Goal: Task Accomplishment & Management: Complete application form

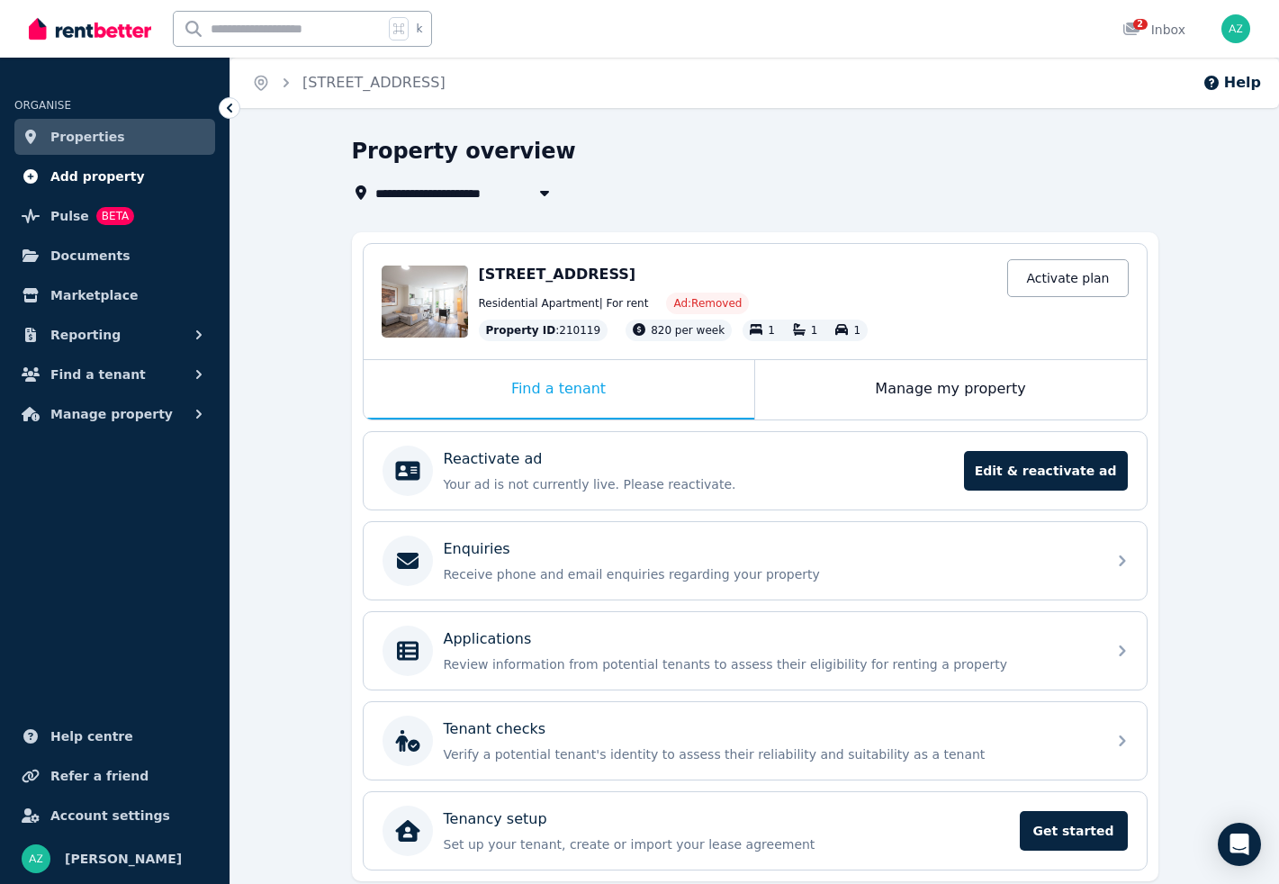
click at [92, 177] on span "Add property" at bounding box center [97, 177] width 95 height 22
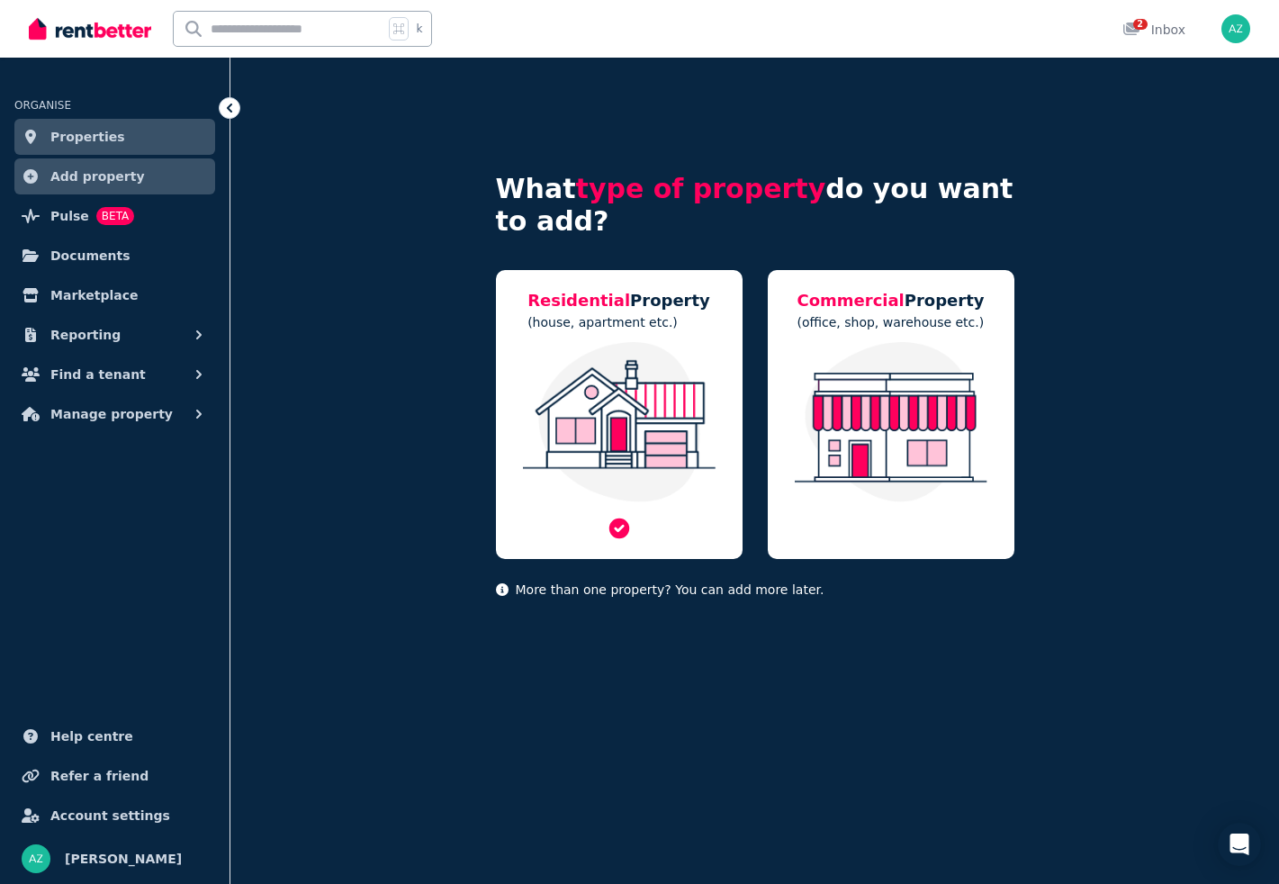
click at [704, 375] on img at bounding box center [619, 422] width 211 height 160
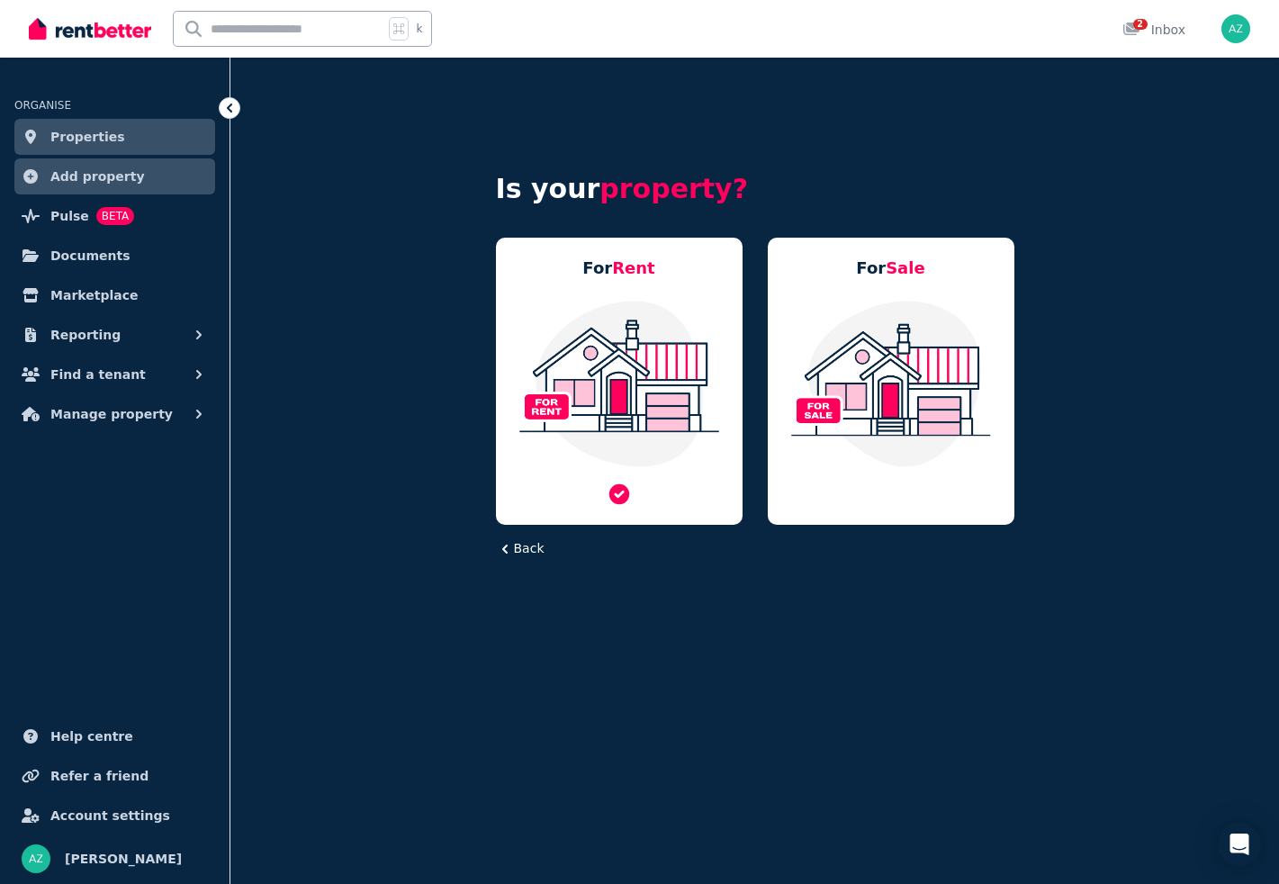
click at [625, 379] on img at bounding box center [619, 383] width 211 height 169
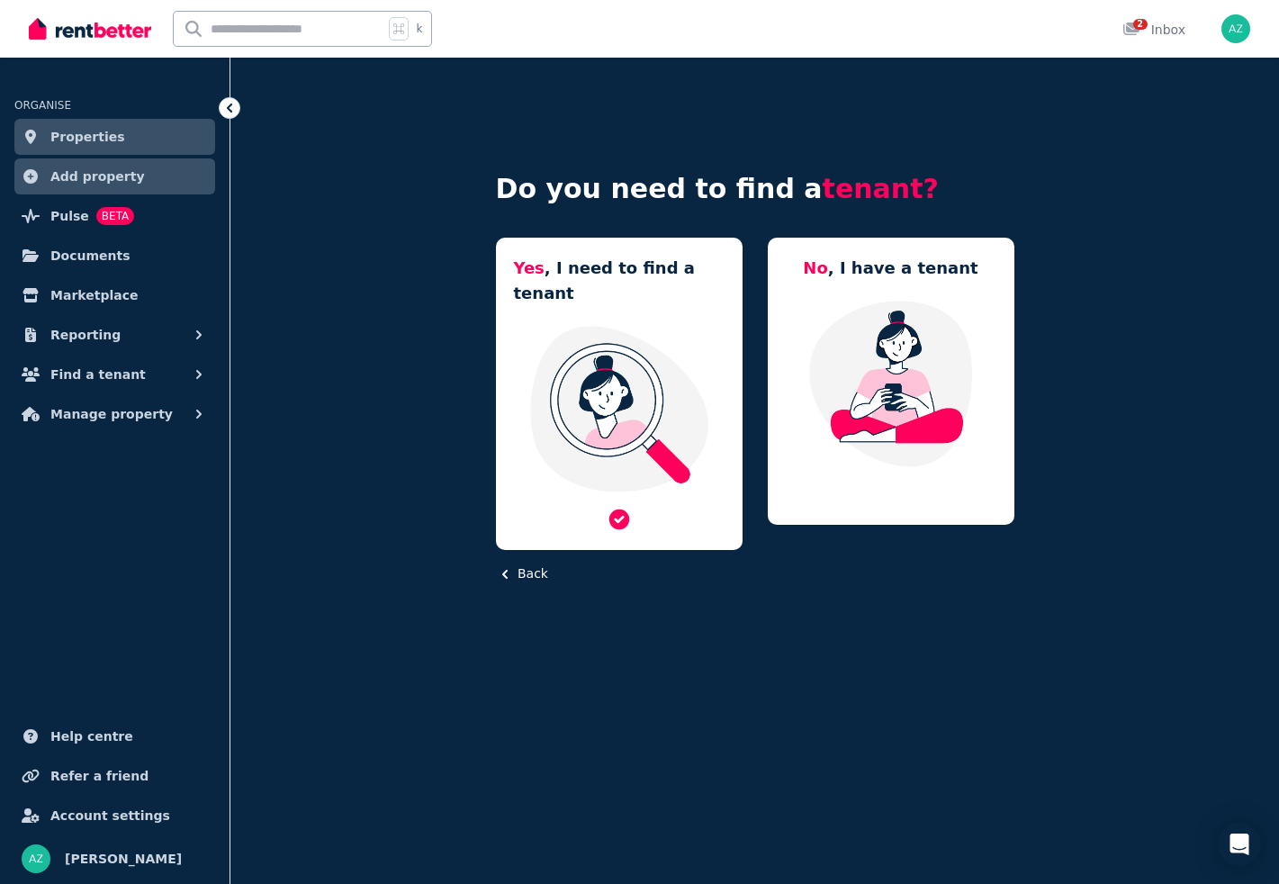
click at [637, 421] on img at bounding box center [619, 408] width 211 height 169
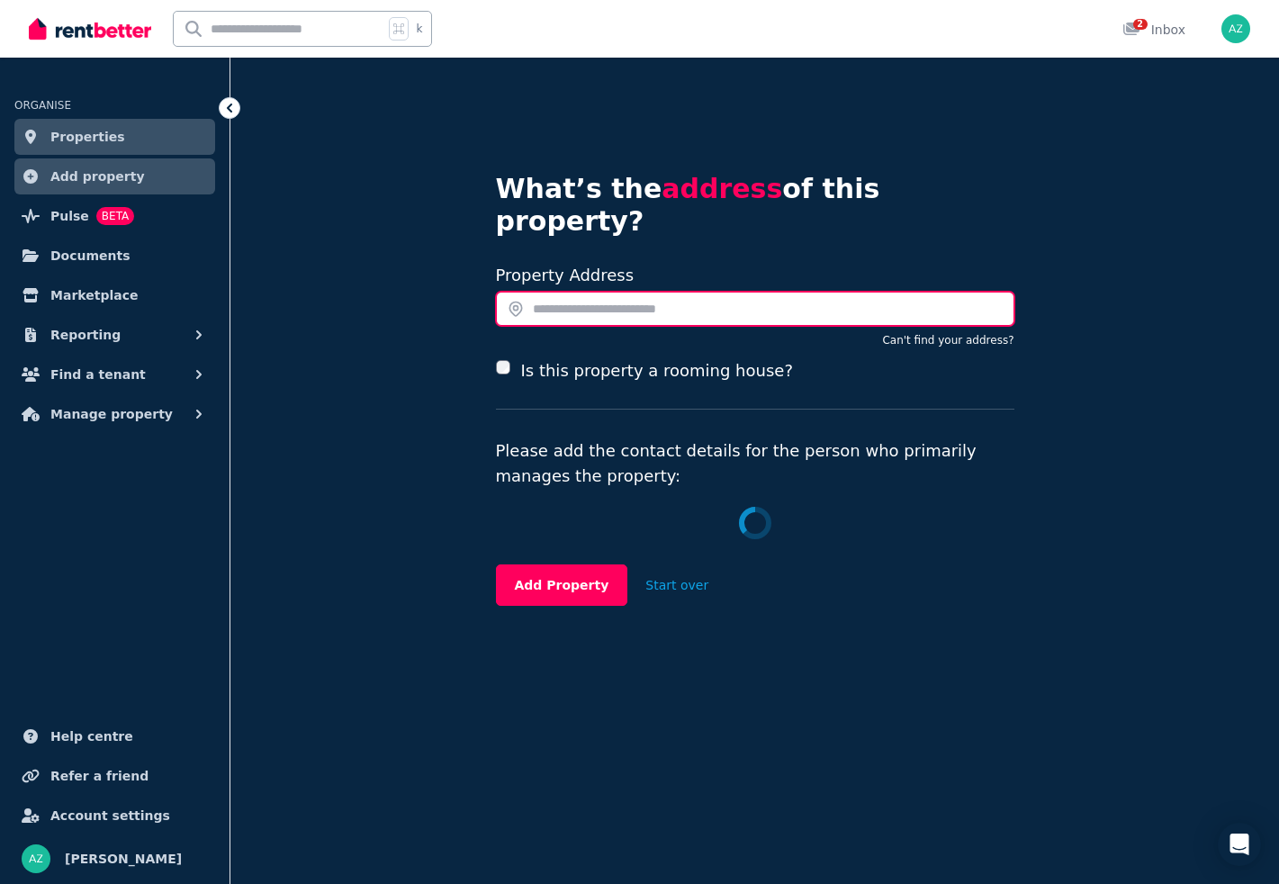
click at [691, 292] on input "text" at bounding box center [755, 309] width 519 height 34
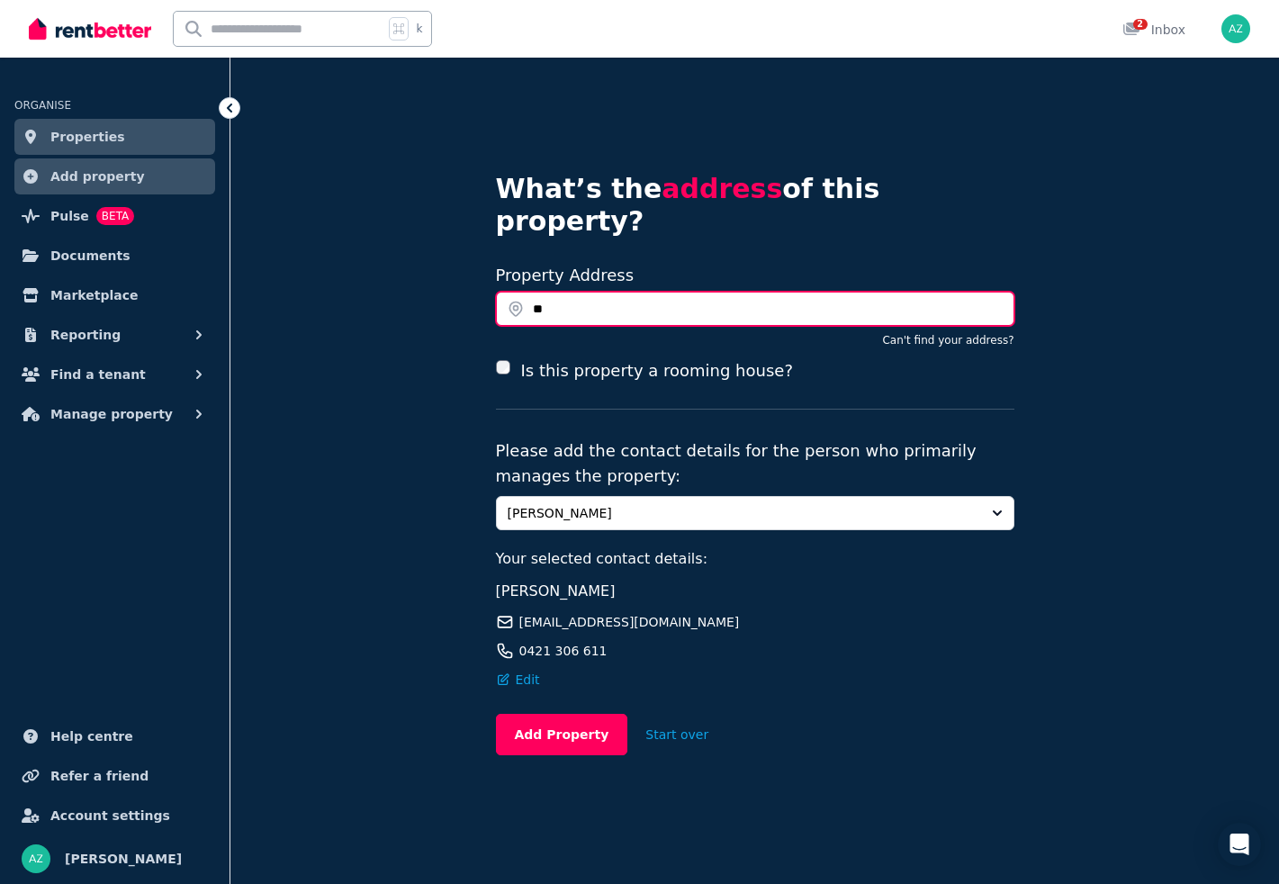
type input "*"
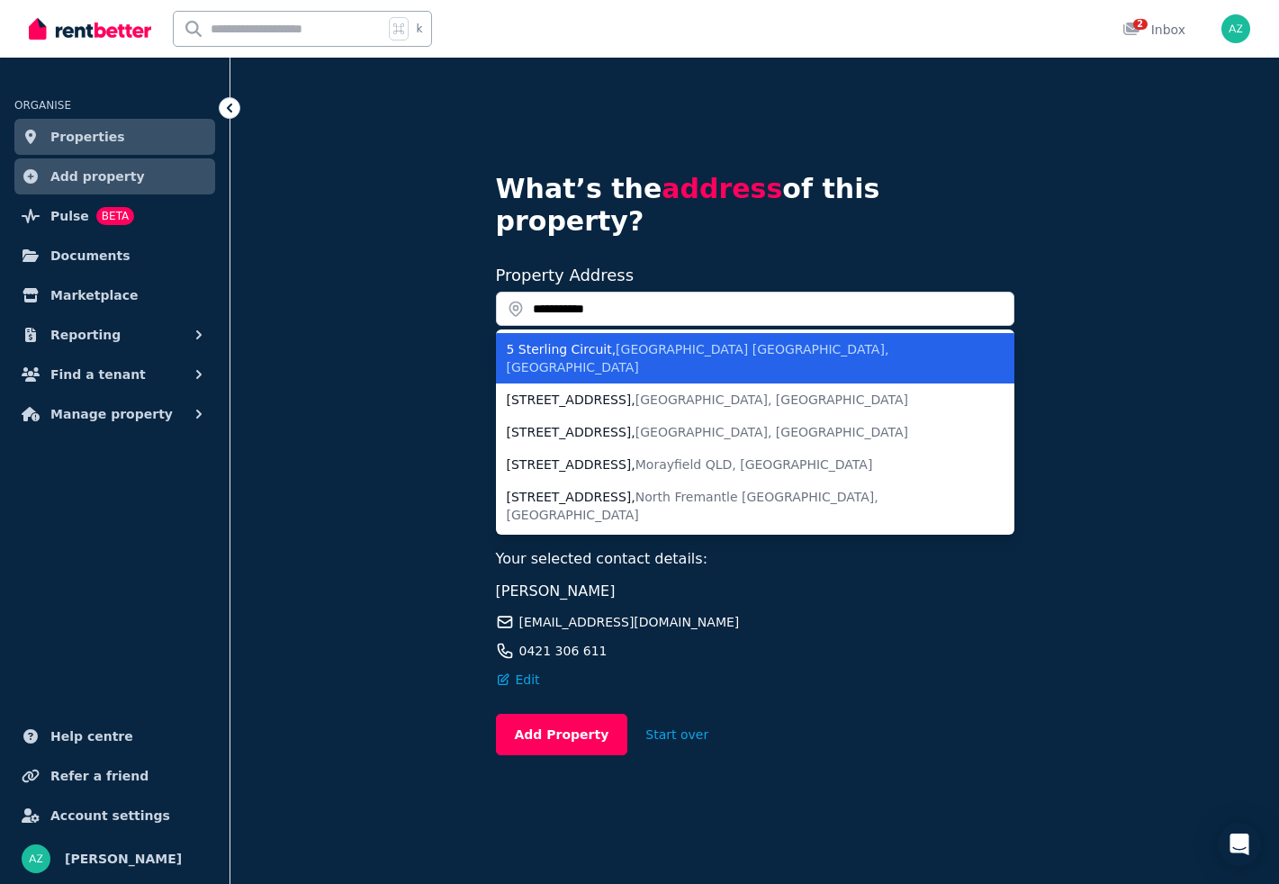
click at [669, 342] on span "Camperdown NSW, Australia" at bounding box center [698, 358] width 383 height 32
type input "**********"
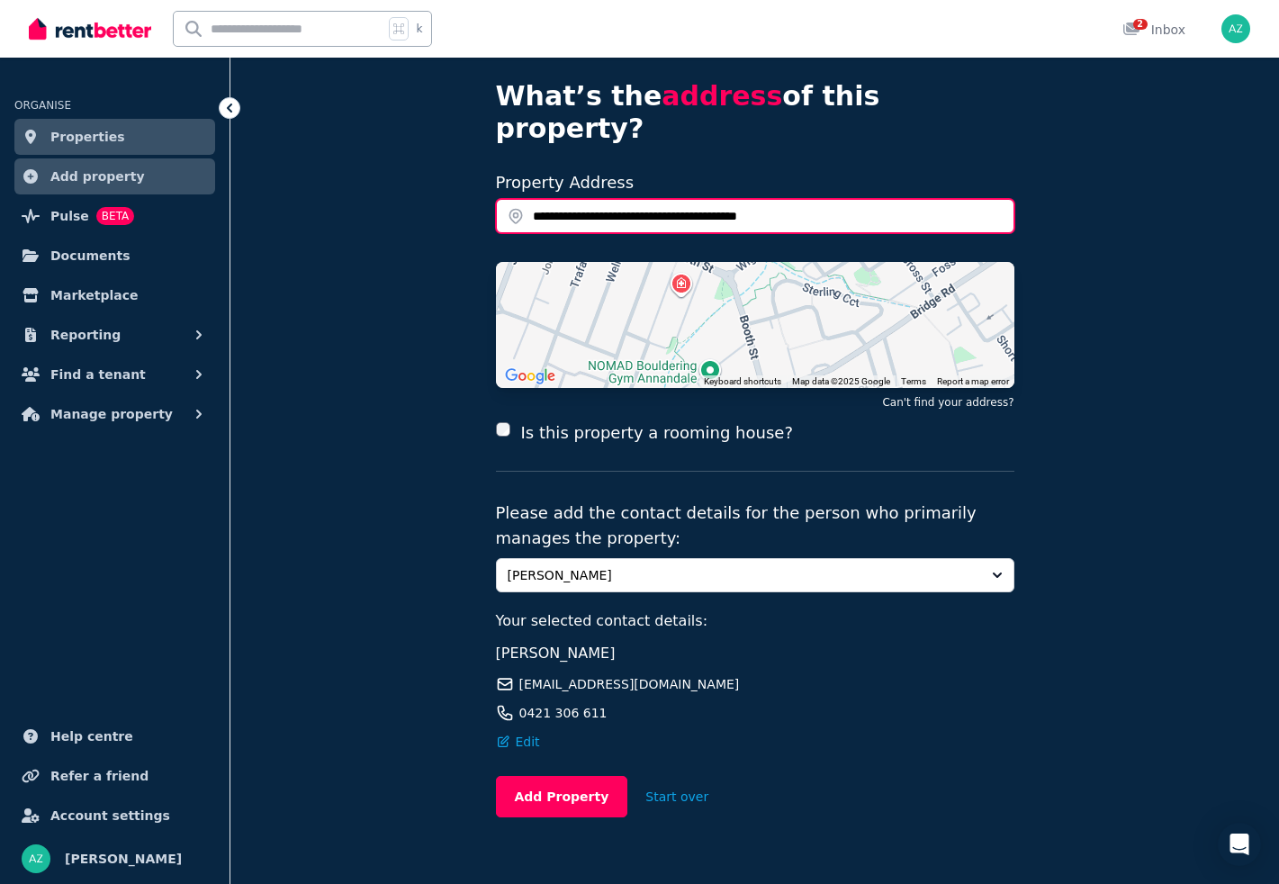
scroll to position [95, 0]
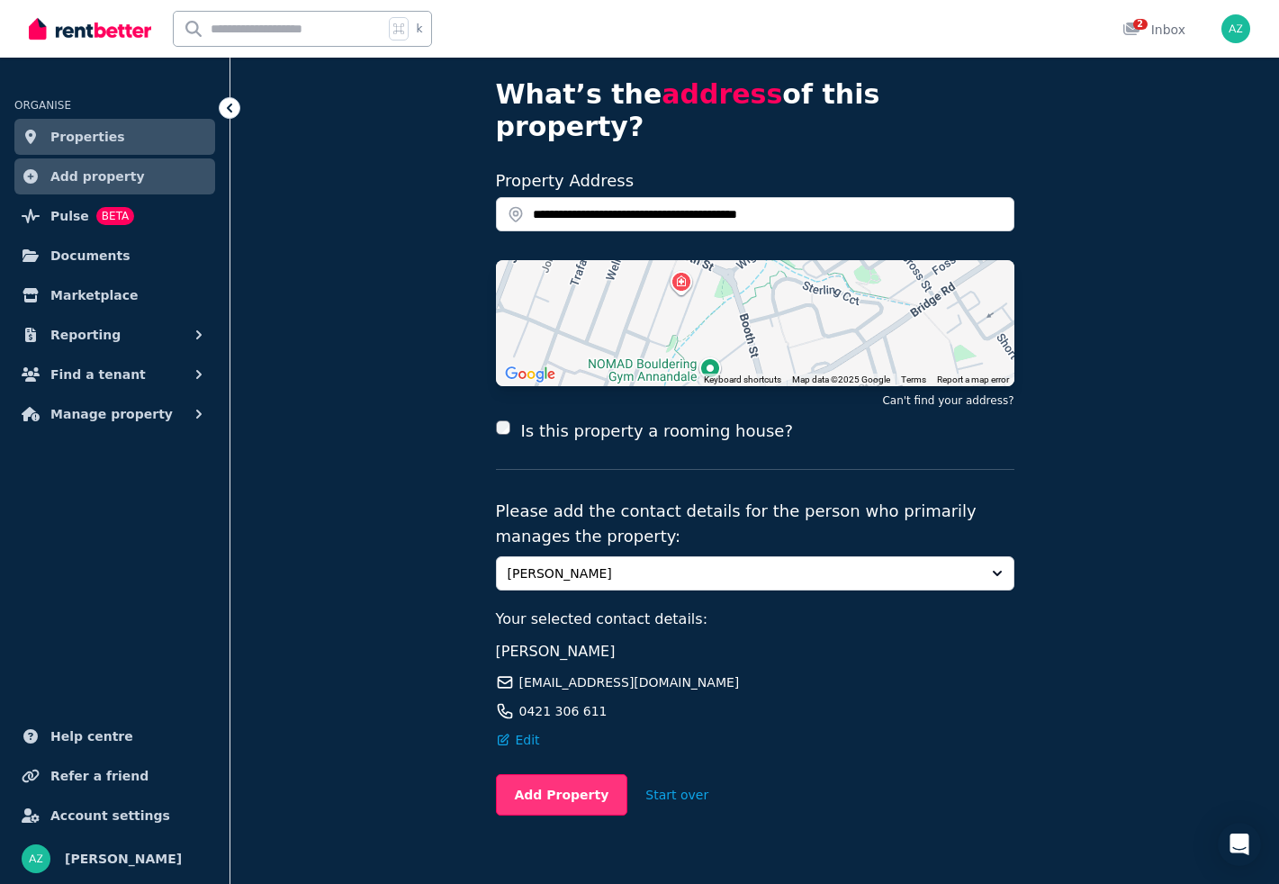
click at [577, 774] on button "Add Property" at bounding box center [562, 794] width 132 height 41
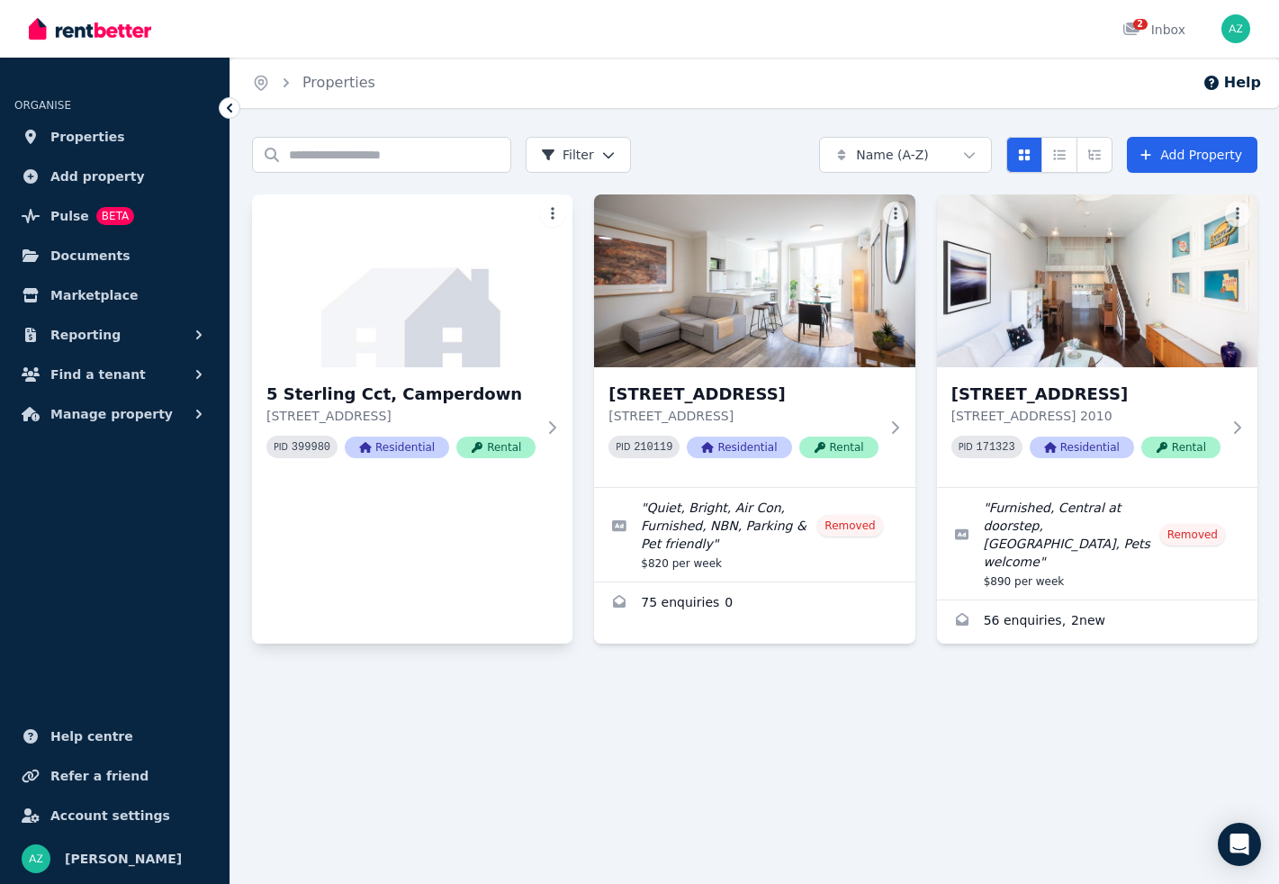
click at [550, 212] on html "Open main menu 2 Inbox Open user menu ORGANISE Properties Add property Pulse BE…" at bounding box center [639, 442] width 1279 height 884
click at [499, 512] on html "Open main menu 2 Inbox Open user menu ORGANISE Properties Add property Pulse BE…" at bounding box center [639, 442] width 1279 height 884
click at [475, 309] on img at bounding box center [412, 281] width 337 height 182
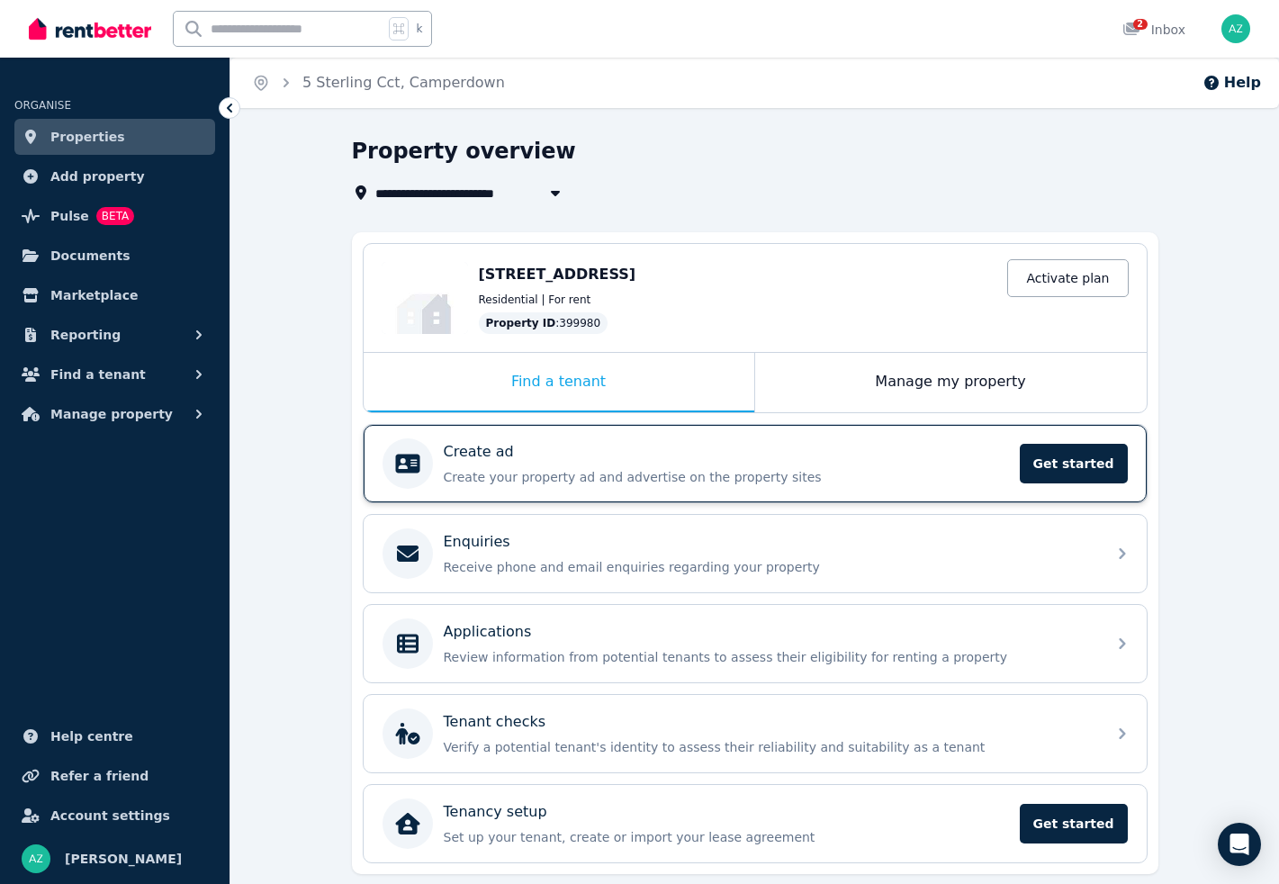
click at [1080, 441] on div "Create ad Create your property ad and advertise on the property sites Get start…" at bounding box center [755, 463] width 783 height 77
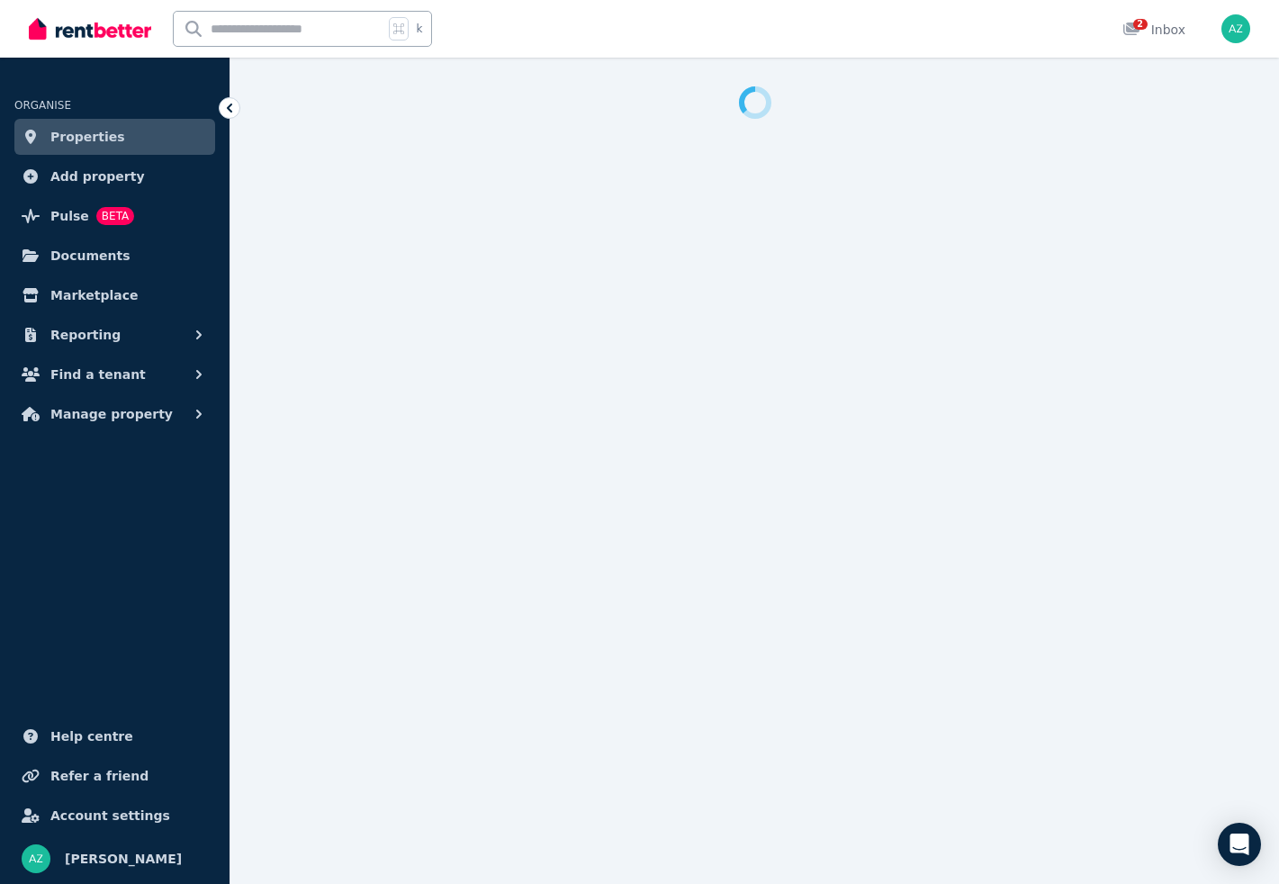
select select "***"
select select "**********"
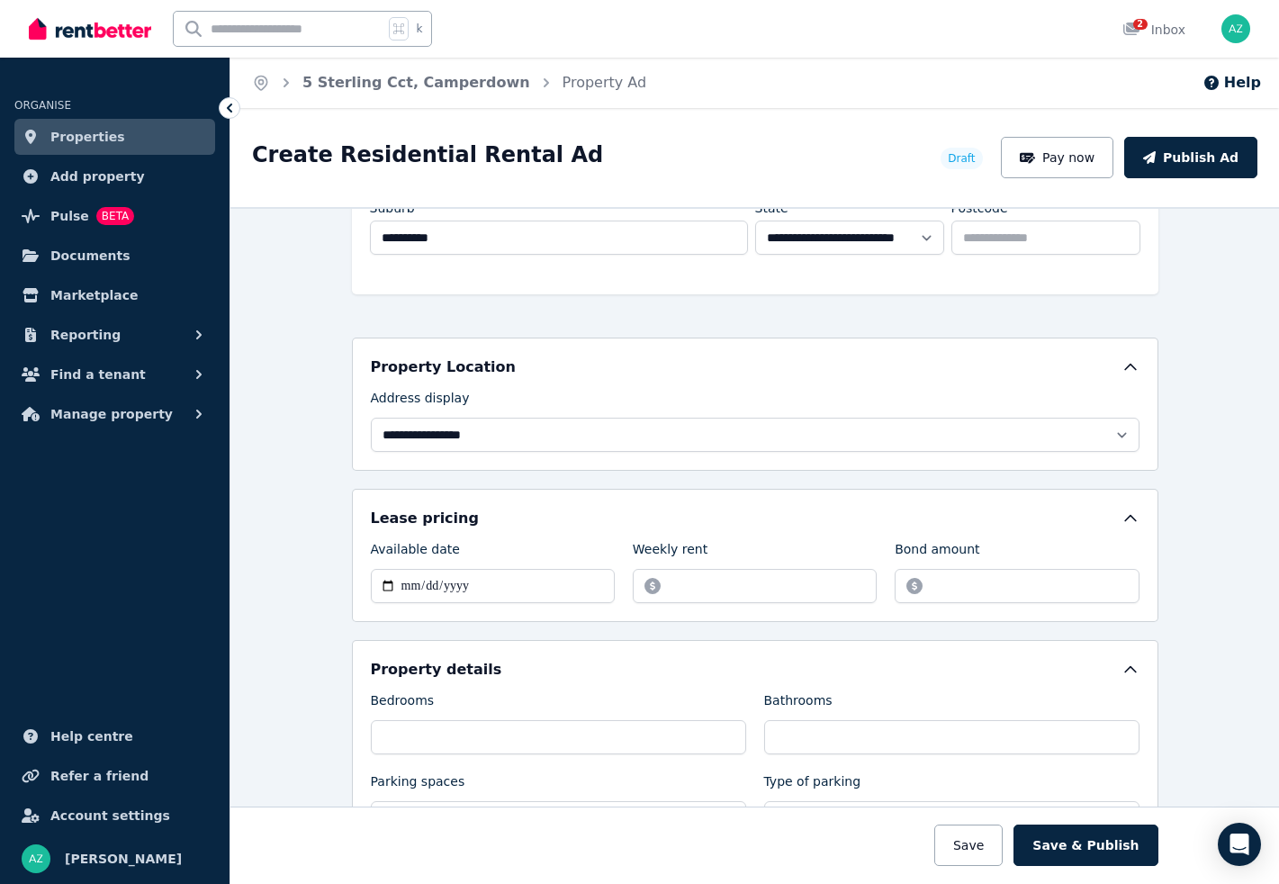
scroll to position [393, 0]
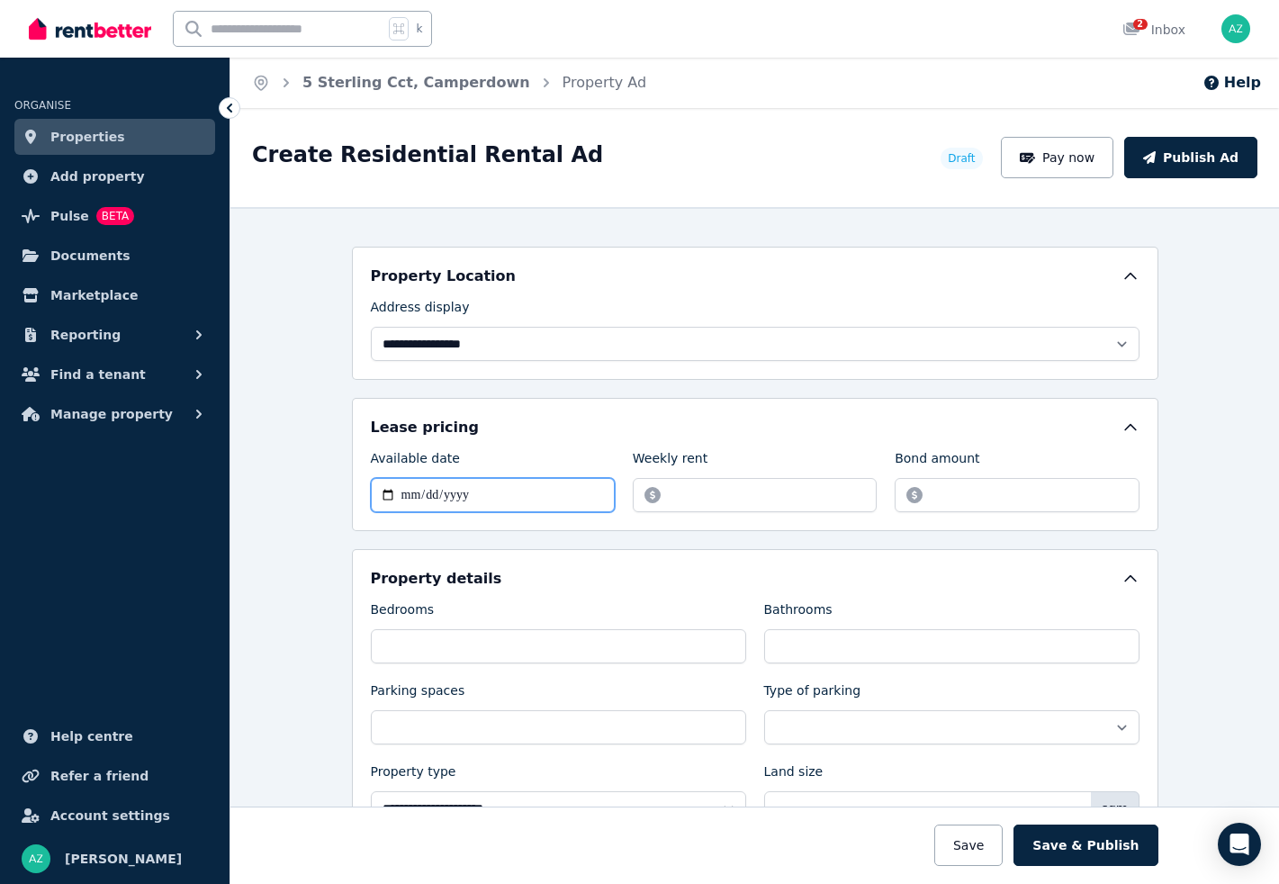
click at [535, 489] on input "Available date" at bounding box center [493, 495] width 244 height 34
click at [478, 493] on input "Available date" at bounding box center [493, 495] width 244 height 34
click at [429, 492] on input "Available date" at bounding box center [493, 495] width 244 height 34
click at [411, 495] on input "Available date" at bounding box center [493, 495] width 244 height 34
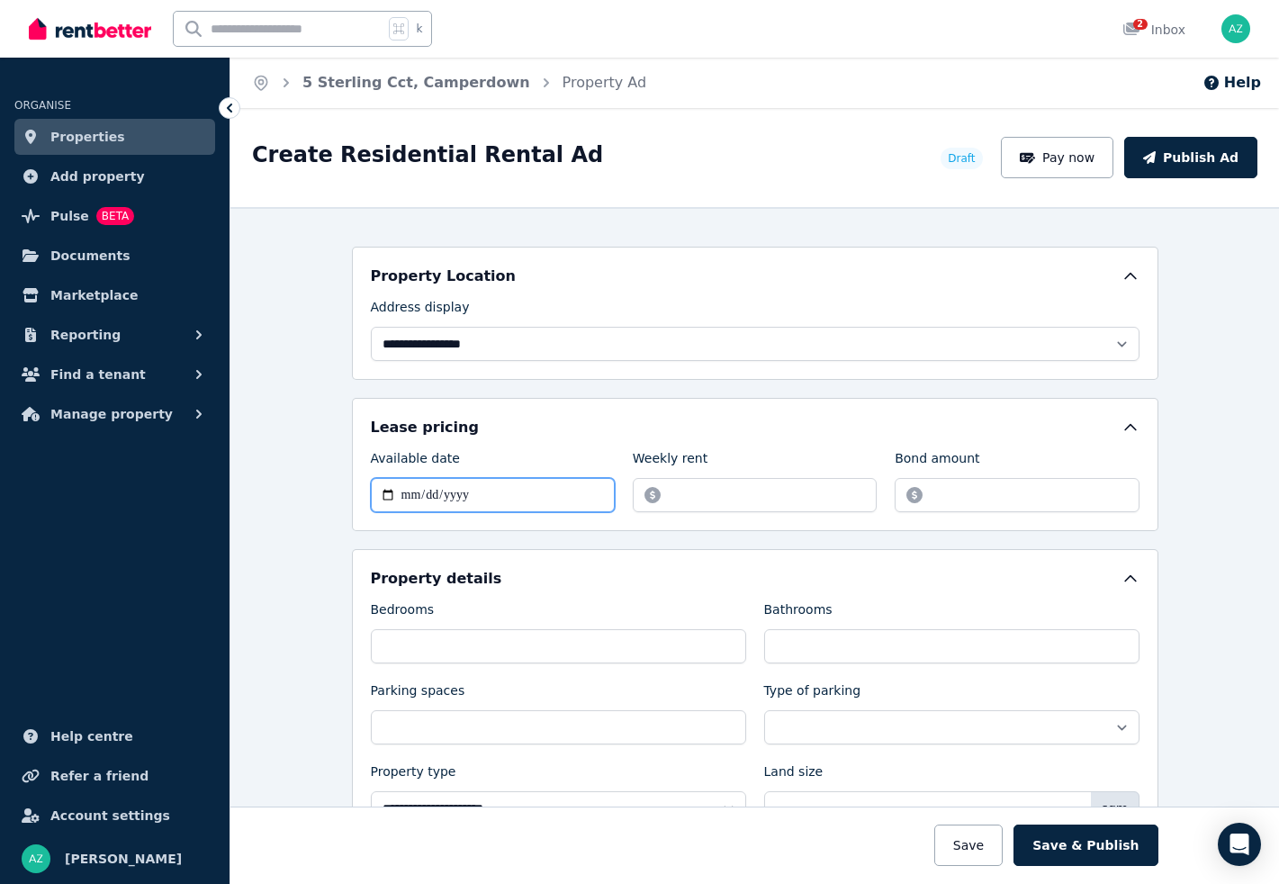
click at [411, 495] on input "Available date" at bounding box center [493, 495] width 244 height 34
click at [388, 495] on input "Available date" at bounding box center [493, 495] width 244 height 34
type input "**********"
click at [721, 492] on input "Weekly rent" at bounding box center [755, 495] width 244 height 34
type input "***"
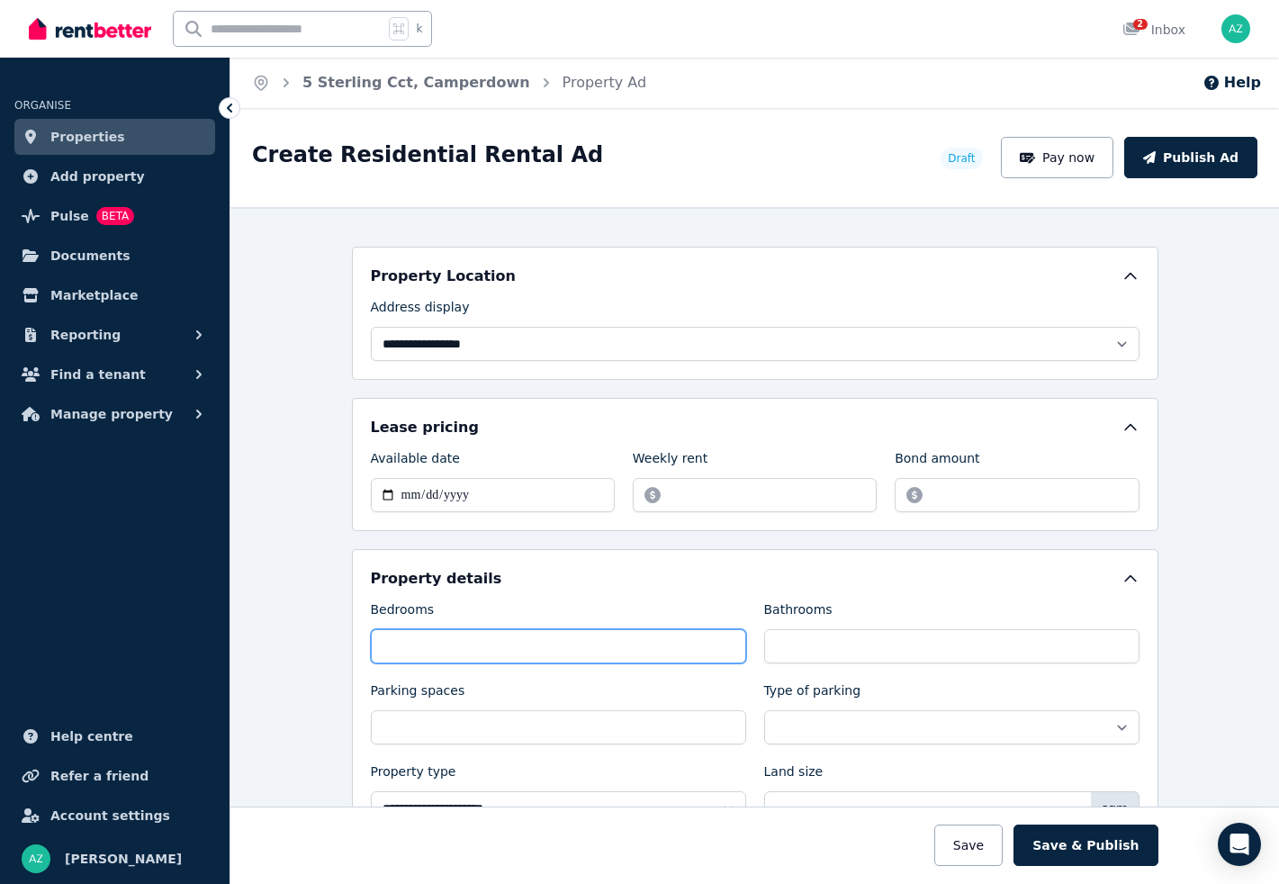
click at [519, 647] on input "Bedrooms" at bounding box center [558, 646] width 375 height 34
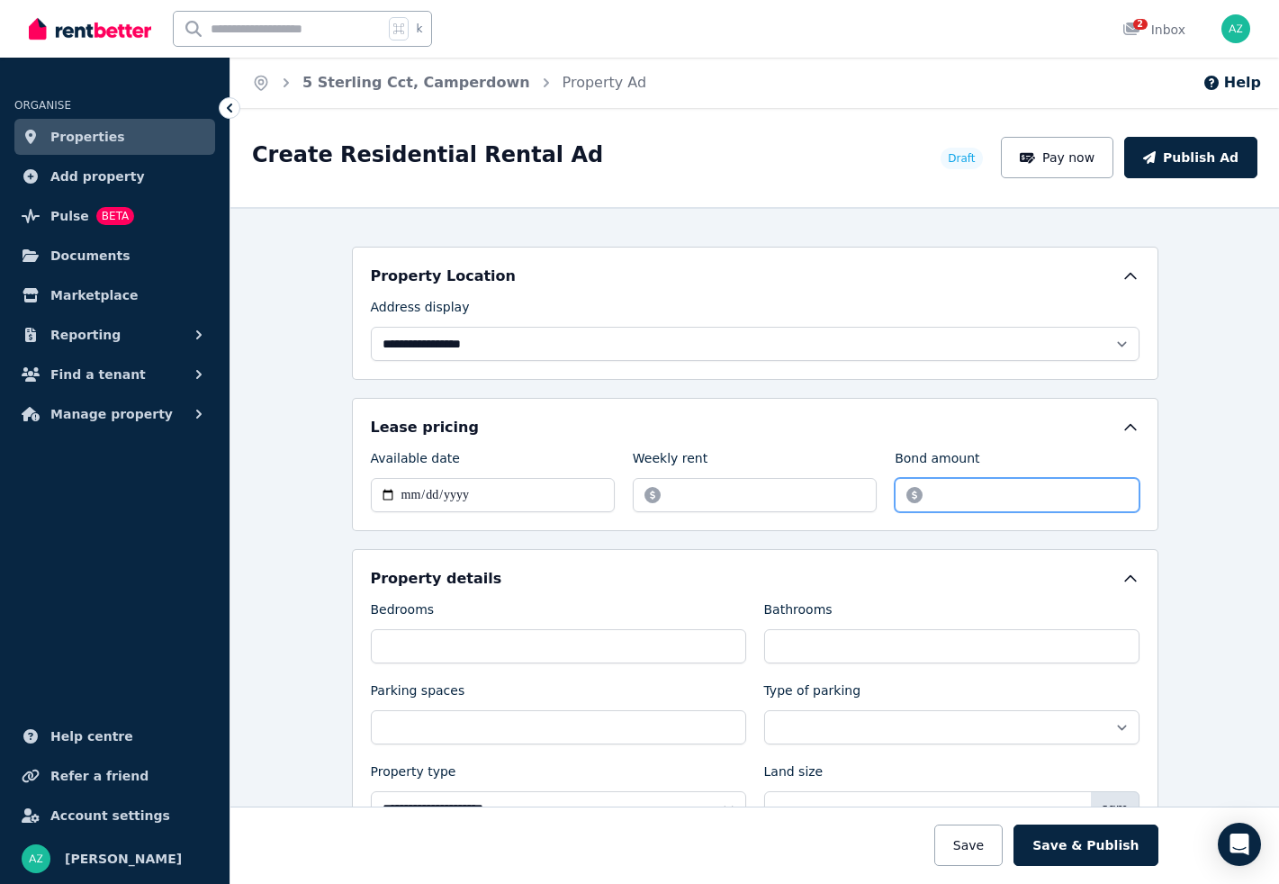
click at [1080, 497] on input "Bond amount" at bounding box center [1017, 495] width 244 height 34
type input "****"
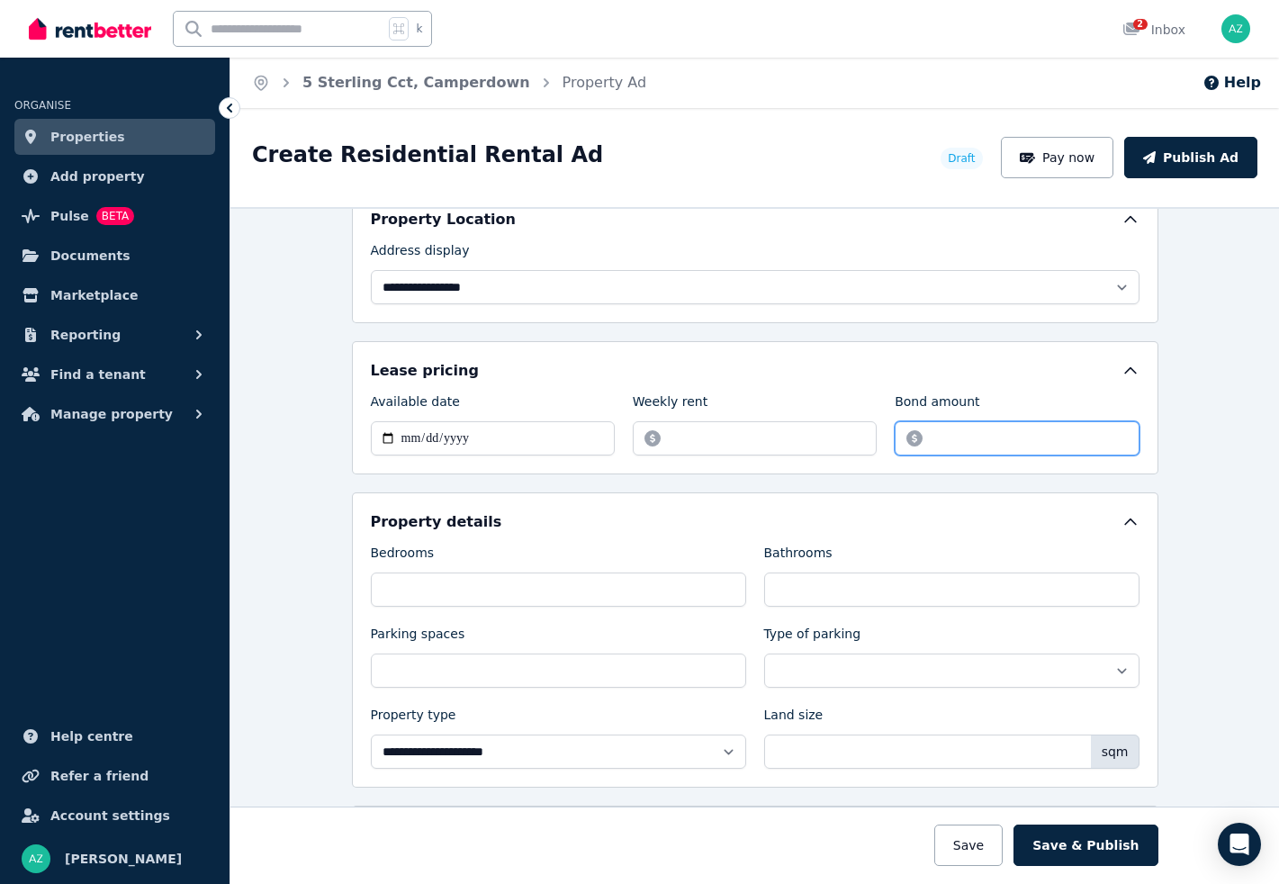
scroll to position [516, 0]
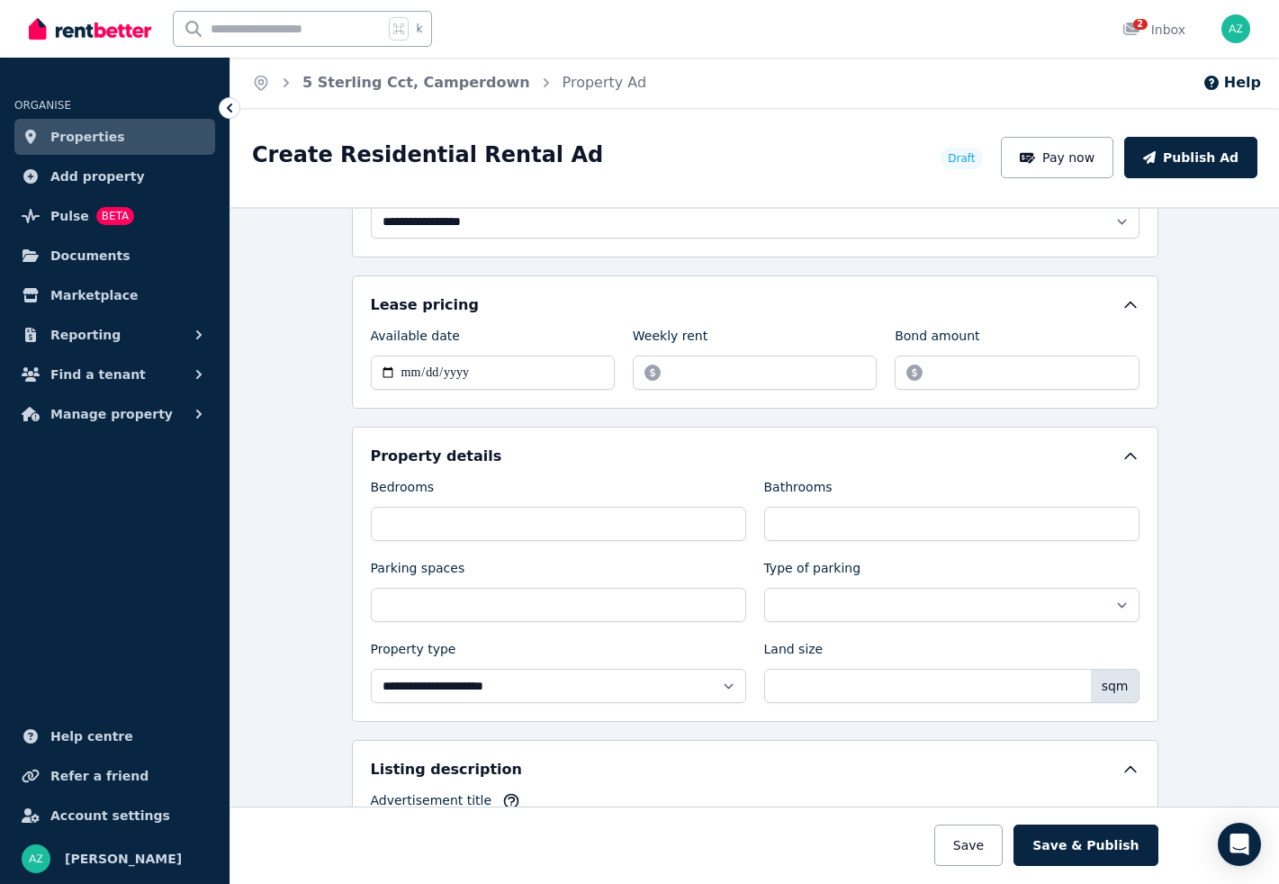
click at [522, 545] on div "**********" at bounding box center [755, 590] width 769 height 225
click at [529, 530] on input "Bedrooms" at bounding box center [558, 524] width 375 height 34
type input "*"
click at [877, 511] on input "Bathrooms" at bounding box center [951, 524] width 375 height 34
type input "*"
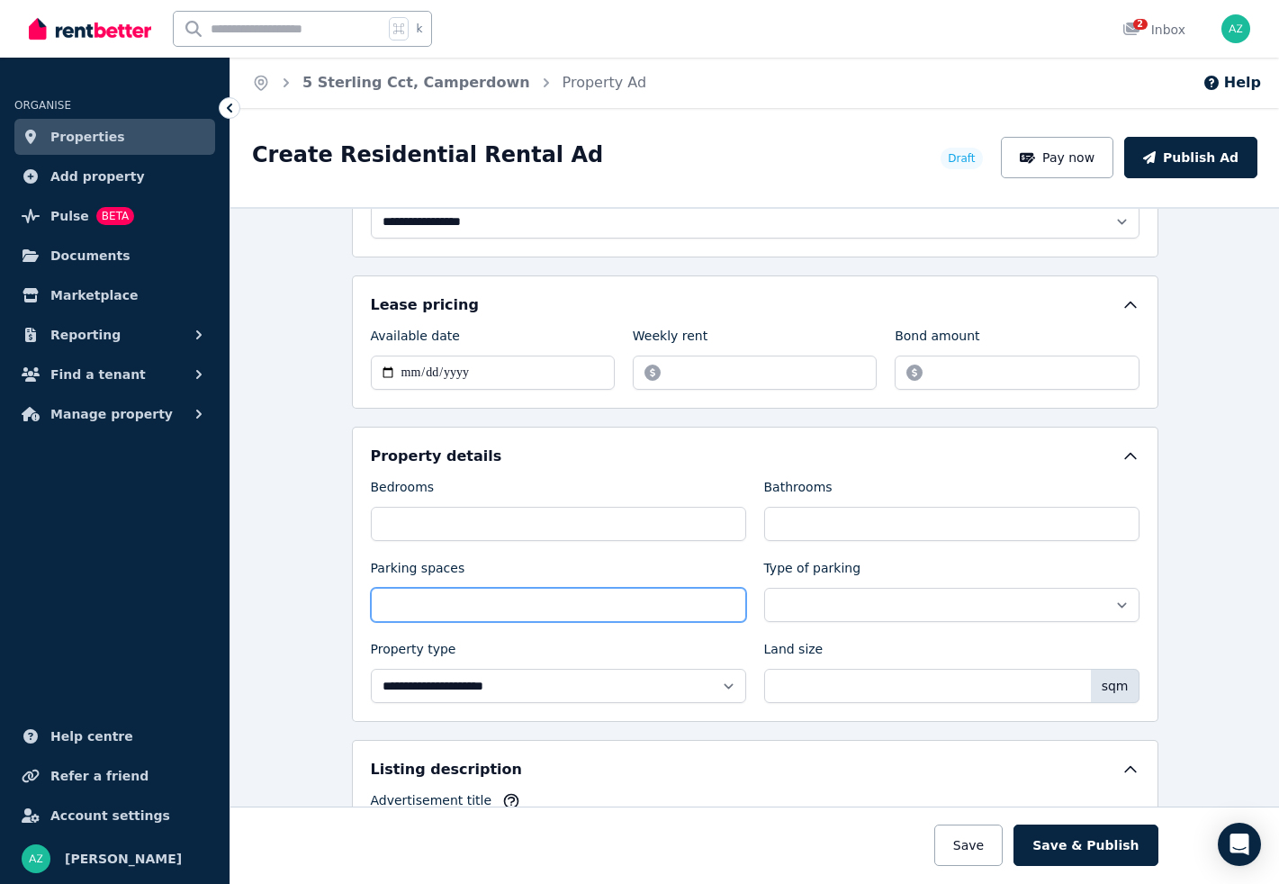
click at [589, 613] on input "Parking spaces" at bounding box center [558, 605] width 375 height 34
type input "*"
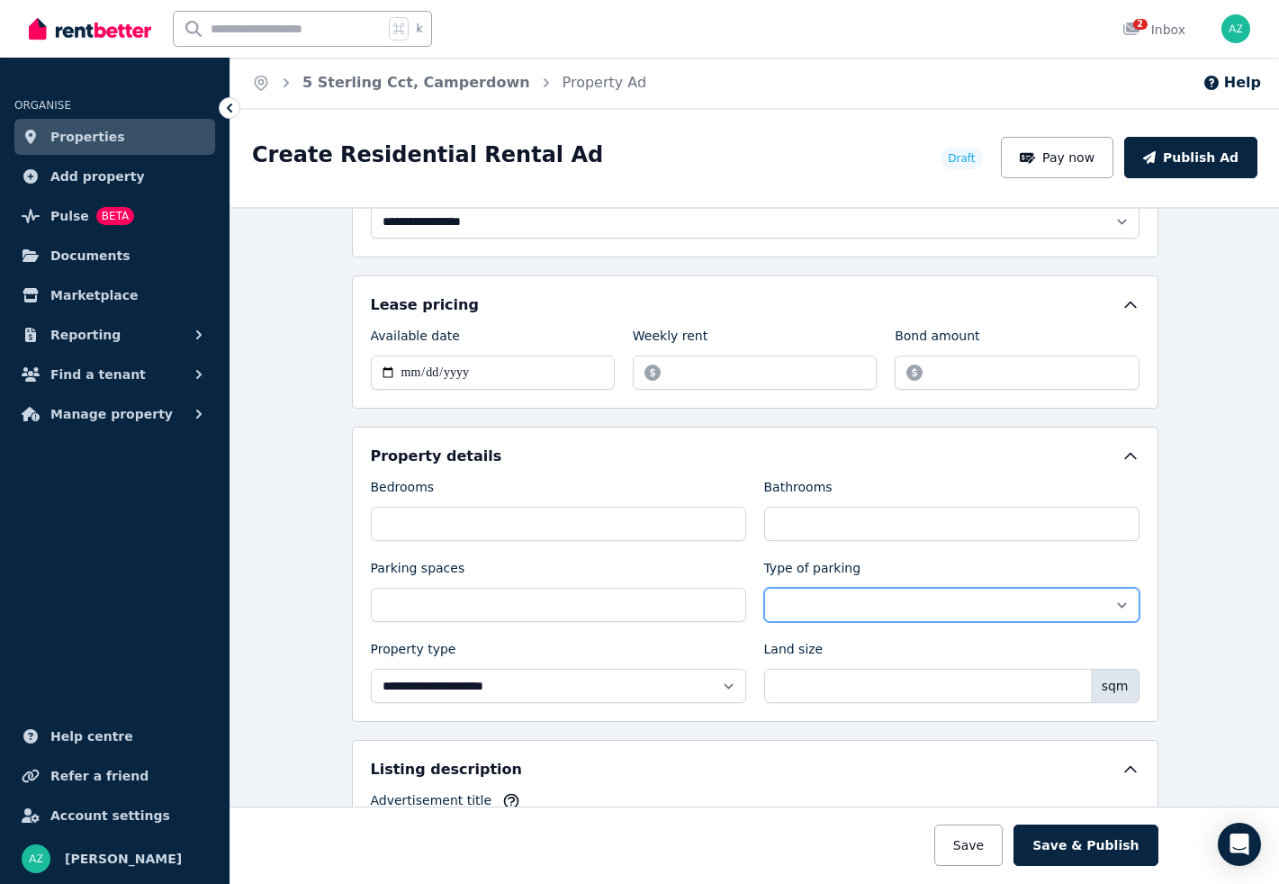
click at [822, 603] on select "**********" at bounding box center [951, 605] width 375 height 34
select select "**********"
click at [764, 588] on select "**********" at bounding box center [951, 605] width 375 height 34
click at [1167, 608] on div "**********" at bounding box center [754, 545] width 1049 height 677
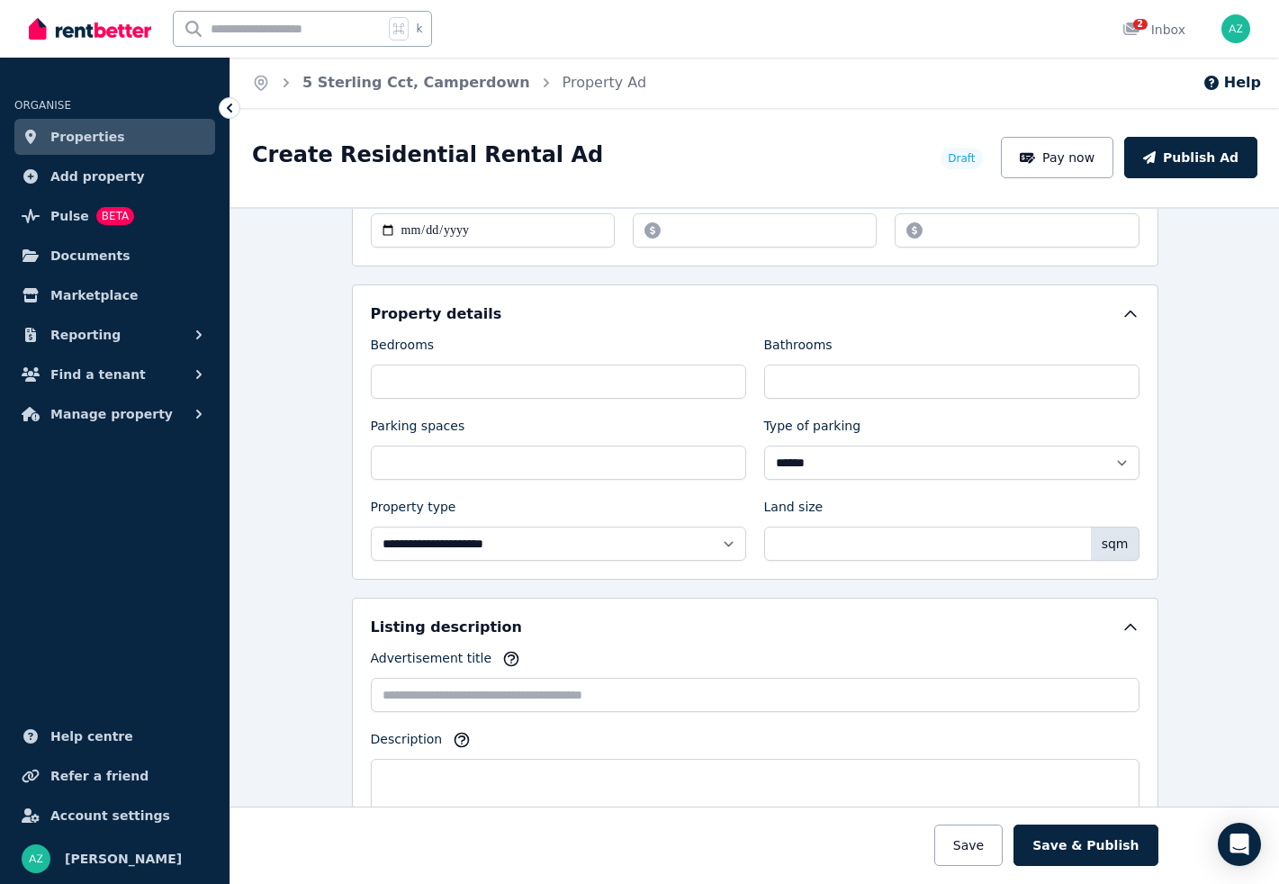
scroll to position [680, 0]
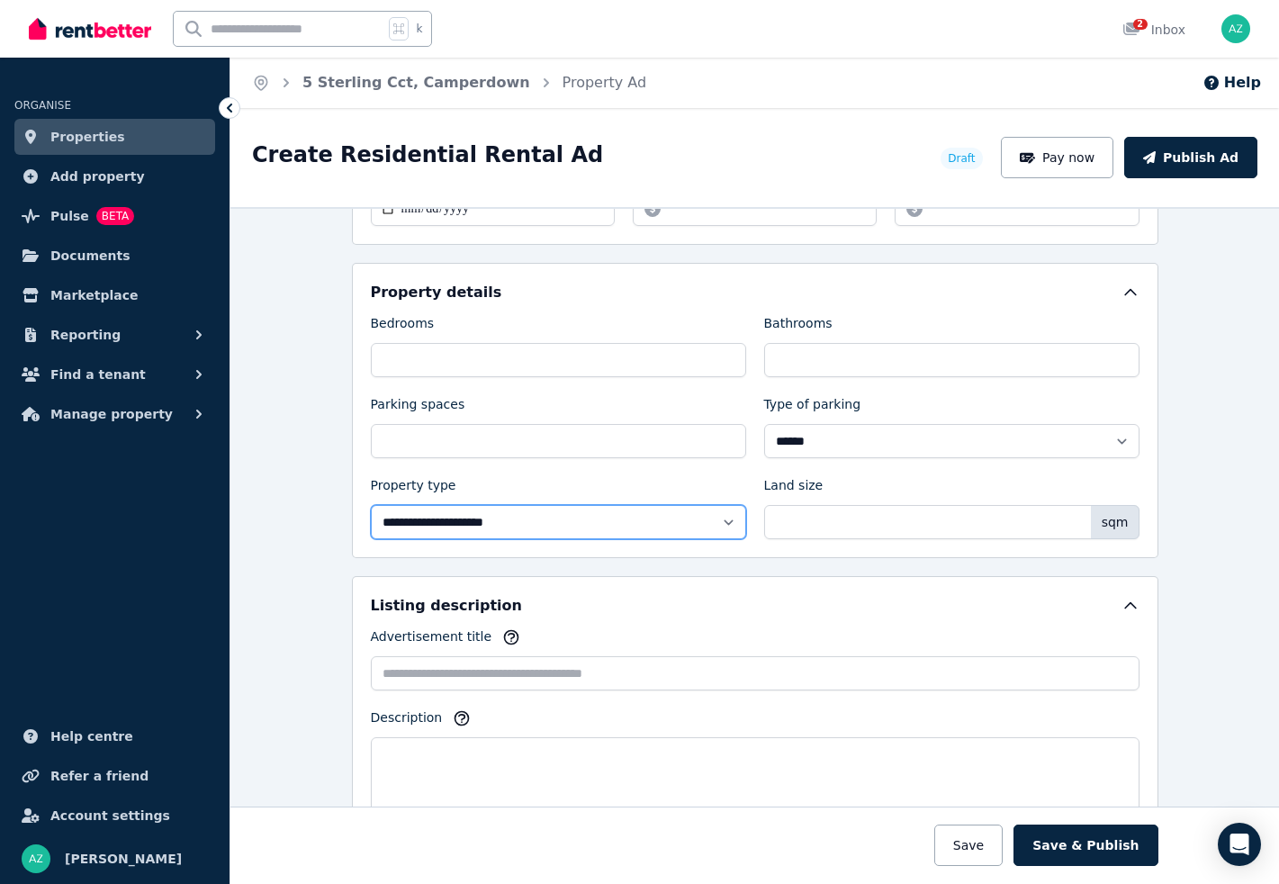
click at [534, 525] on select "**********" at bounding box center [558, 522] width 375 height 34
select select "**********"
click at [371, 505] on select "**********" at bounding box center [558, 522] width 375 height 34
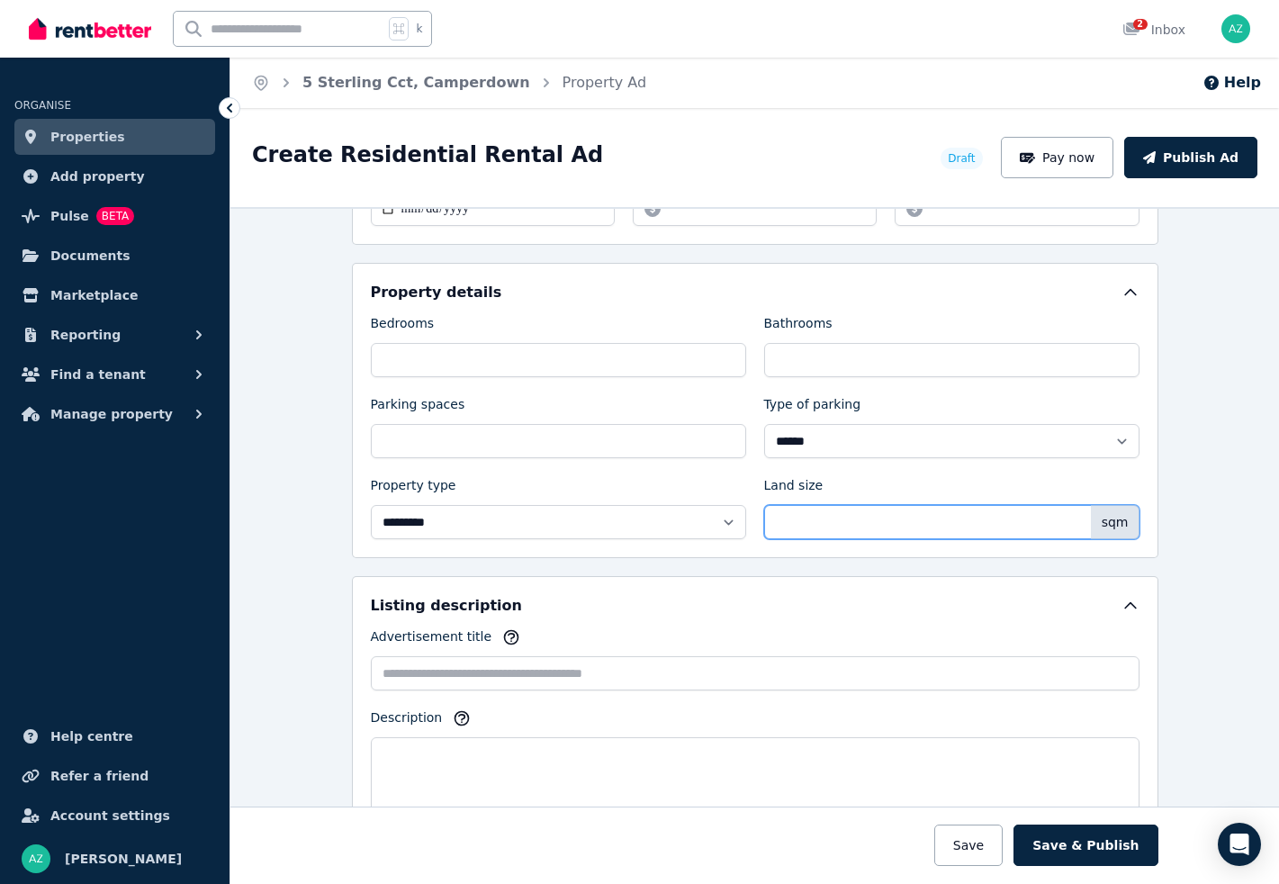
click at [840, 514] on input "Land size" at bounding box center [951, 522] width 375 height 34
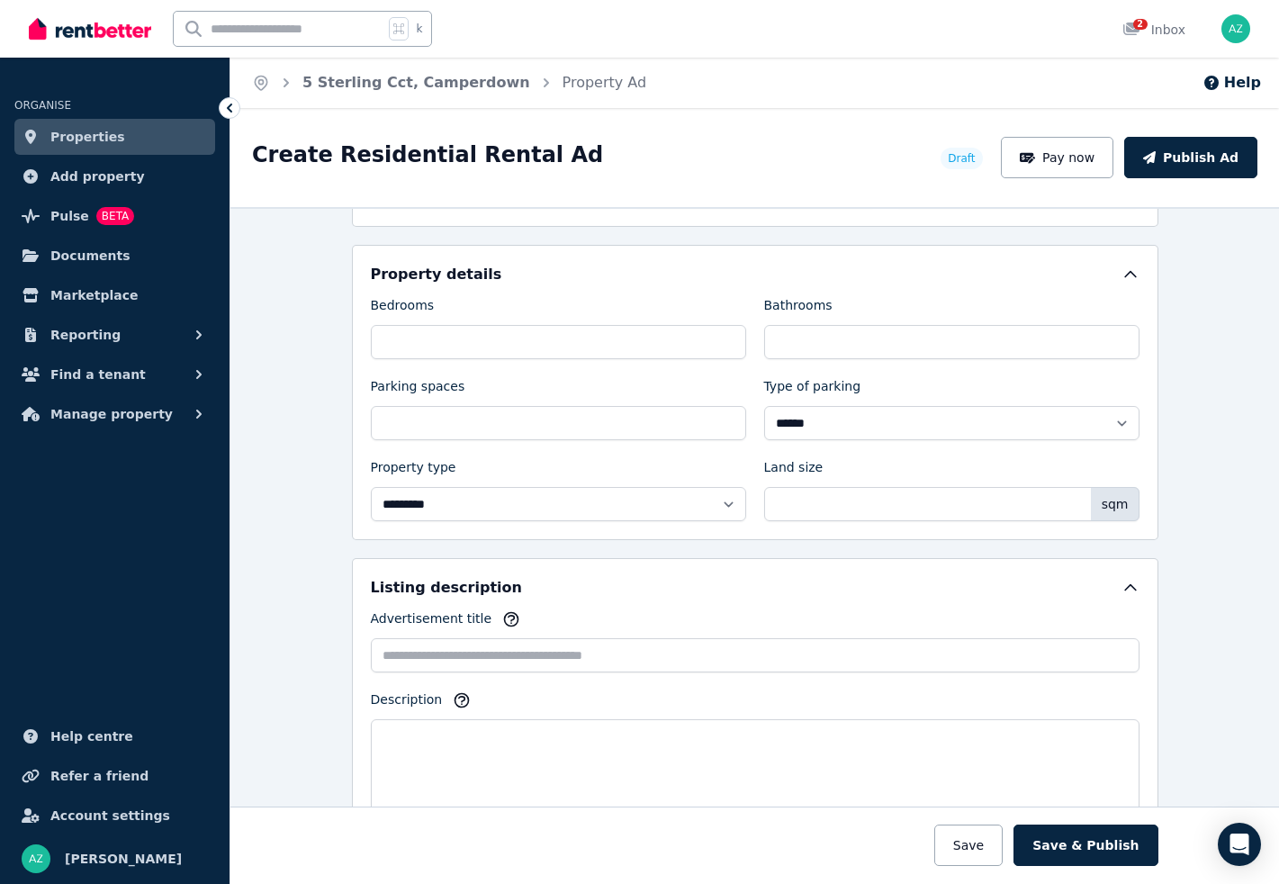
click at [1208, 541] on div "**********" at bounding box center [754, 545] width 1049 height 677
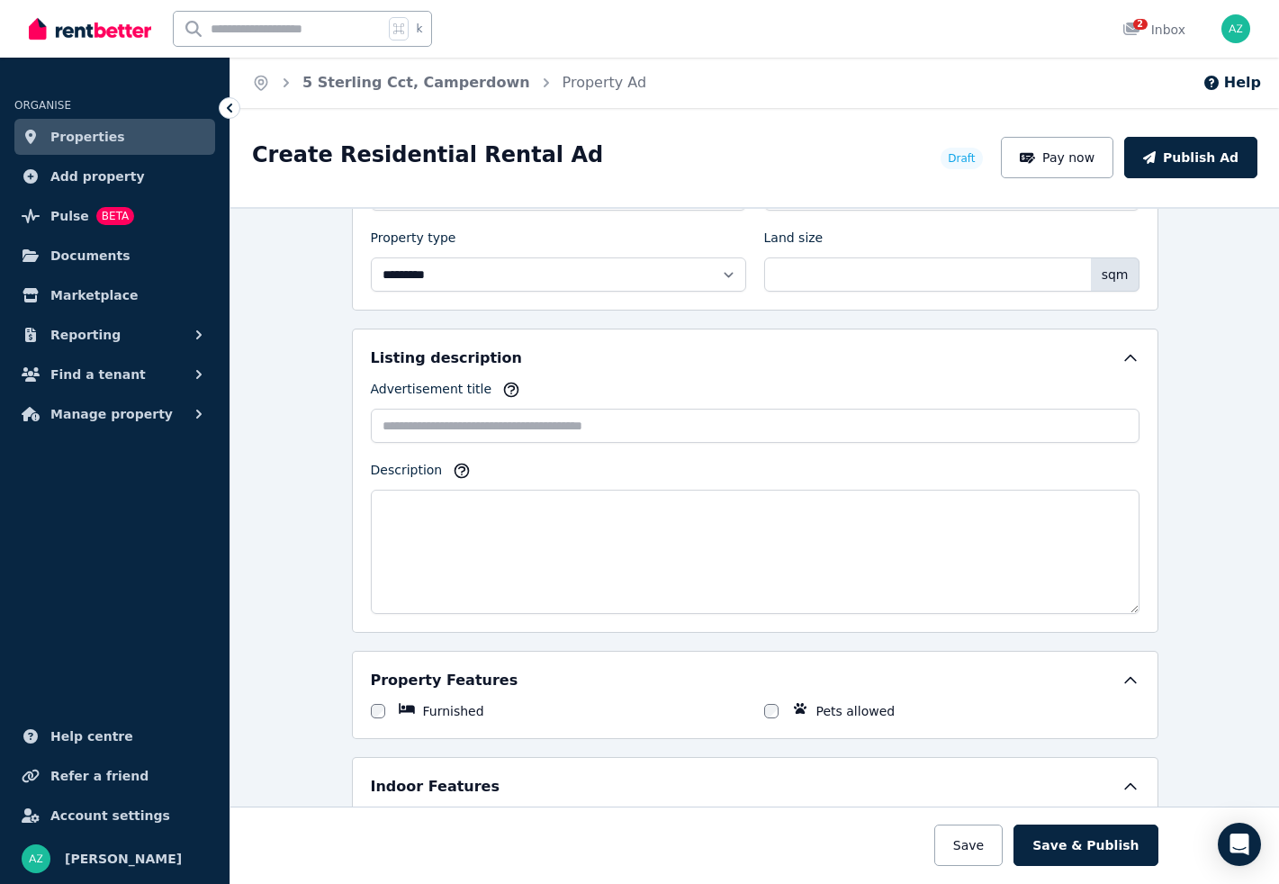
scroll to position [946, 0]
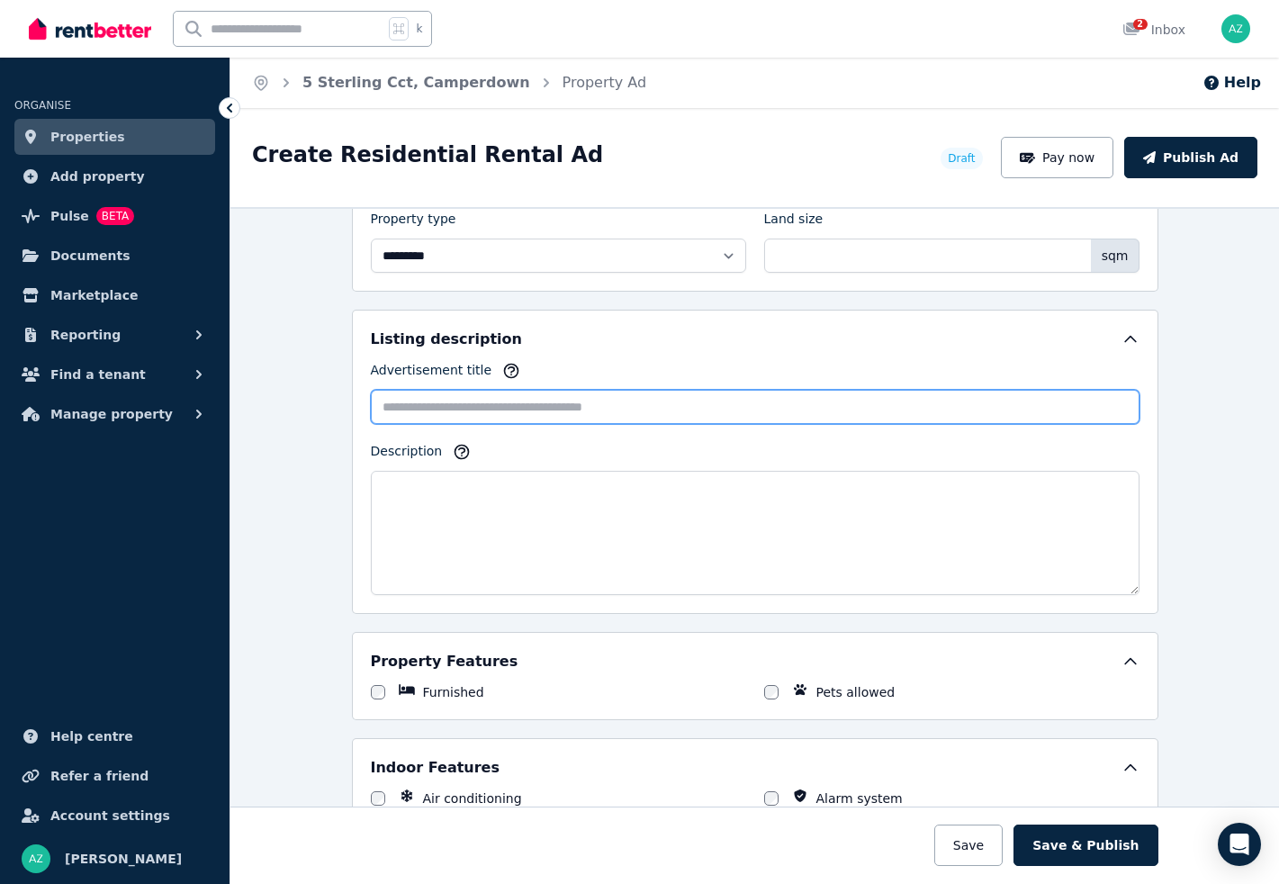
click at [522, 412] on input "Advertisement title" at bounding box center [755, 407] width 769 height 34
type input "**********"
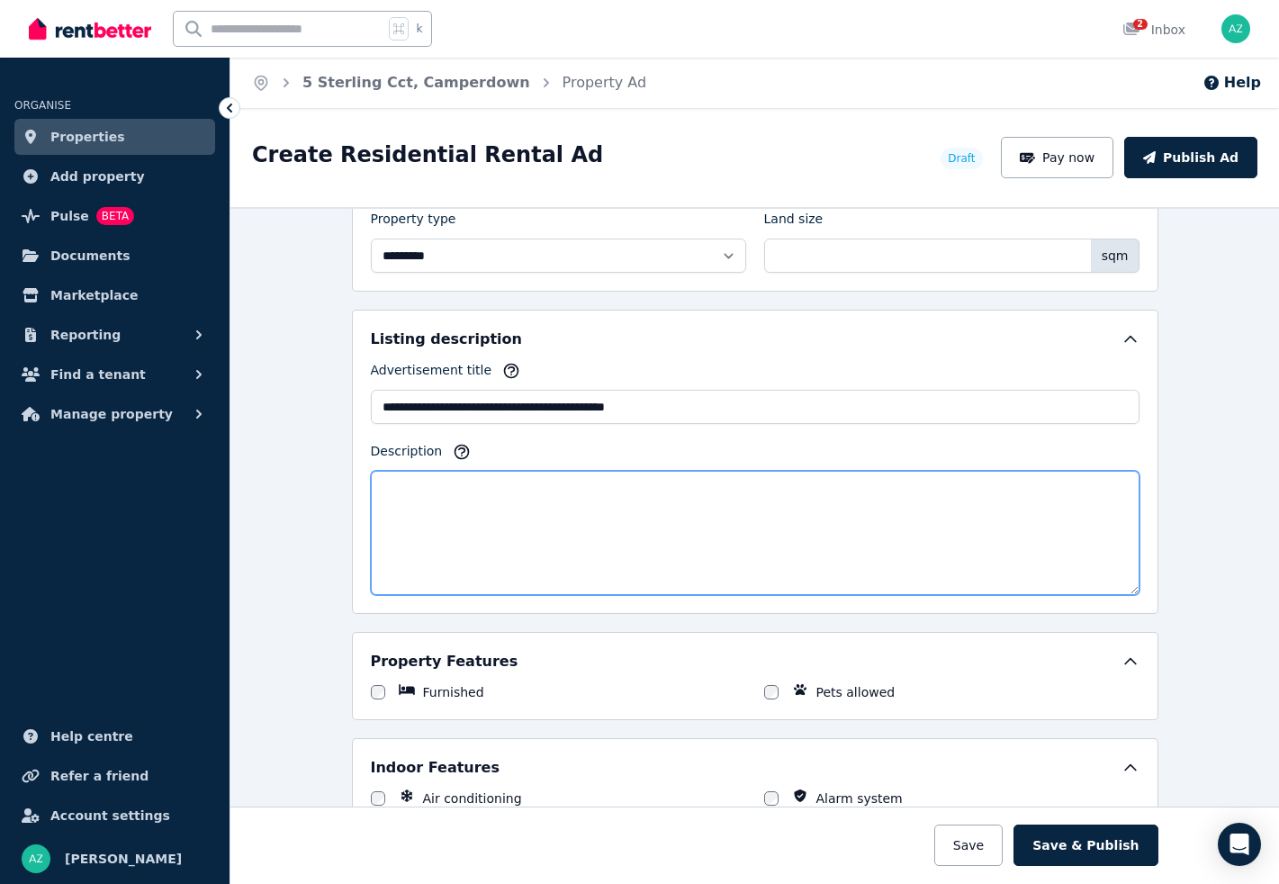
click at [622, 529] on textarea "Description" at bounding box center [755, 533] width 769 height 124
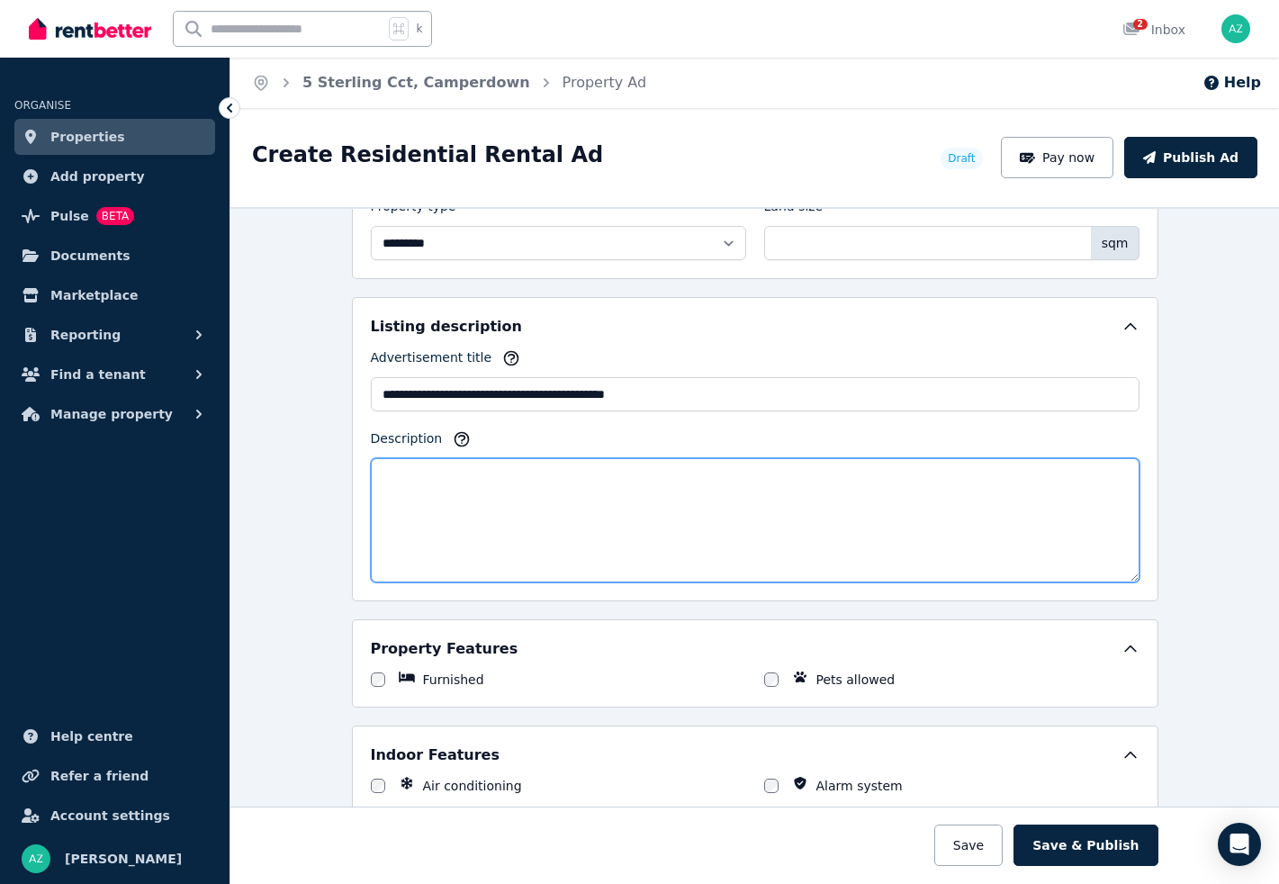
scroll to position [965, 0]
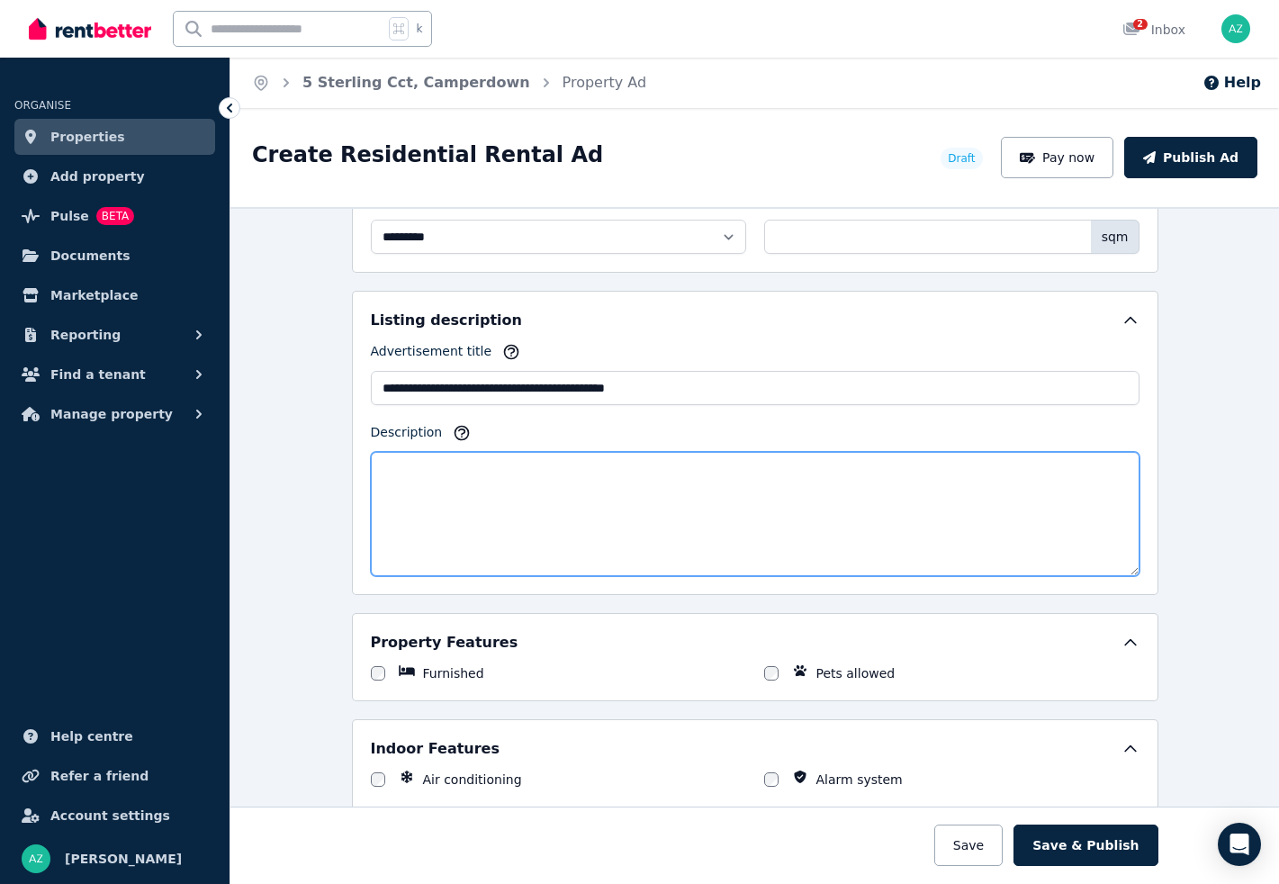
click at [849, 488] on textarea "Description" at bounding box center [755, 514] width 769 height 124
paste textarea "**********"
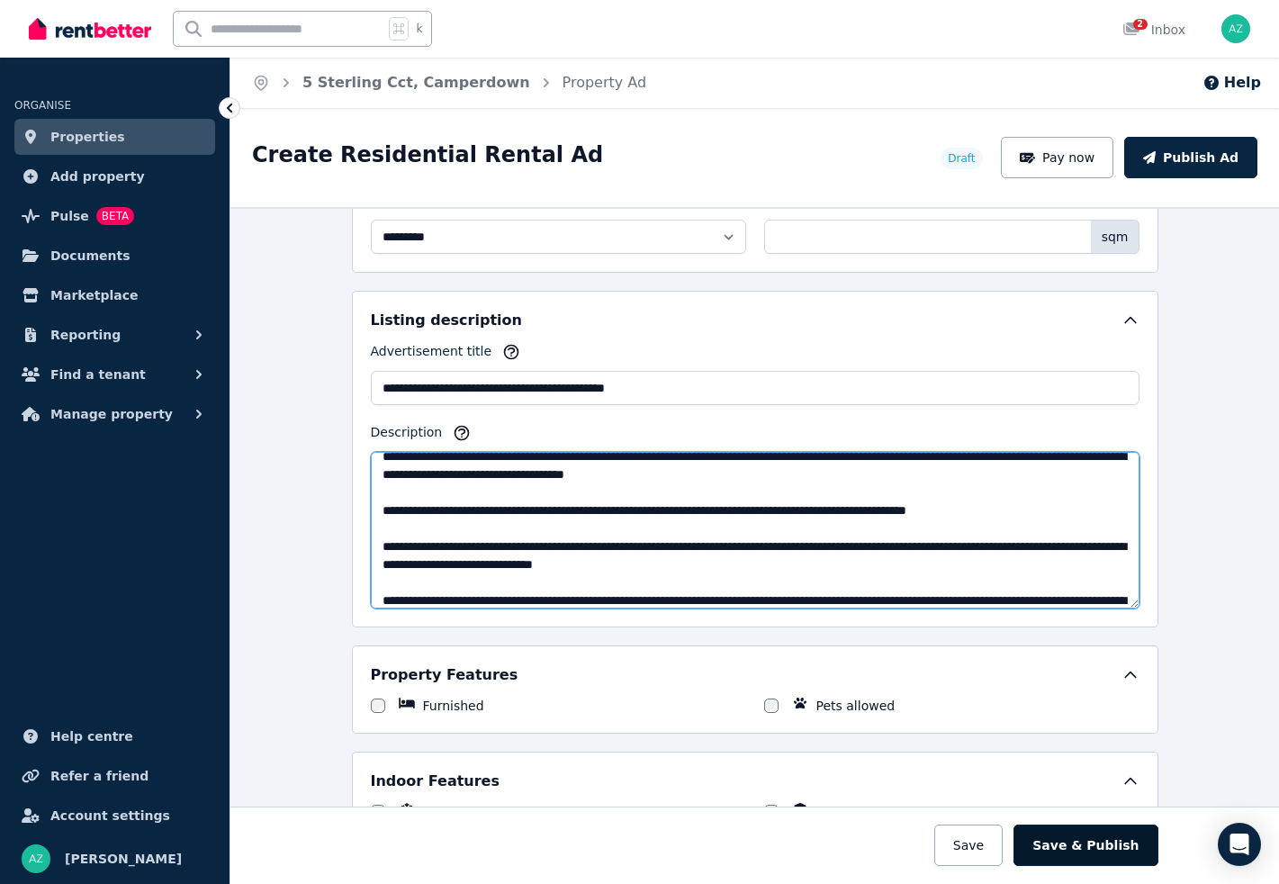
scroll to position [0, 0]
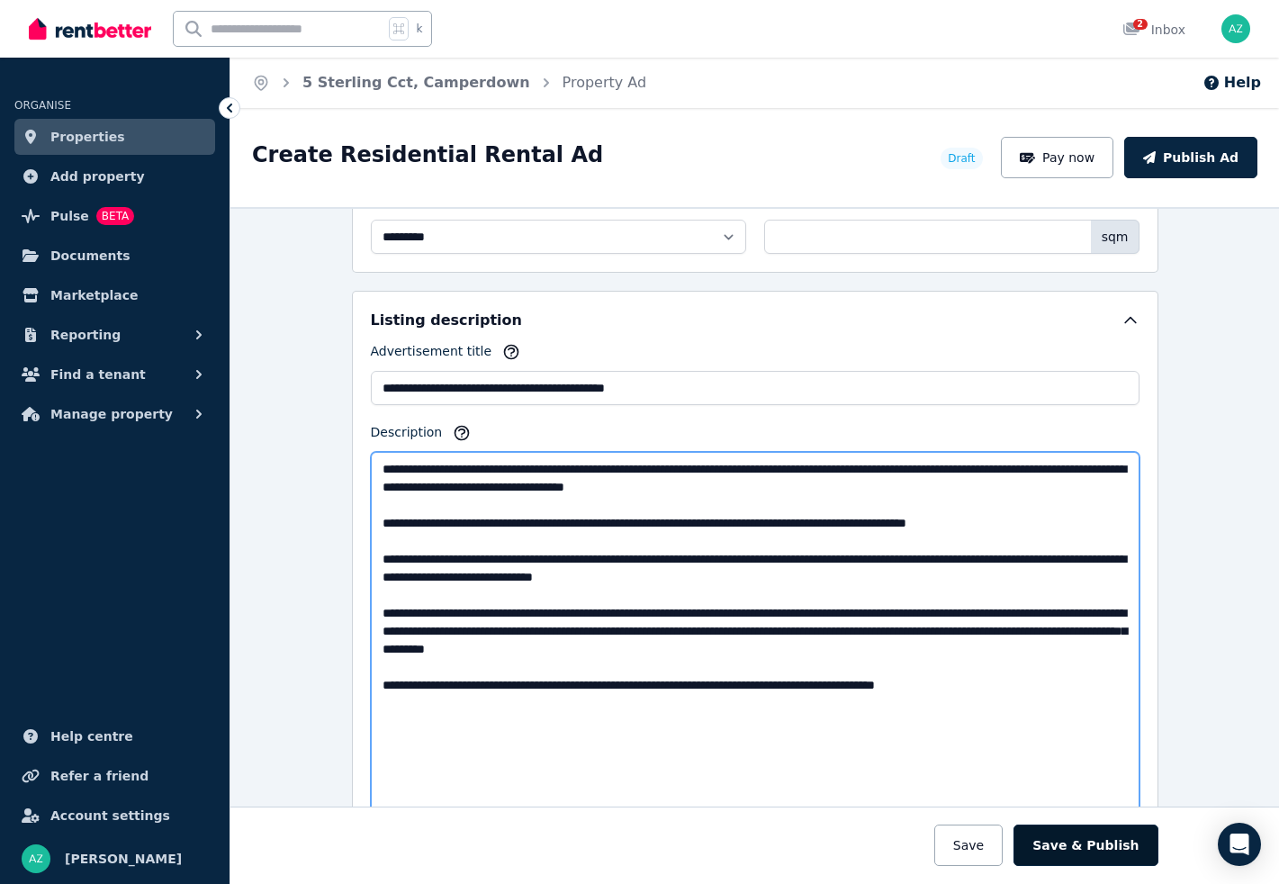
drag, startPoint x: 1136, startPoint y: 571, endPoint x: 1152, endPoint y: 835, distance: 264.3
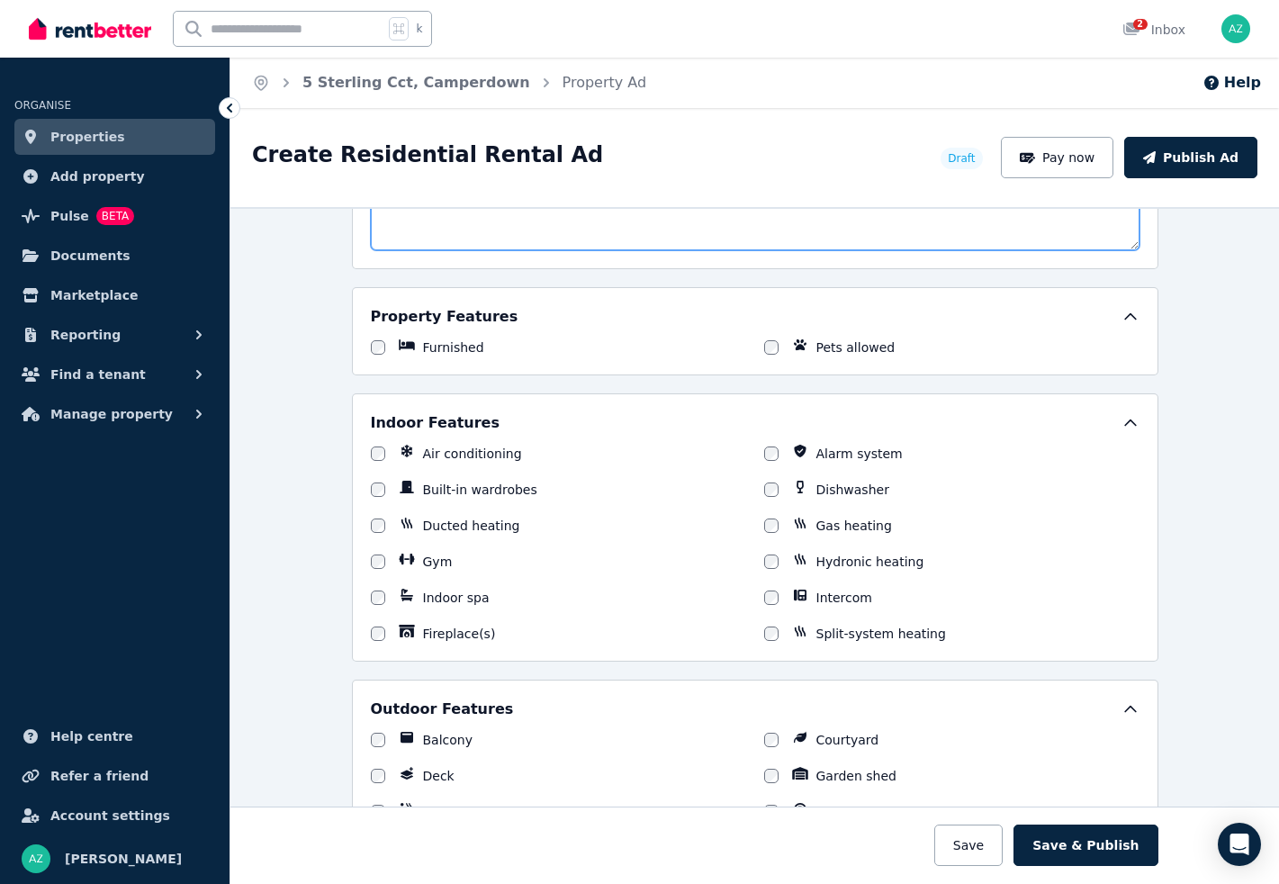
scroll to position [1556, 0]
type textarea "**********"
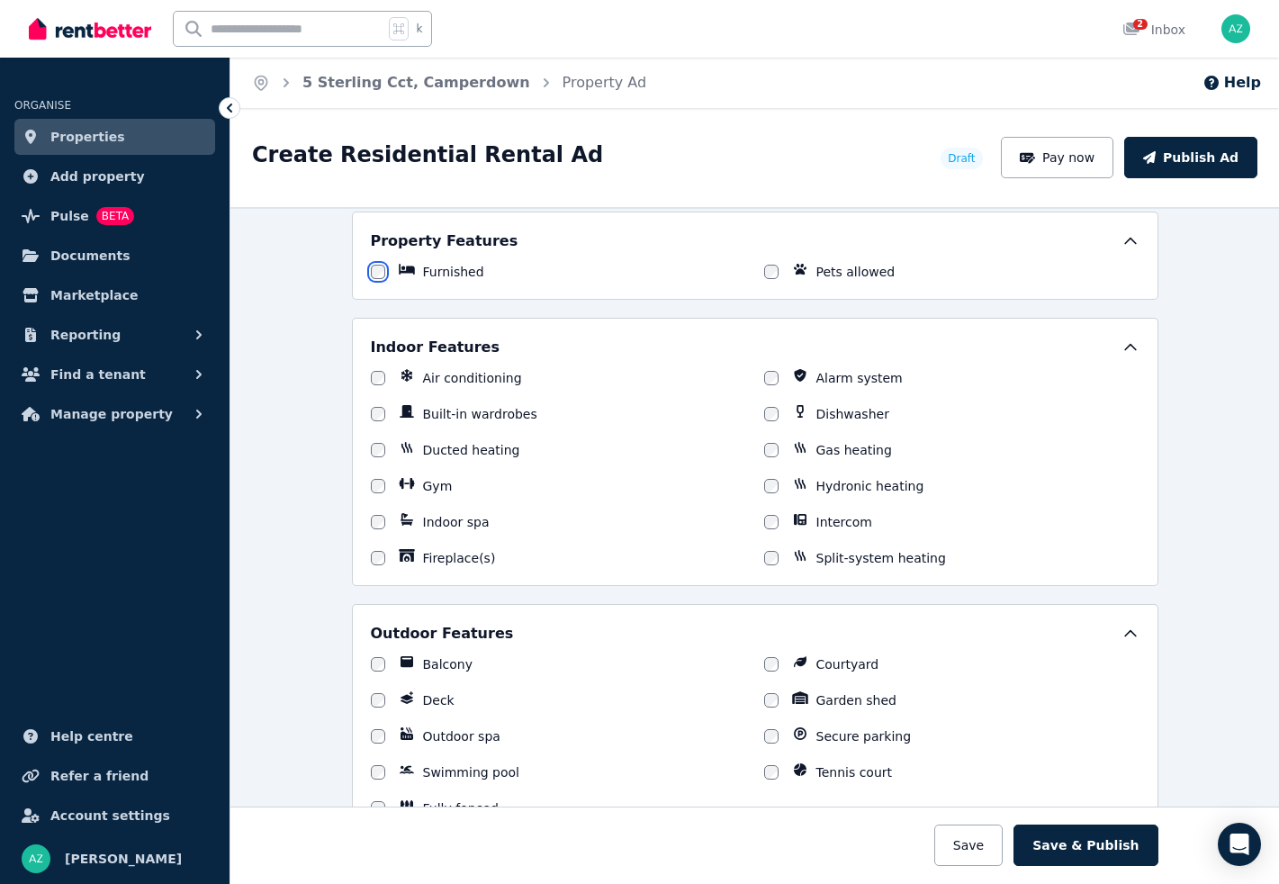
scroll to position [1632, 0]
click at [381, 475] on div at bounding box center [378, 484] width 14 height 18
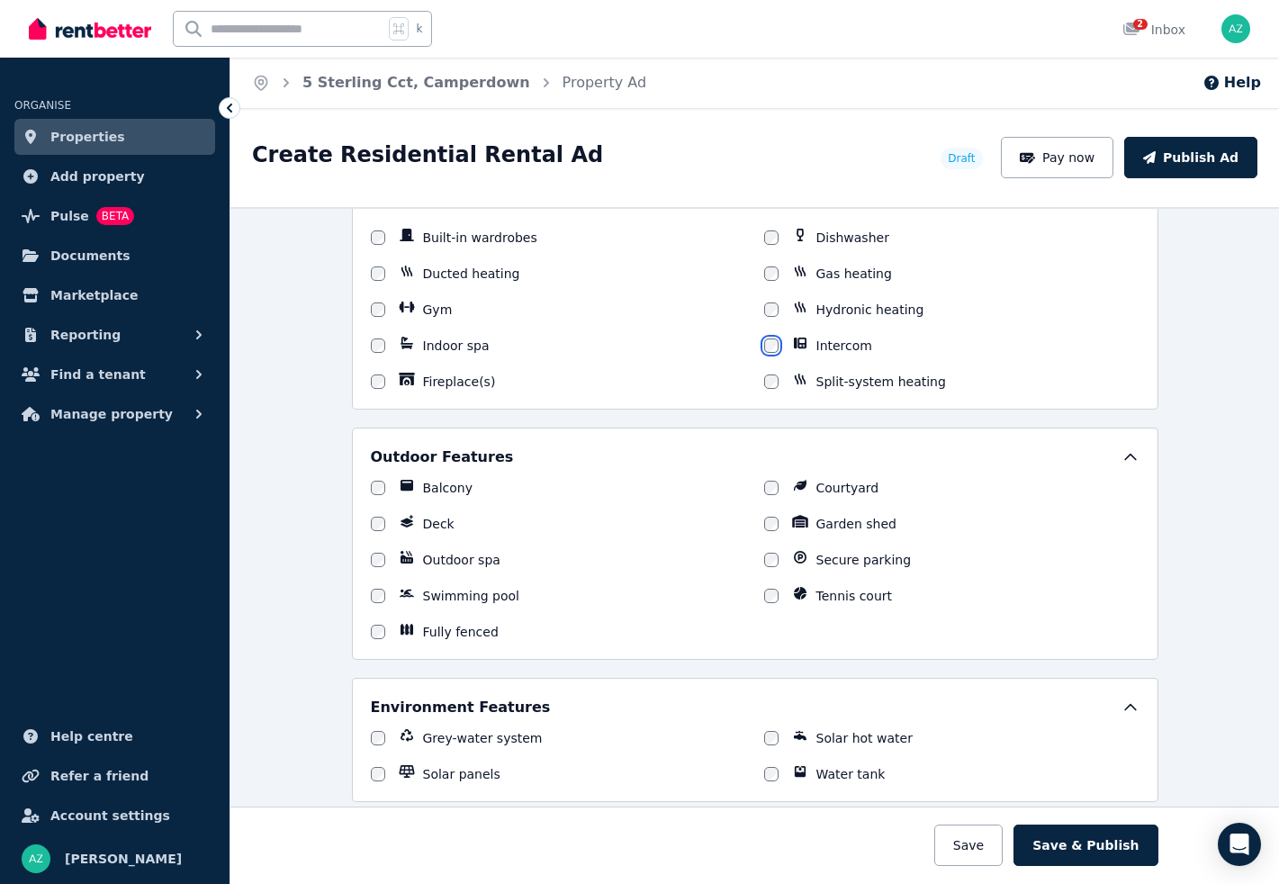
scroll to position [1824, 0]
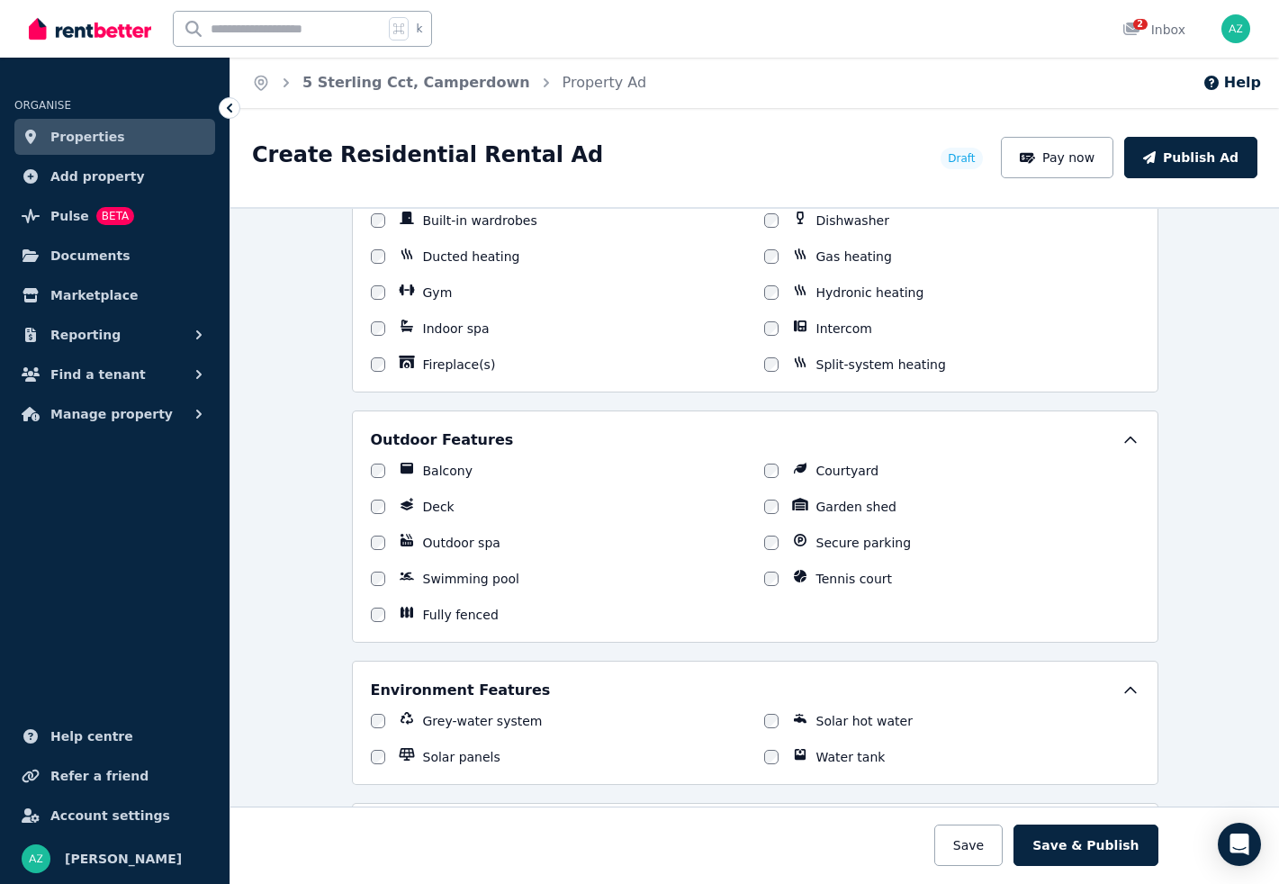
click at [367, 468] on div "Outdoor Features Balcony Courtyard Deck Garden shed Outdoor spa Secure parking …" at bounding box center [755, 527] width 807 height 232
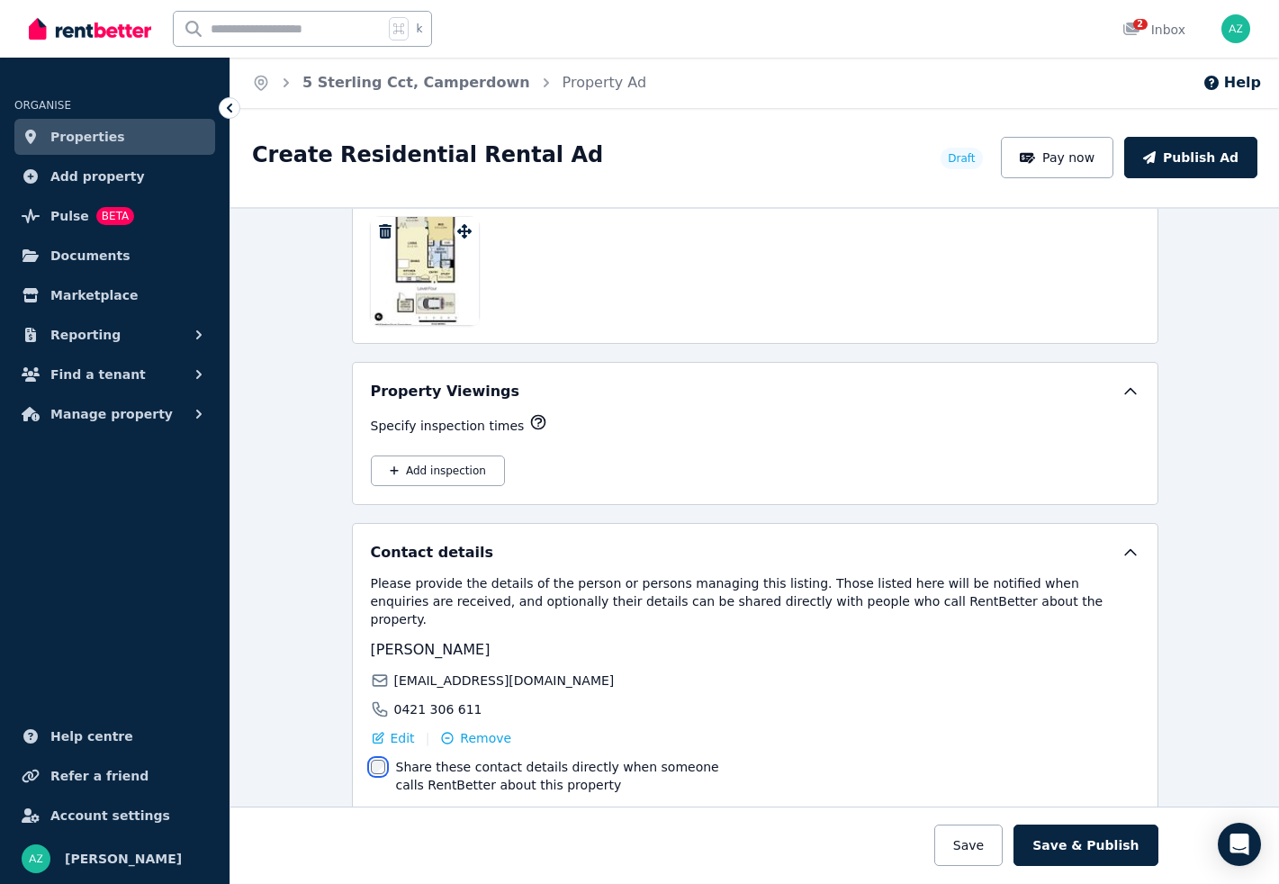
scroll to position [3224, 0]
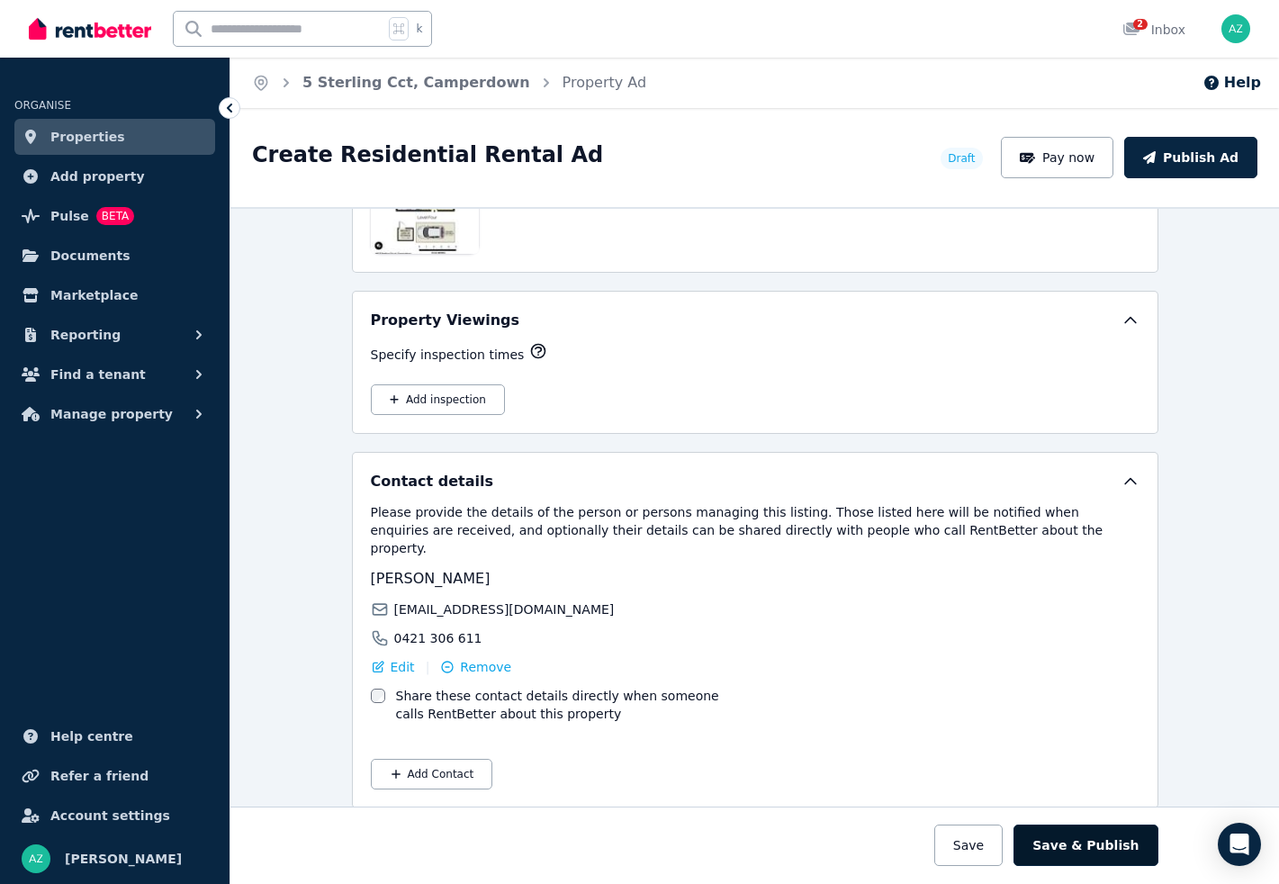
click at [1120, 855] on button "Save & Publish" at bounding box center [1086, 845] width 144 height 41
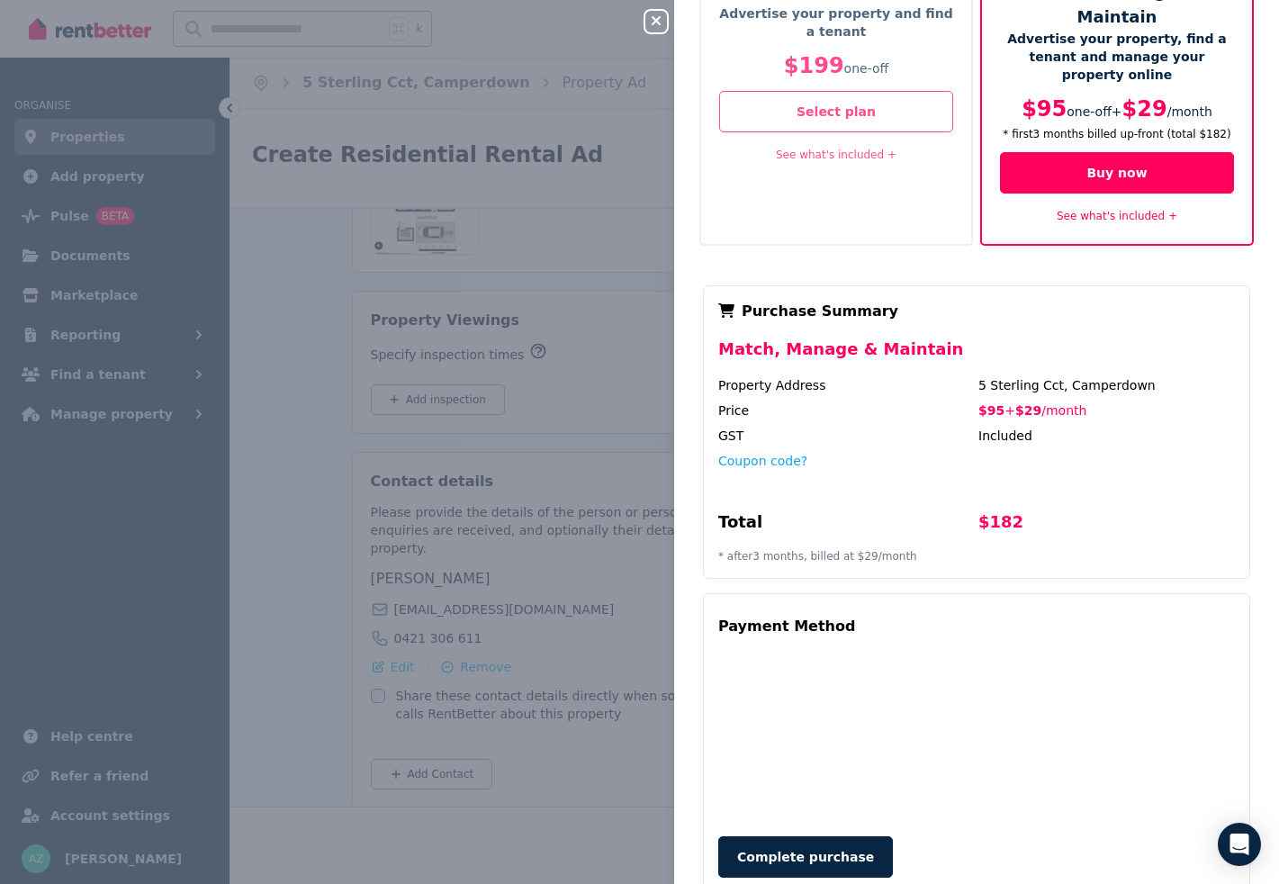
scroll to position [147, 0]
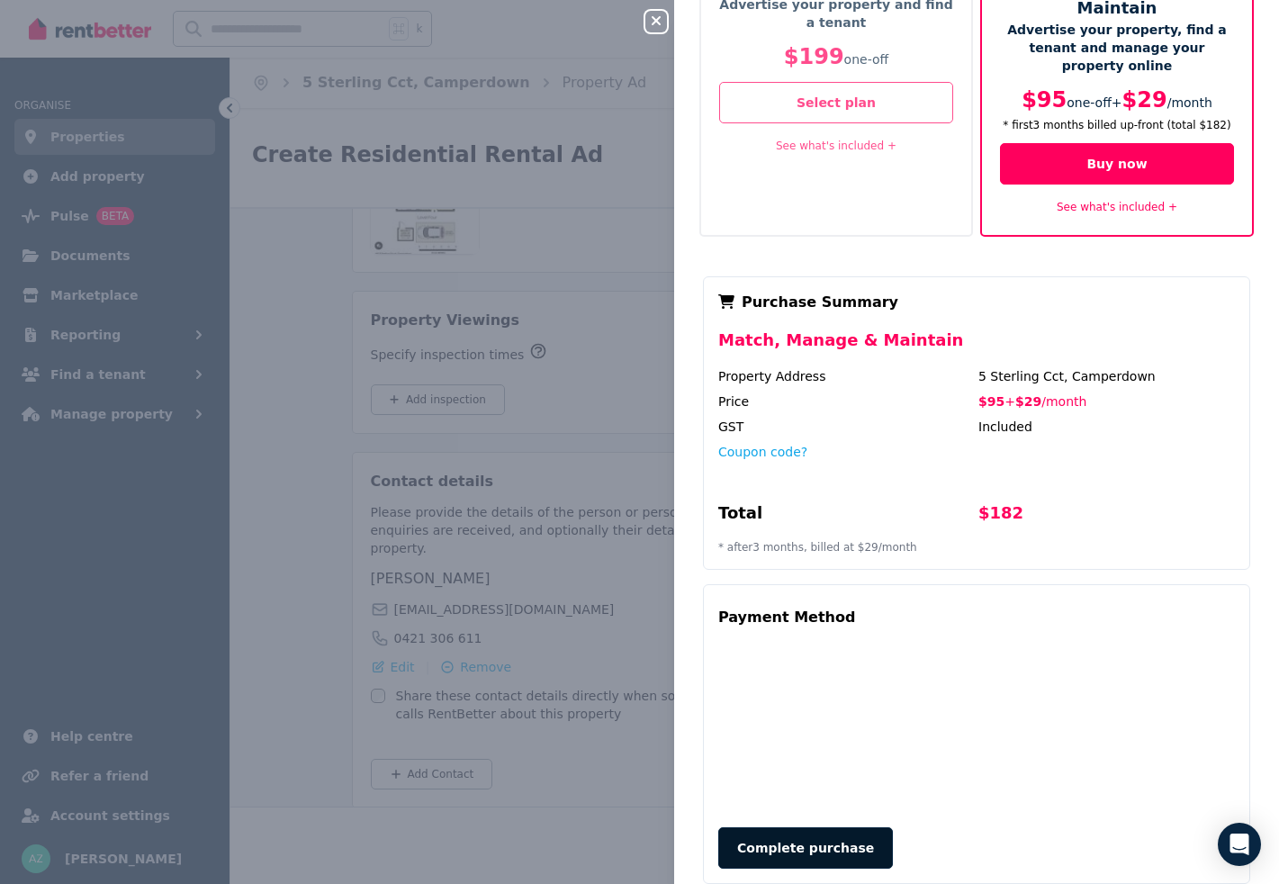
click at [809, 827] on button "Complete purchase" at bounding box center [806, 847] width 175 height 41
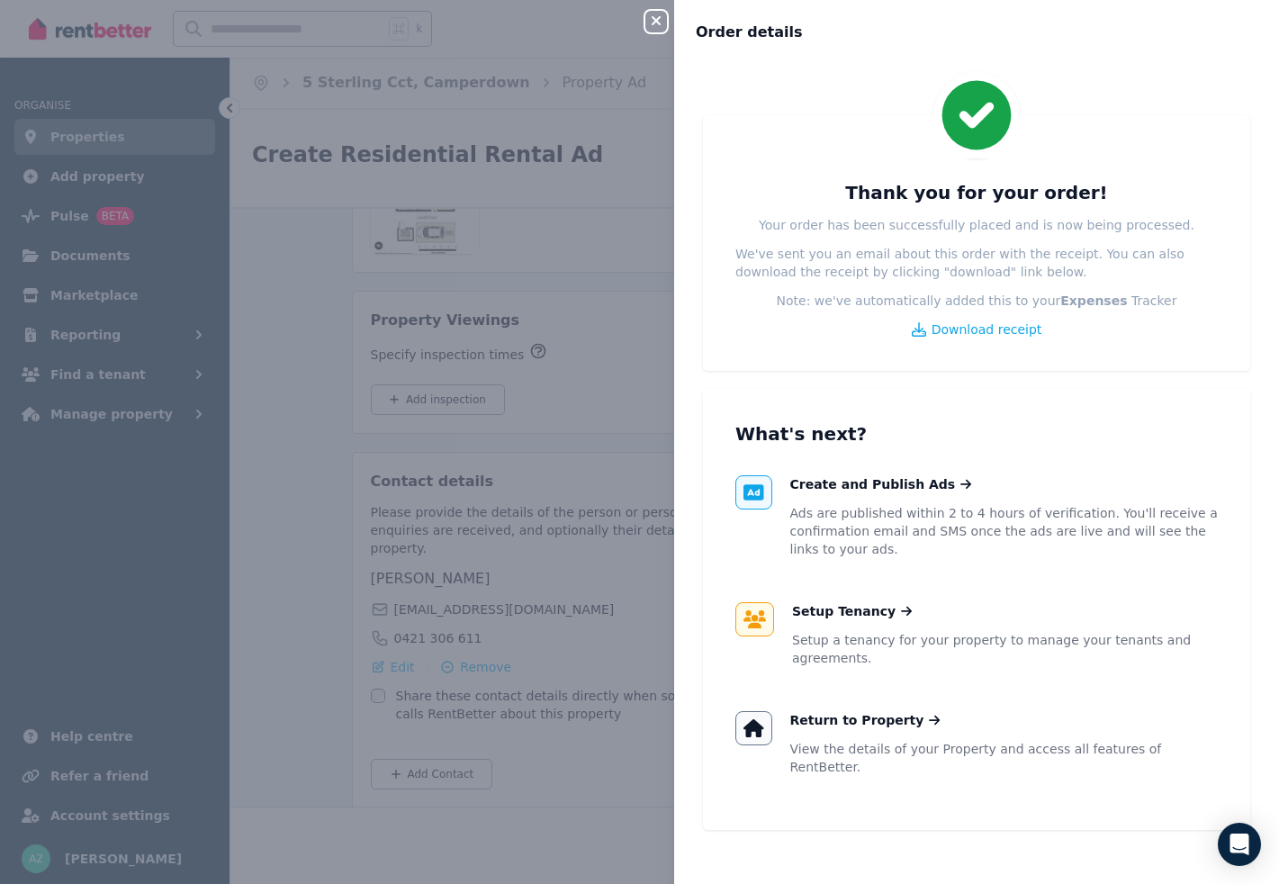
click at [655, 18] on icon "button" at bounding box center [656, 20] width 9 height 9
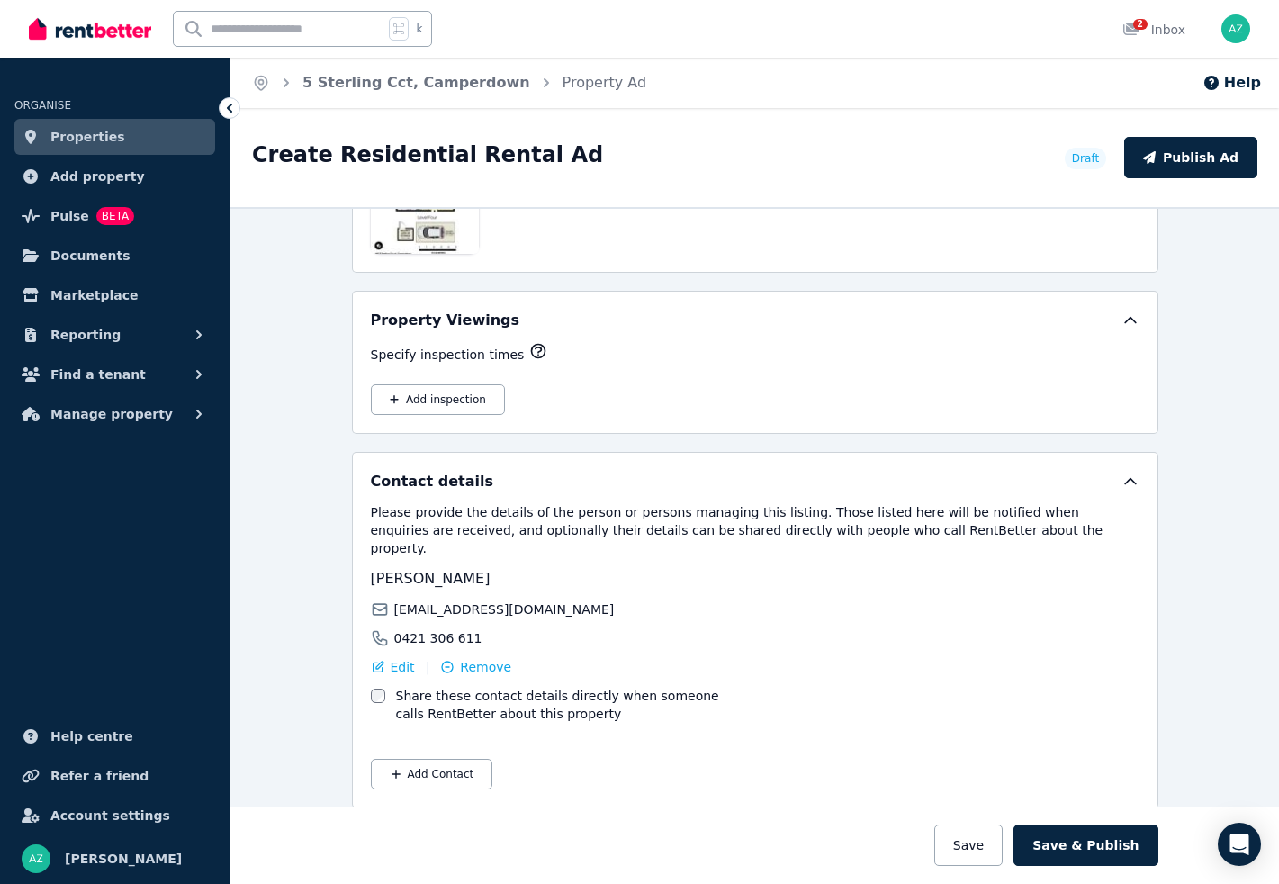
click at [1248, 450] on div "**********" at bounding box center [754, 545] width 1049 height 677
click at [1112, 847] on button "Save & Publish" at bounding box center [1086, 845] width 144 height 41
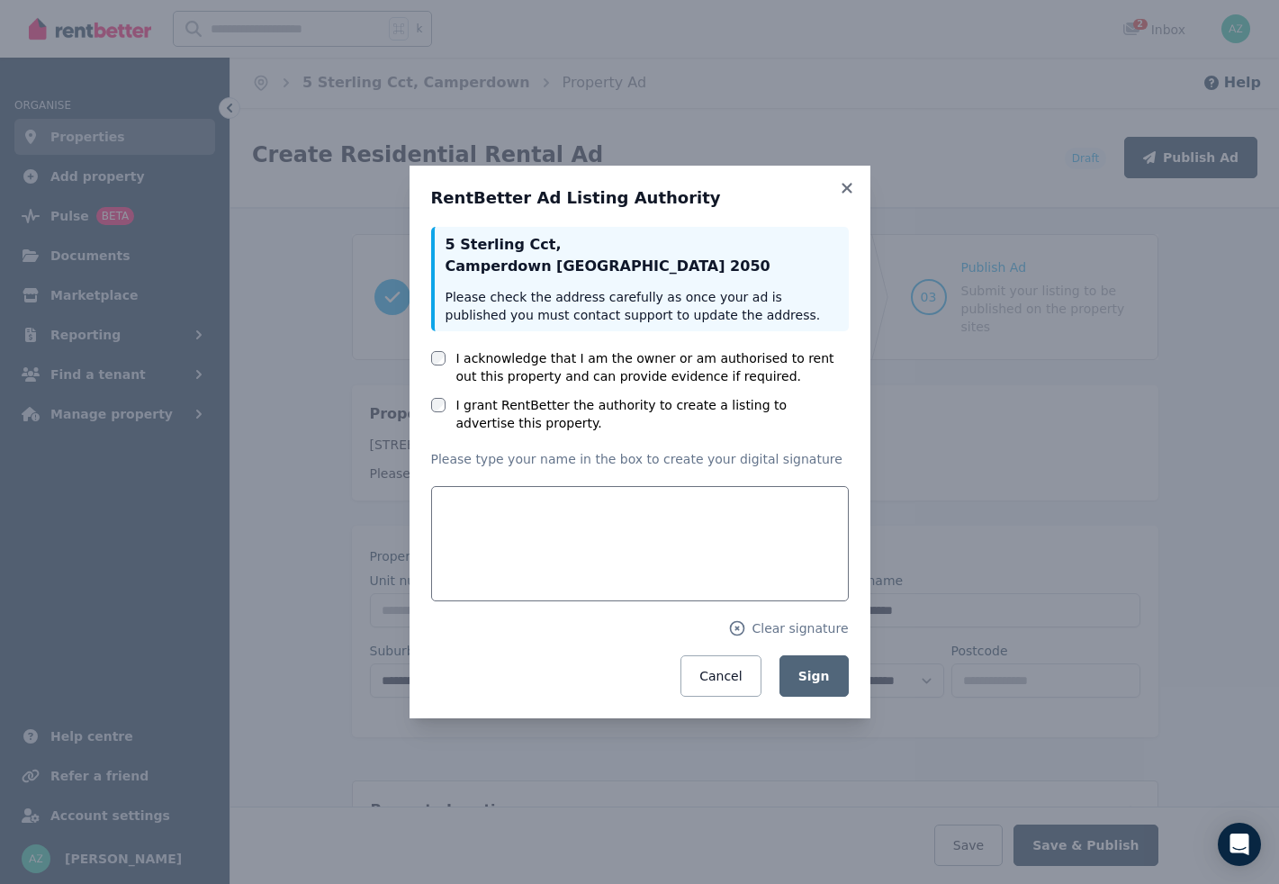
click at [656, 360] on label "I acknowledge that I am the owner or am authorised to rent out this property an…" at bounding box center [652, 367] width 393 height 36
click at [628, 405] on label "I grant RentBetter the authority to create a listing to advertise this property." at bounding box center [652, 414] width 393 height 36
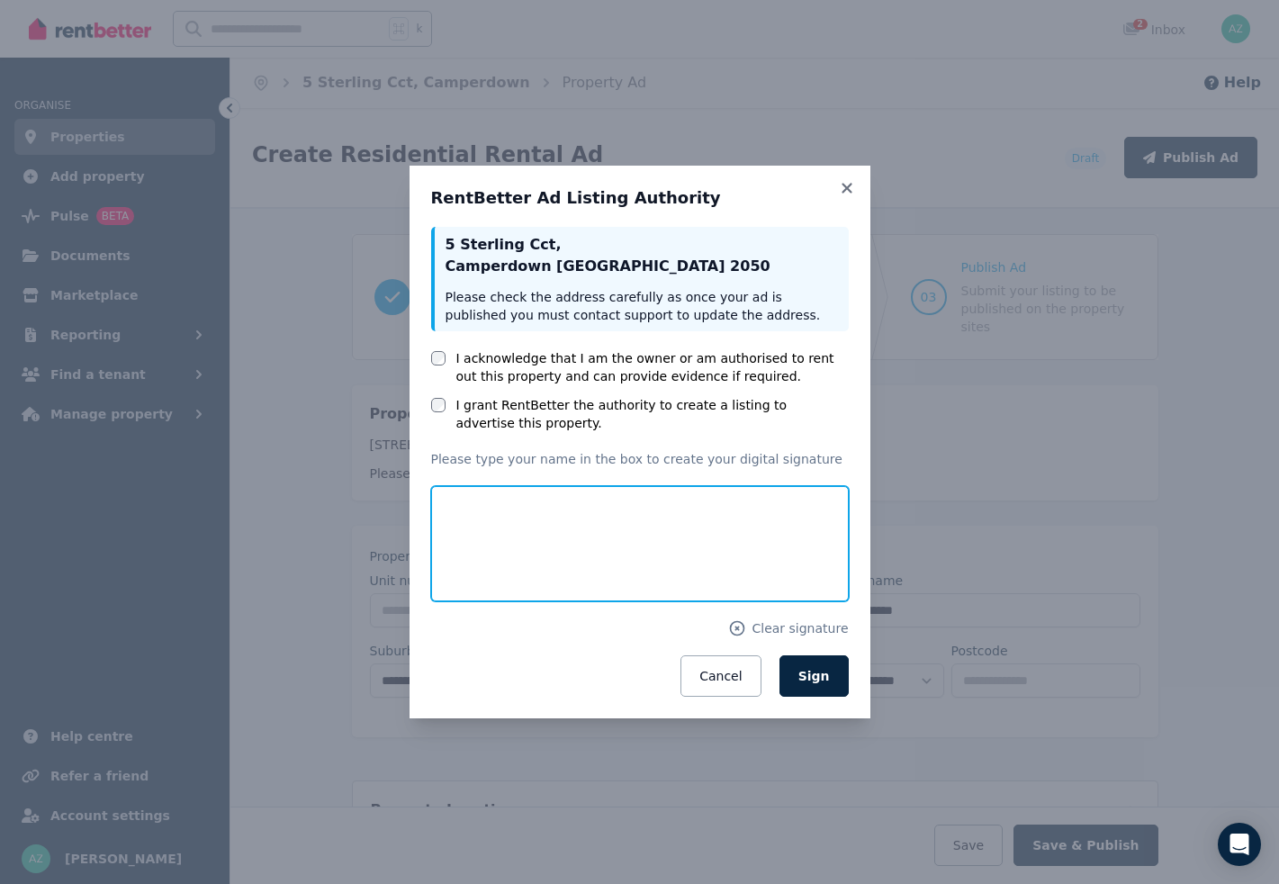
click at [531, 554] on input "text" at bounding box center [640, 543] width 418 height 115
type input "*"
type input "********"
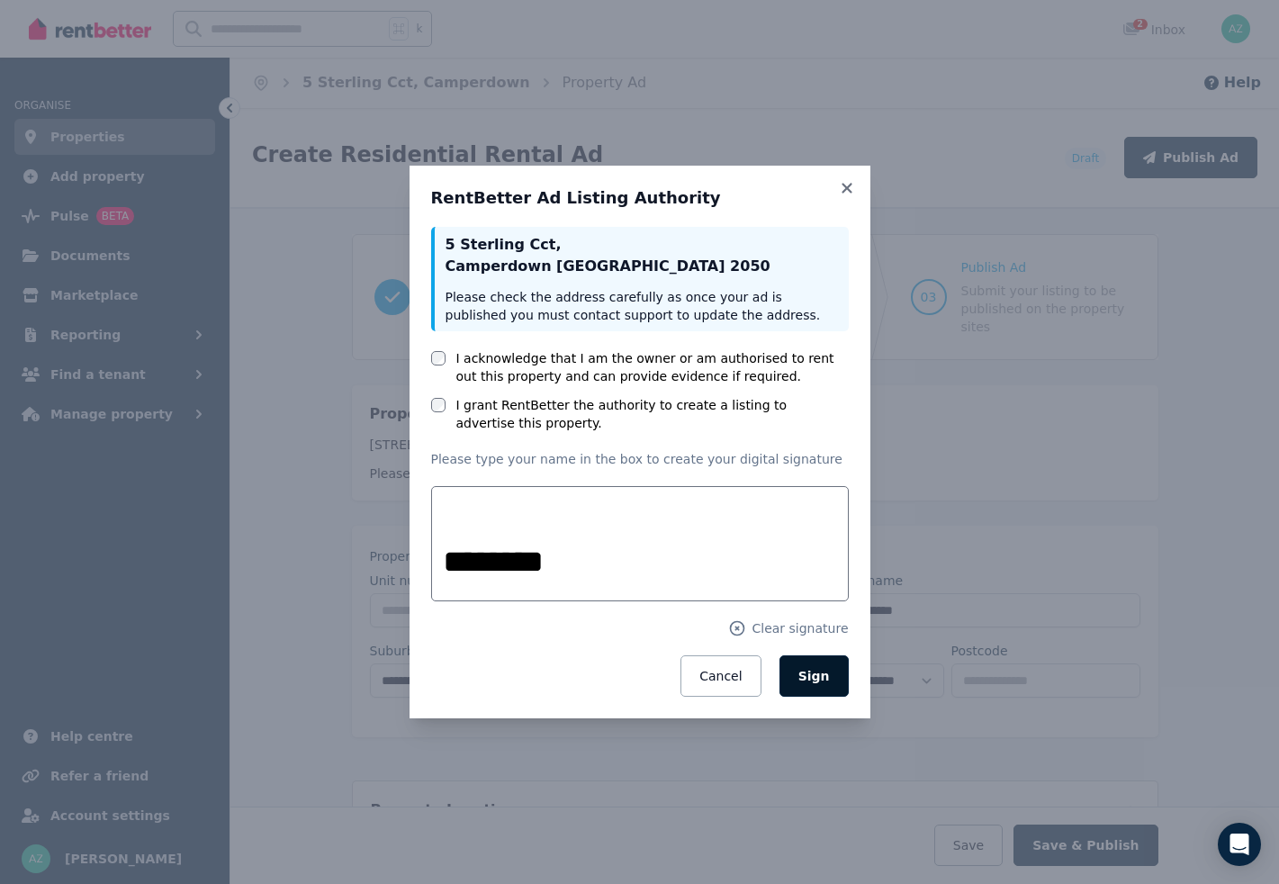
click at [829, 662] on button "Sign" at bounding box center [814, 675] width 69 height 41
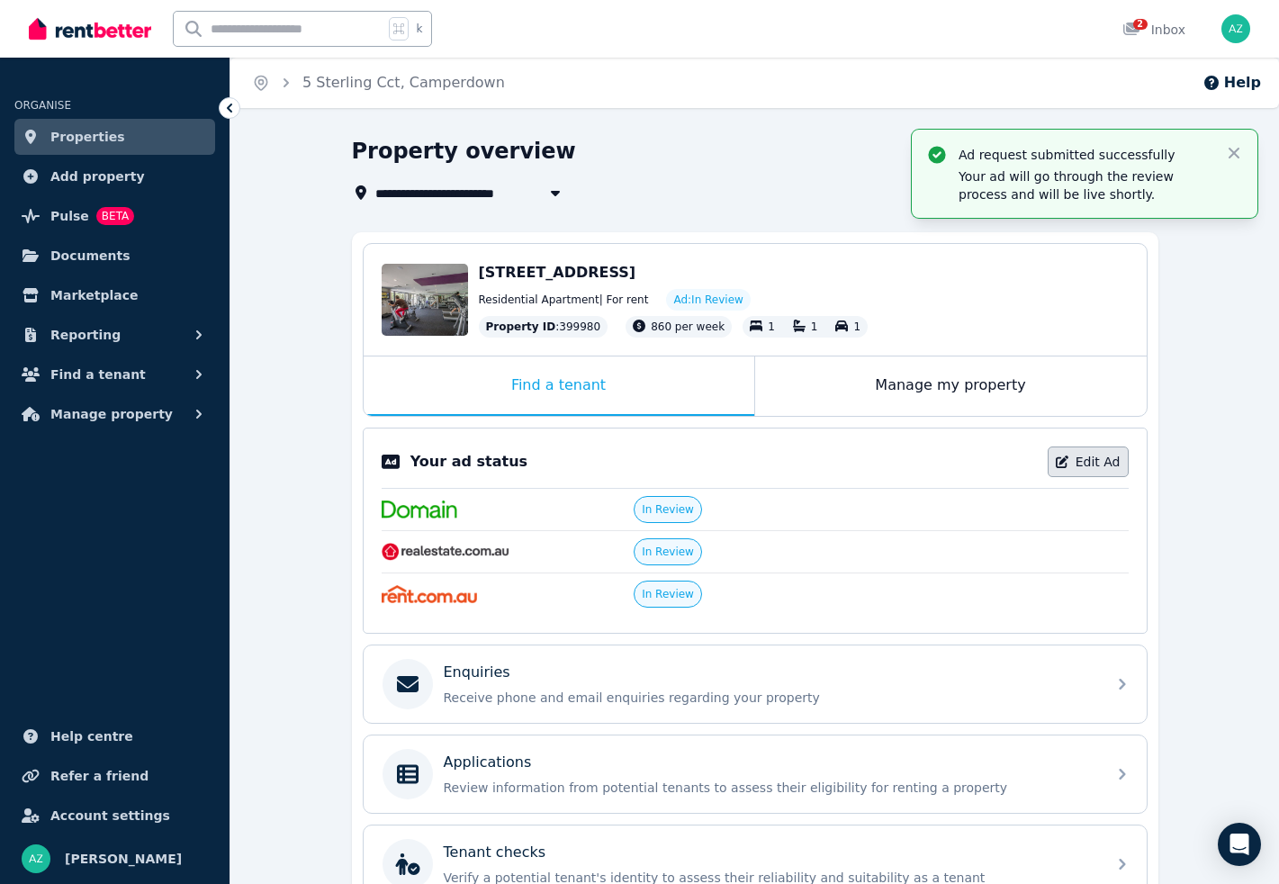
click at [1091, 461] on link "Edit Ad" at bounding box center [1088, 462] width 81 height 31
select select "***"
select select "**********"
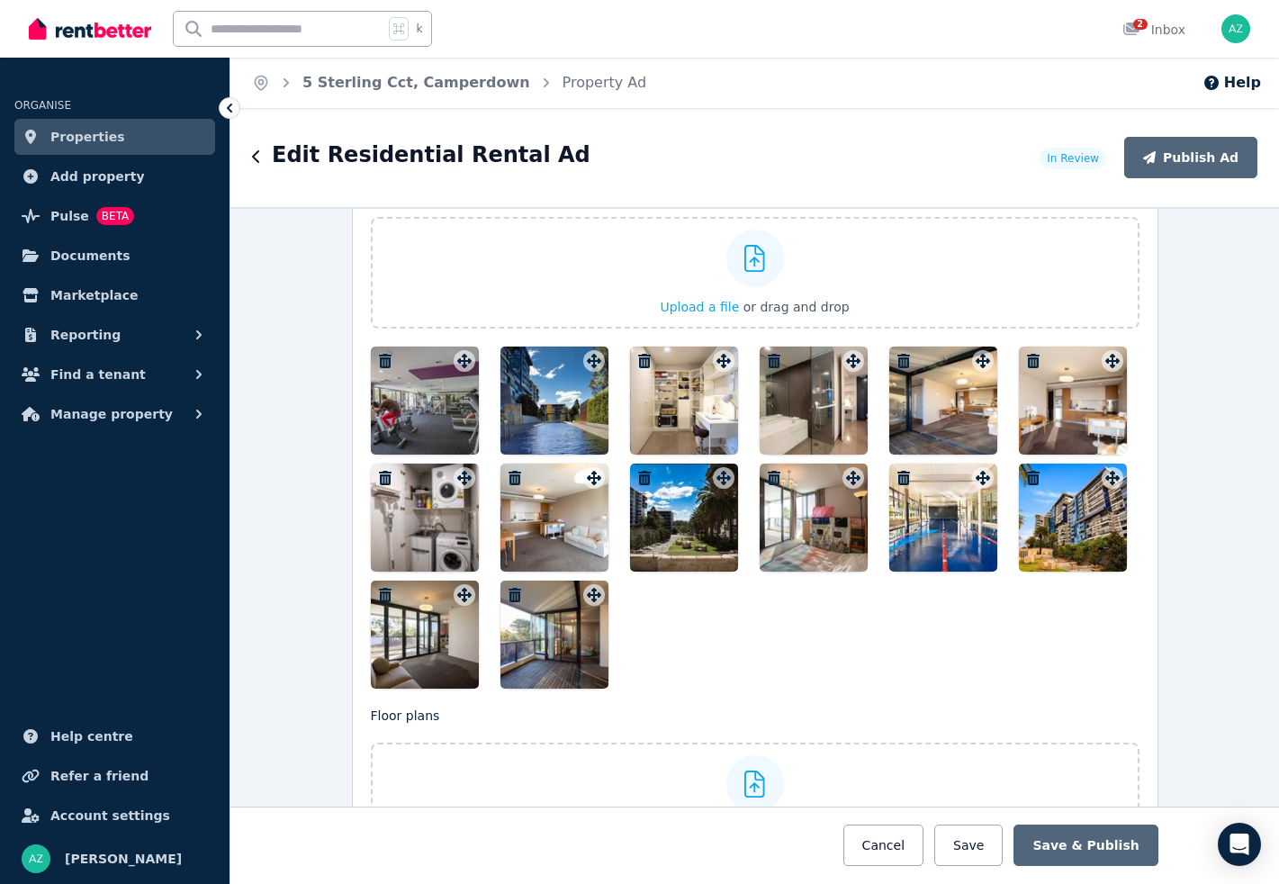
scroll to position [2303, 0]
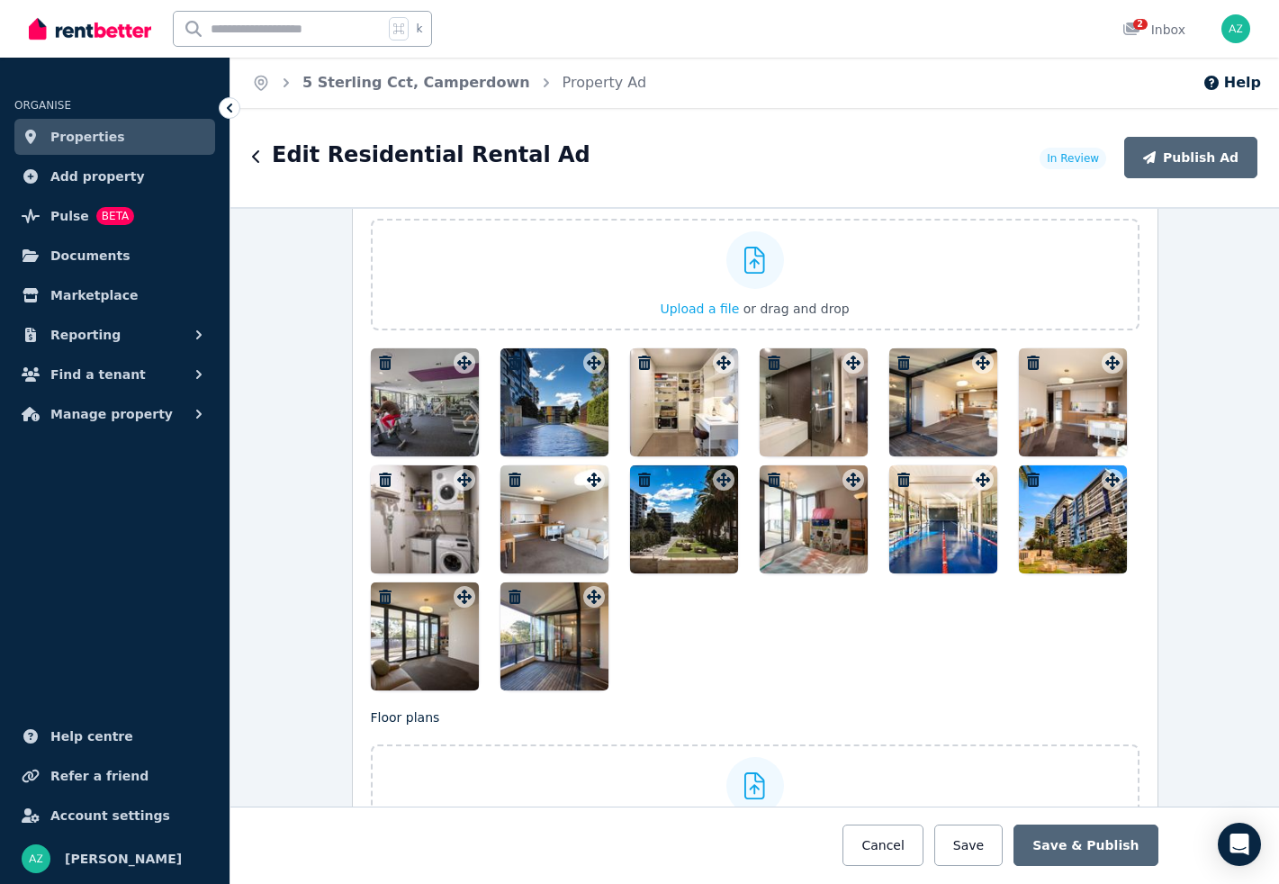
drag, startPoint x: 577, startPoint y: 530, endPoint x: 403, endPoint y: 416, distance: 208.0
click at [403, 416] on div at bounding box center [755, 519] width 769 height 342
drag, startPoint x: 551, startPoint y: 532, endPoint x: 404, endPoint y: 398, distance: 198.8
click at [404, 398] on div at bounding box center [755, 519] width 769 height 342
click at [553, 482] on div at bounding box center [555, 519] width 108 height 108
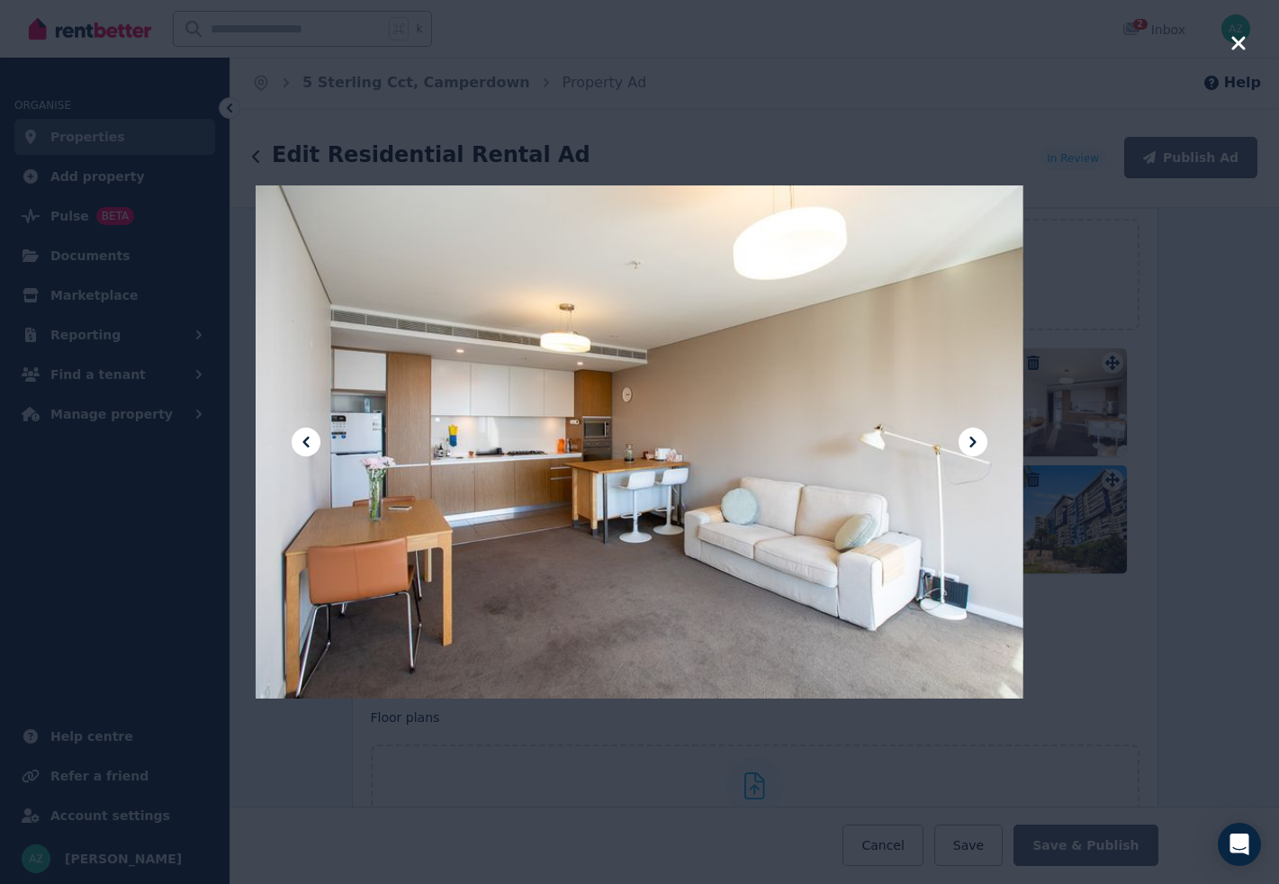
click at [1089, 258] on div at bounding box center [639, 442] width 1279 height 884
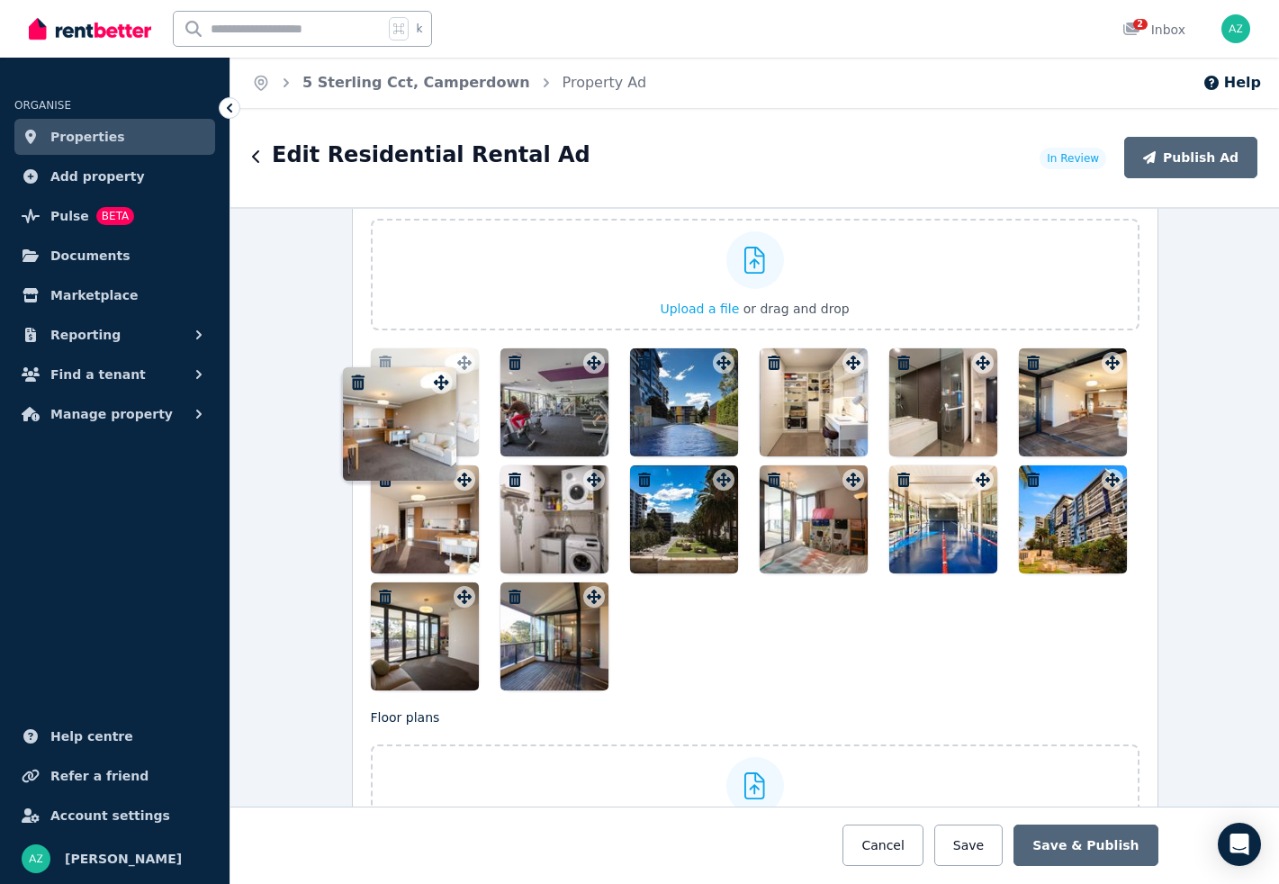
drag, startPoint x: 590, startPoint y: 480, endPoint x: 435, endPoint y: 367, distance: 191.4
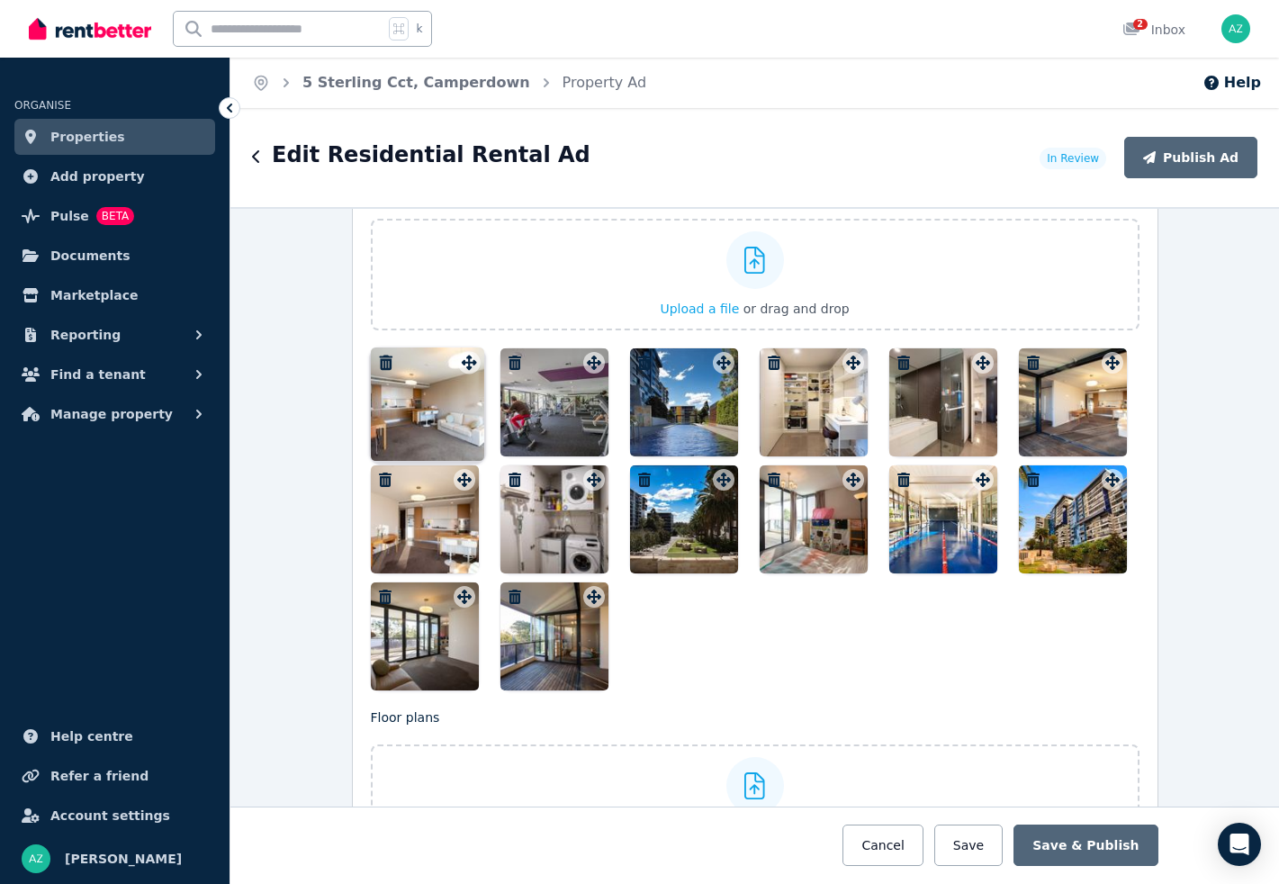
click at [435, 367] on div "Photos Upload a file or drag and drop To pick up a draggable item, press the sp…" at bounding box center [755, 437] width 769 height 508
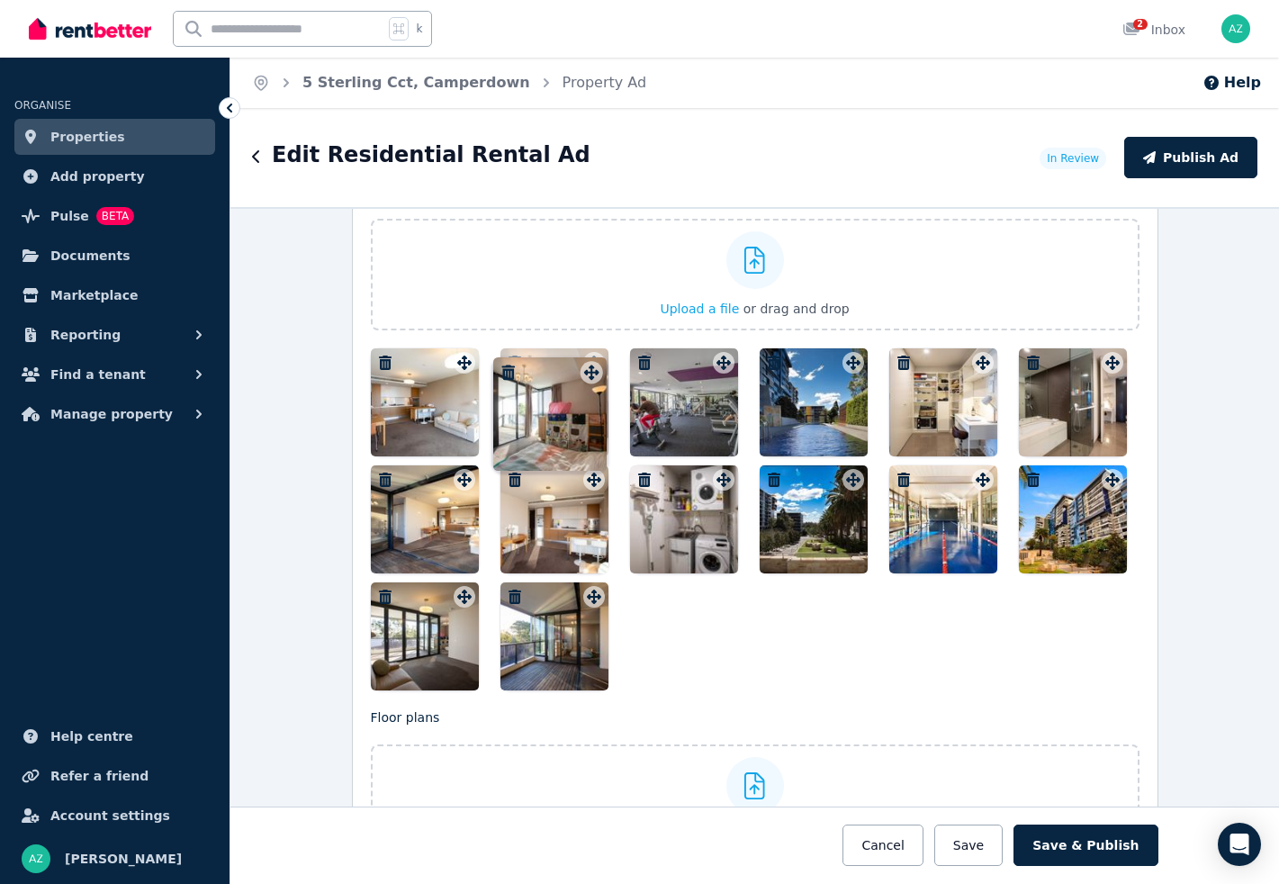
drag, startPoint x: 851, startPoint y: 476, endPoint x: 587, endPoint y: 354, distance: 290.8
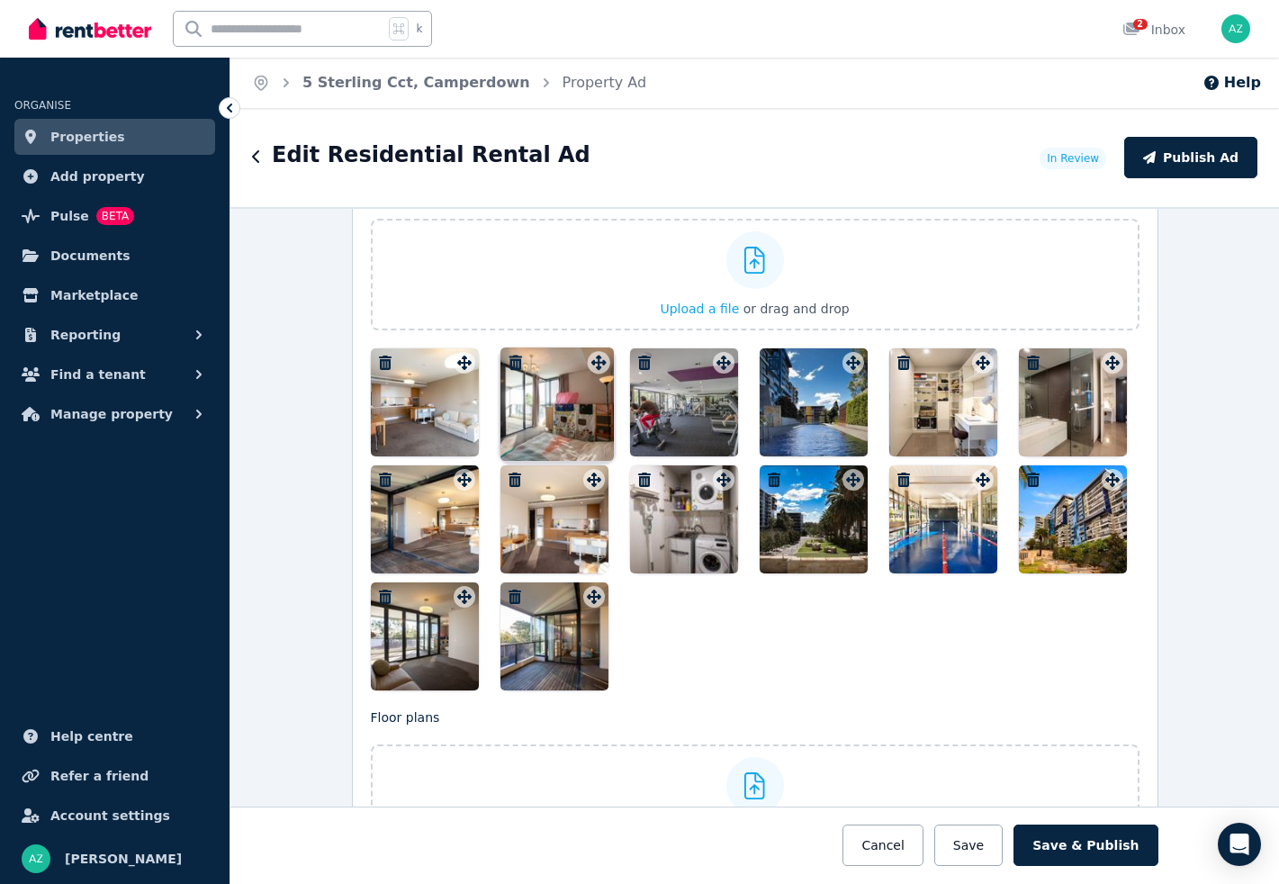
click at [587, 356] on icon at bounding box center [594, 363] width 18 height 14
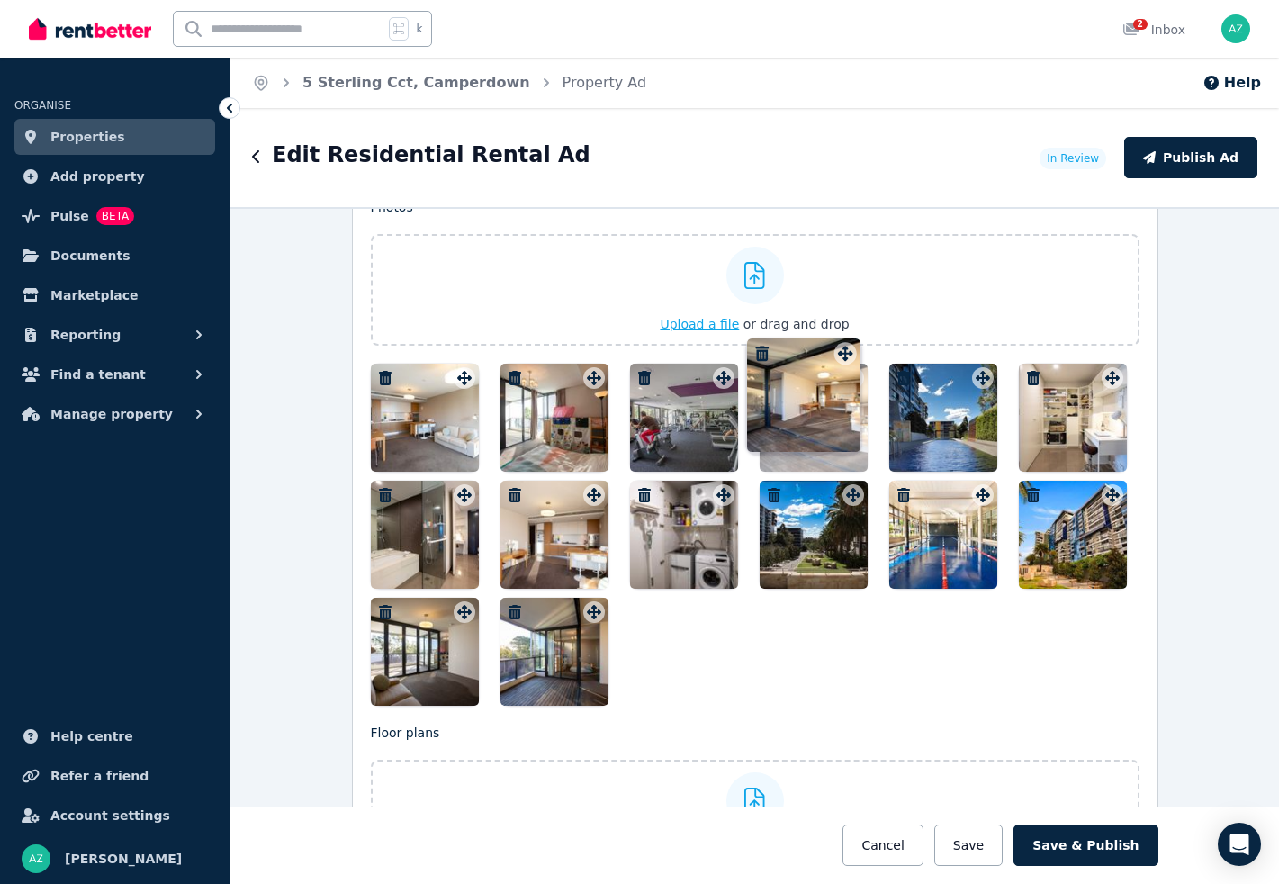
scroll to position [2278, 0]
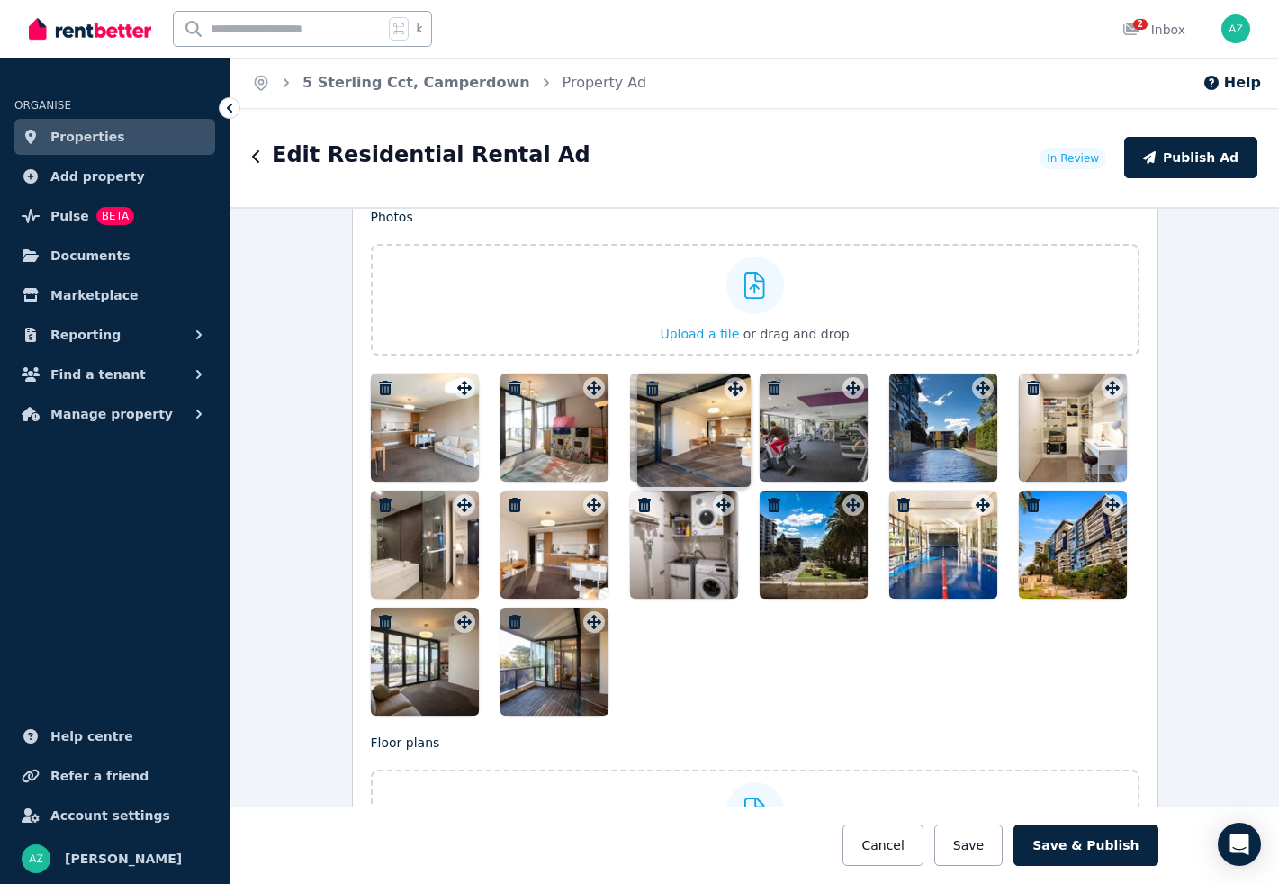
drag, startPoint x: 466, startPoint y: 475, endPoint x: 736, endPoint y: 369, distance: 289.4
click at [736, 369] on div "Photos Upload a file or drag and drop To pick up a draggable item, press the sp…" at bounding box center [755, 462] width 769 height 508
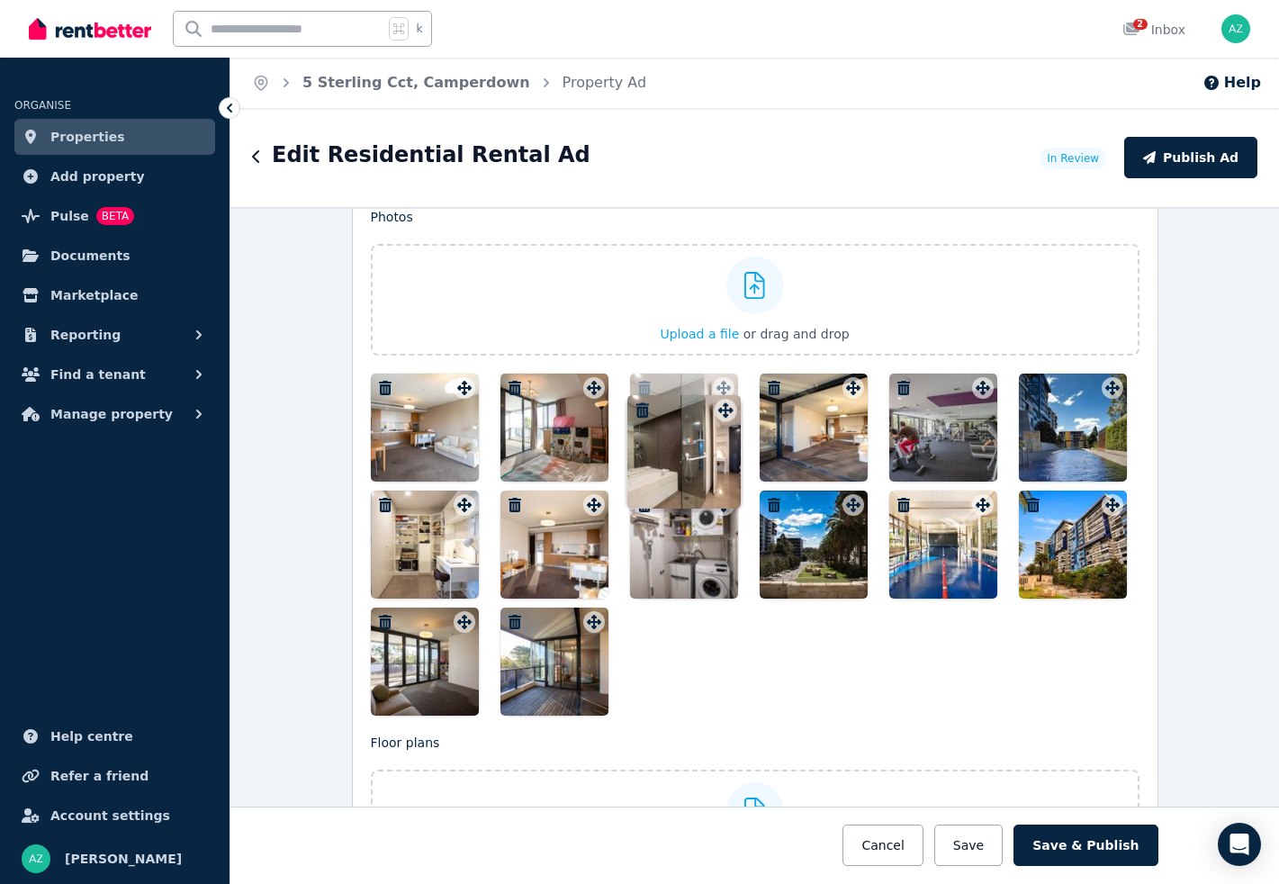
drag, startPoint x: 463, startPoint y: 502, endPoint x: 722, endPoint y: 393, distance: 281.6
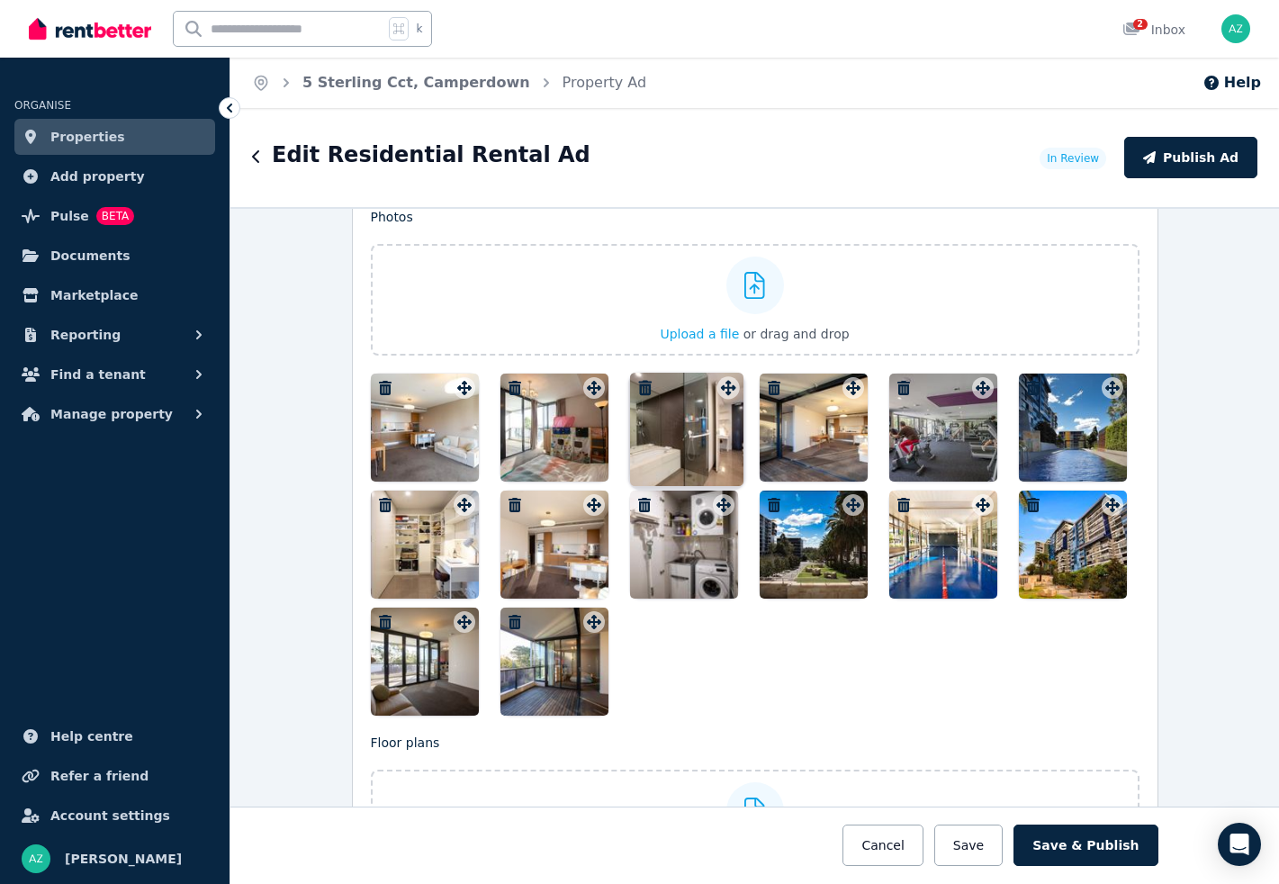
click at [722, 393] on icon at bounding box center [724, 388] width 18 height 14
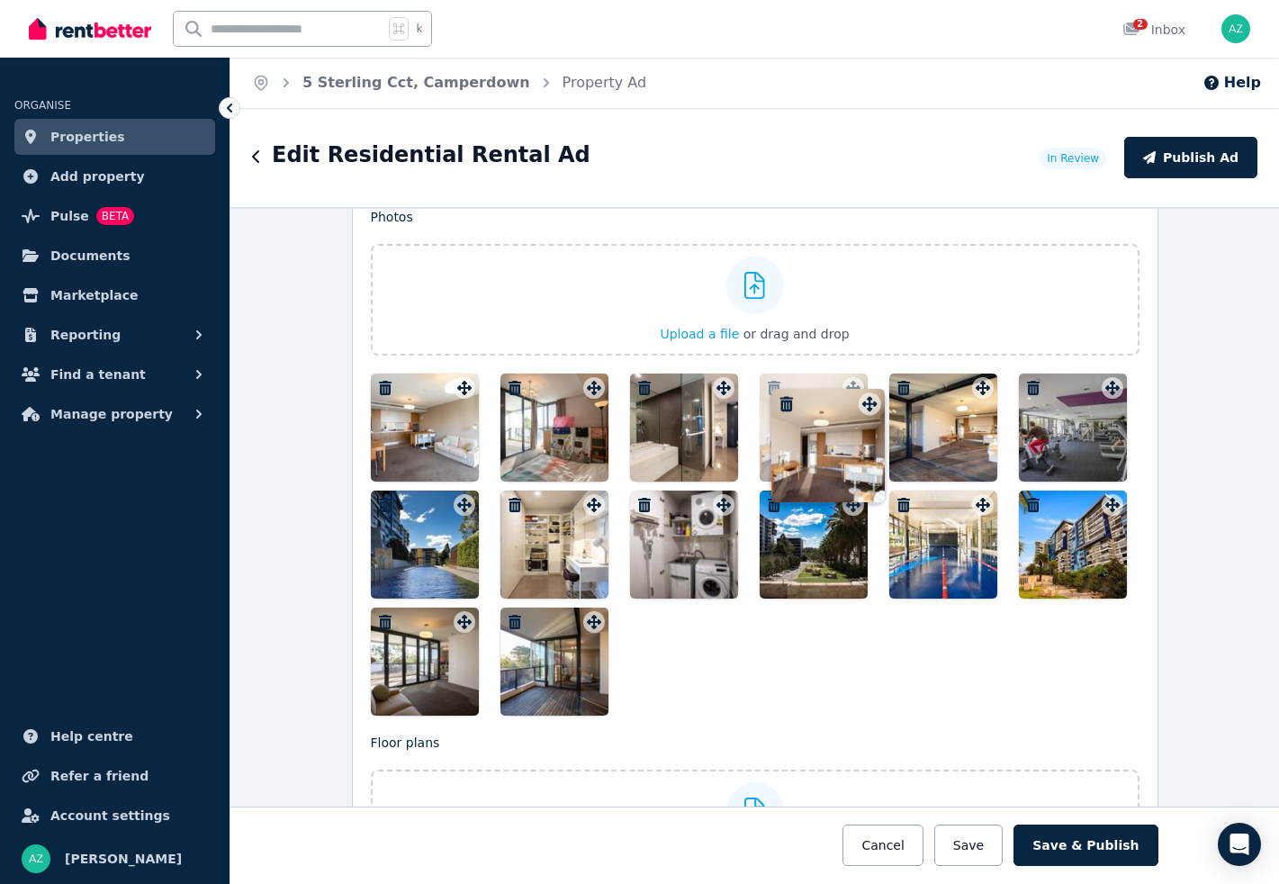
drag, startPoint x: 592, startPoint y: 507, endPoint x: 866, endPoint y: 391, distance: 297.3
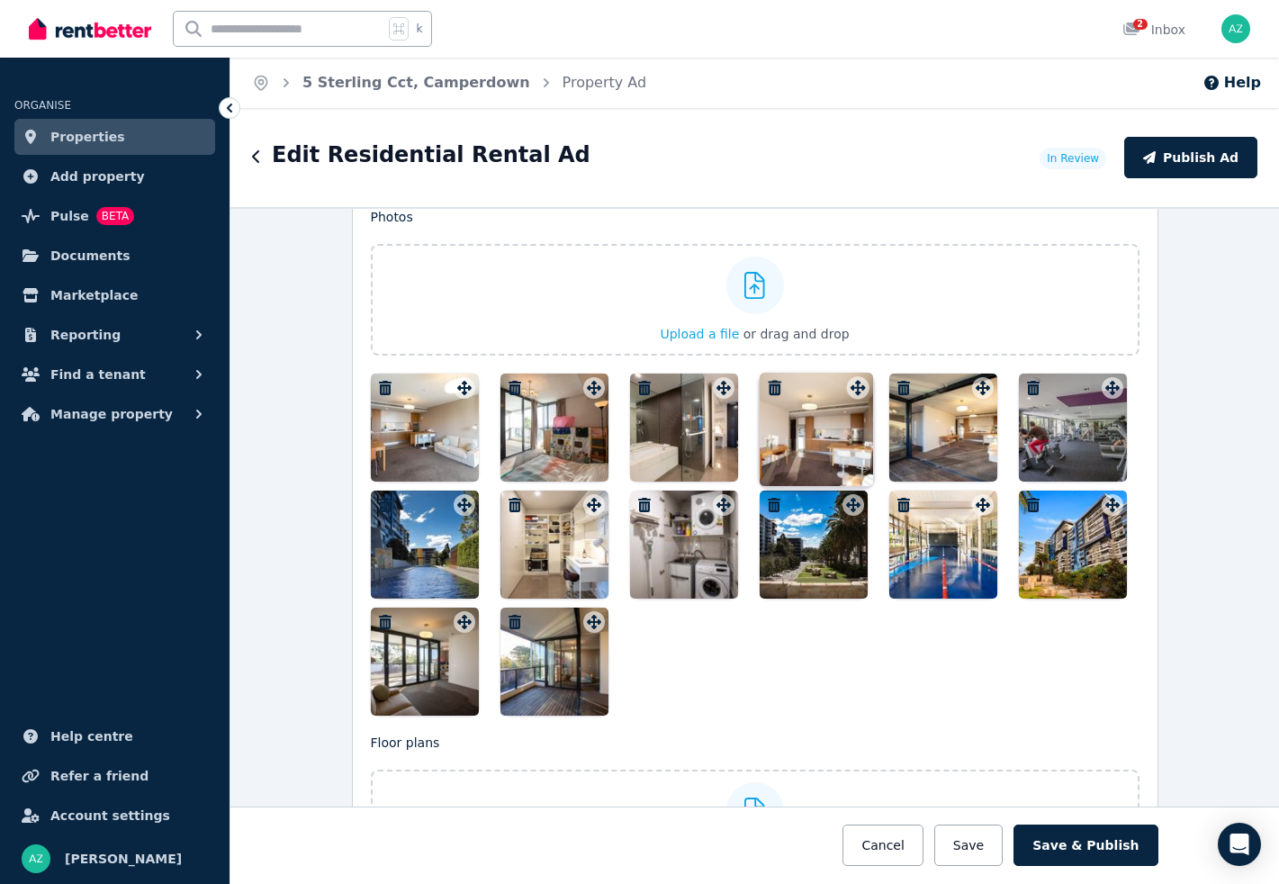
click at [866, 391] on div "Photos Upload a file or drag and drop To pick up a draggable item, press the sp…" at bounding box center [755, 462] width 769 height 508
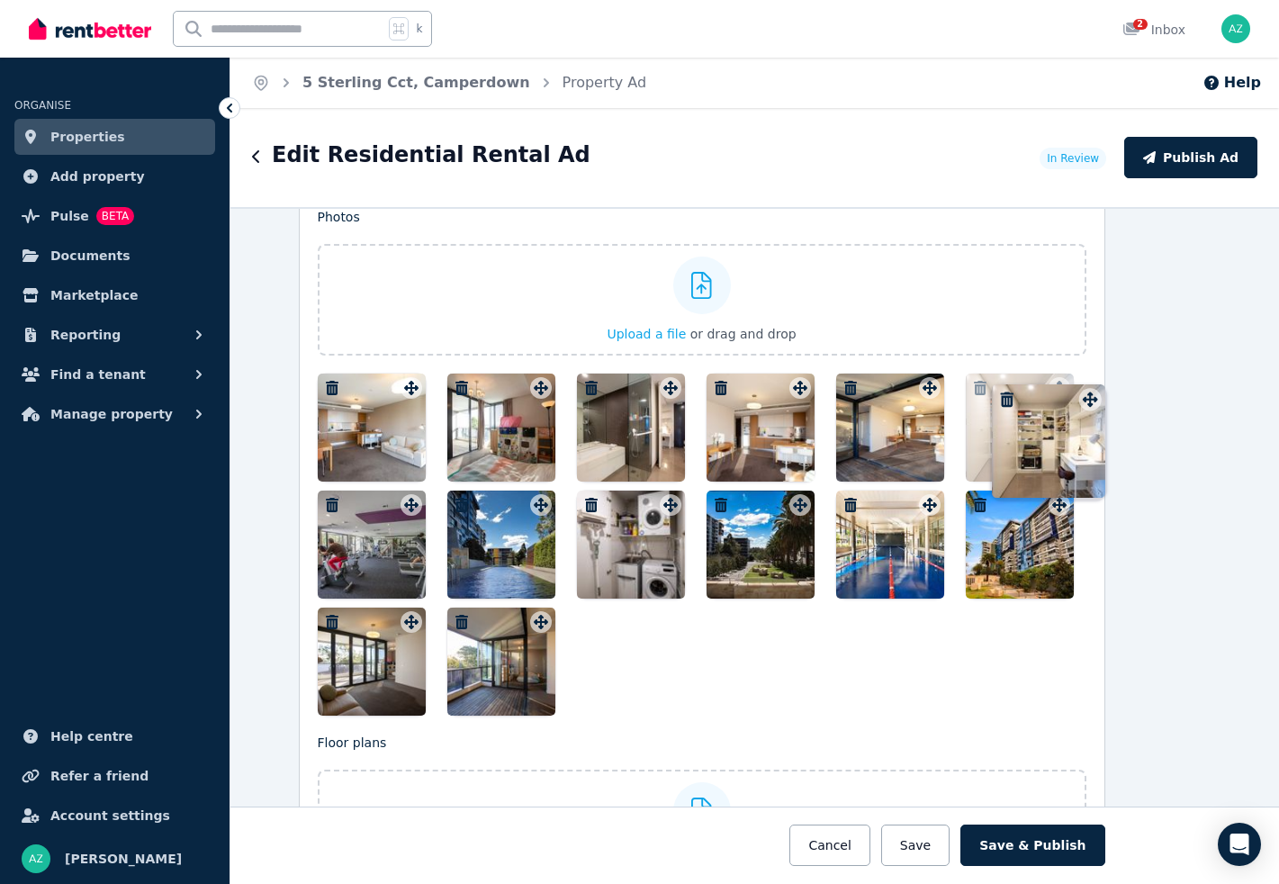
drag, startPoint x: 593, startPoint y: 503, endPoint x: 1088, endPoint y: 383, distance: 508.8
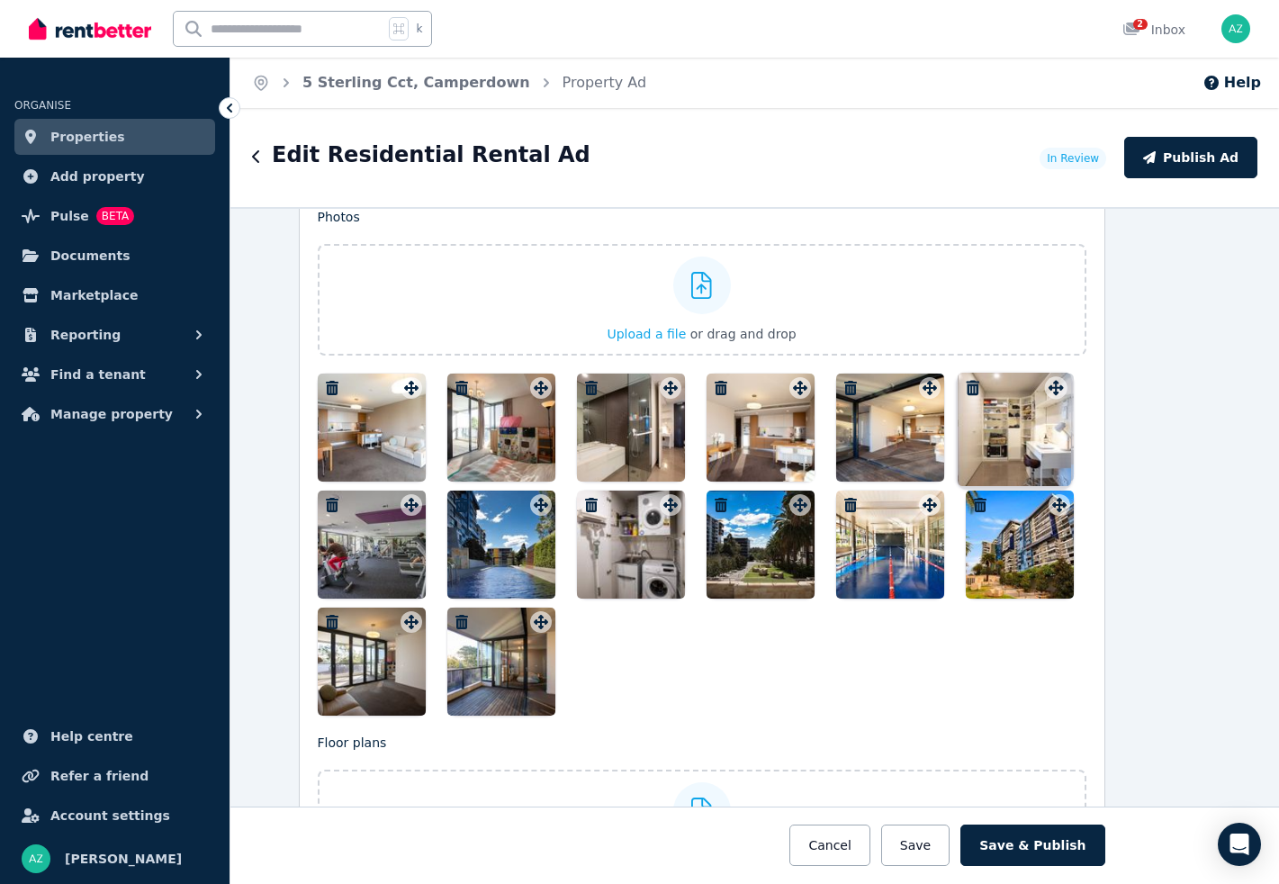
click at [1088, 383] on div "Listing Photos Photos Upload a file or drag and drop To pick up a draggable ite…" at bounding box center [702, 592] width 807 height 870
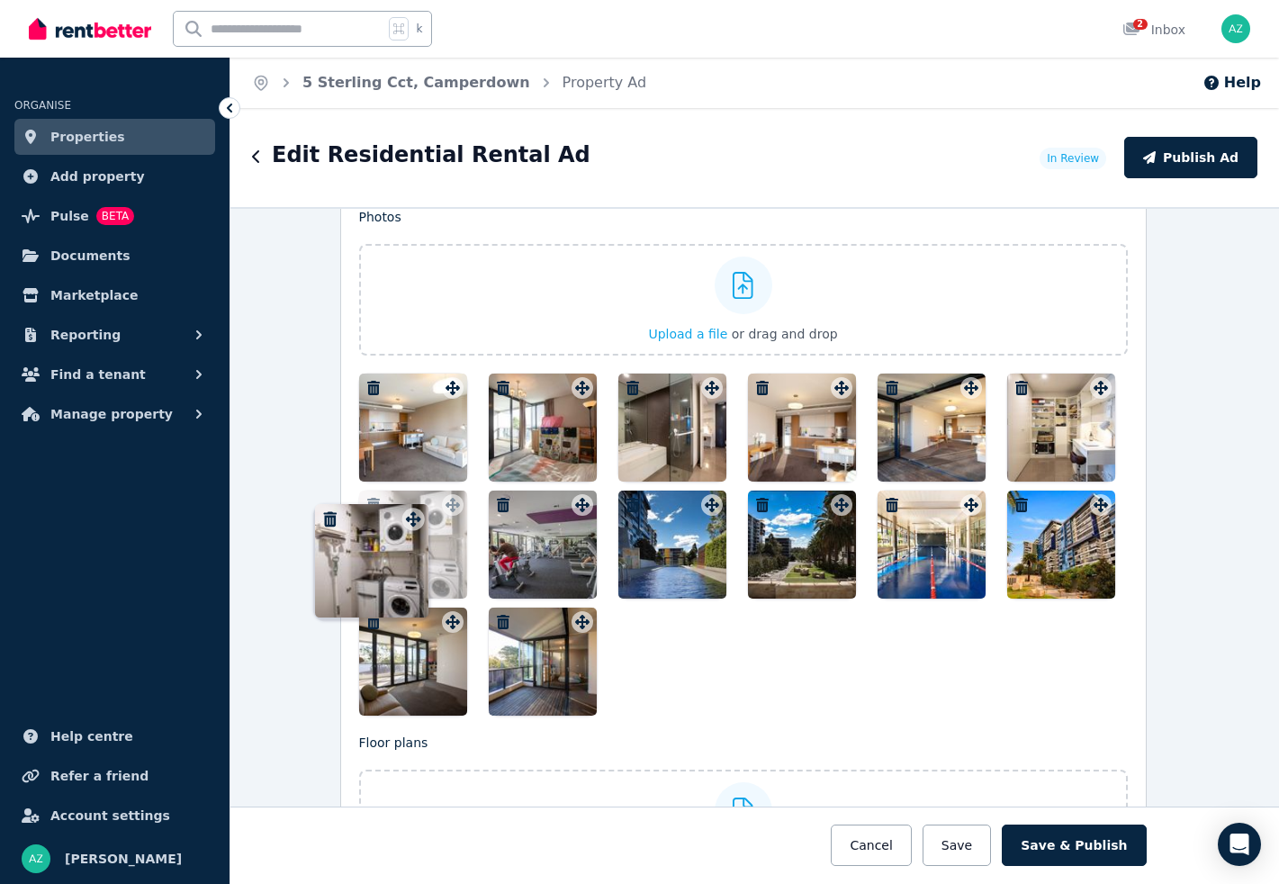
drag, startPoint x: 664, startPoint y: 502, endPoint x: 412, endPoint y: 501, distance: 251.2
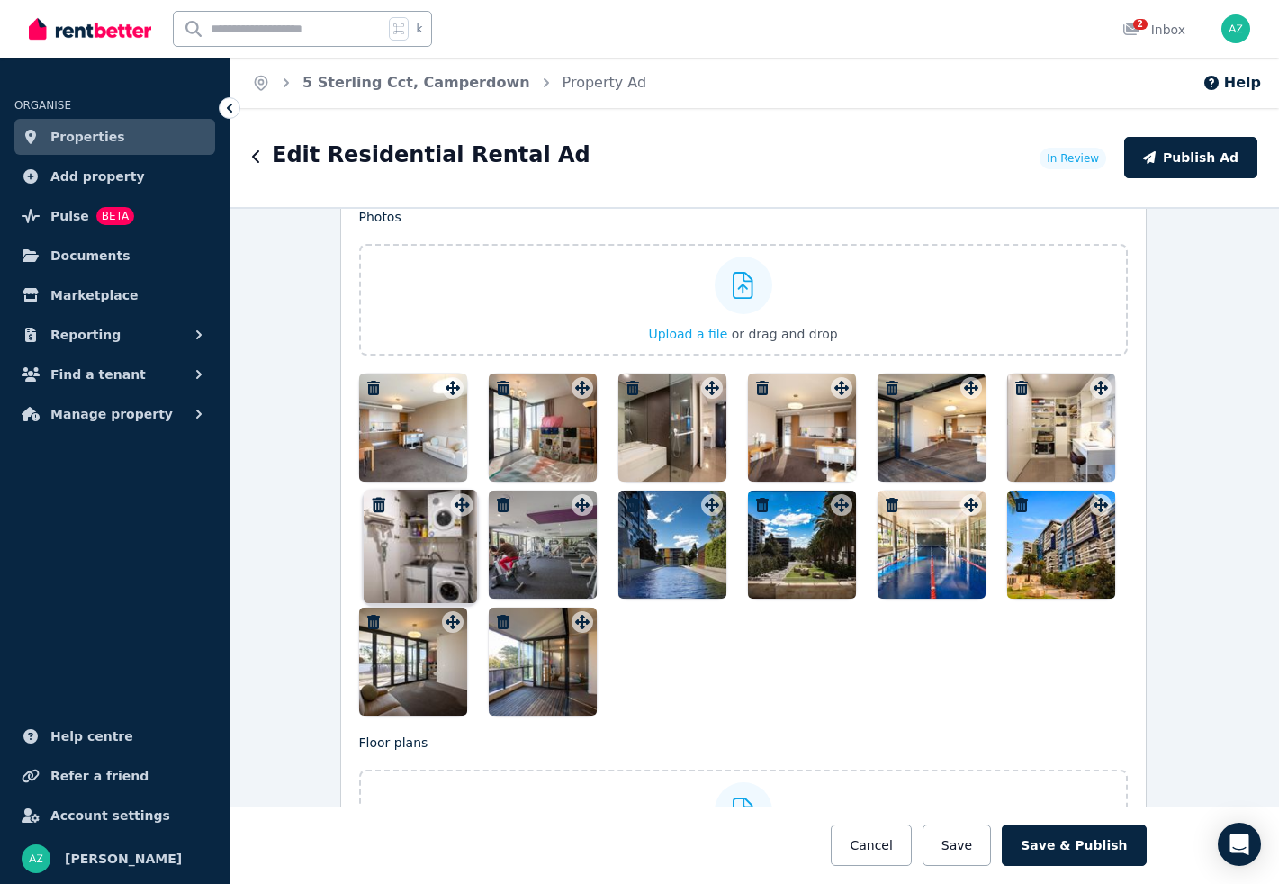
scroll to position [2278, 7]
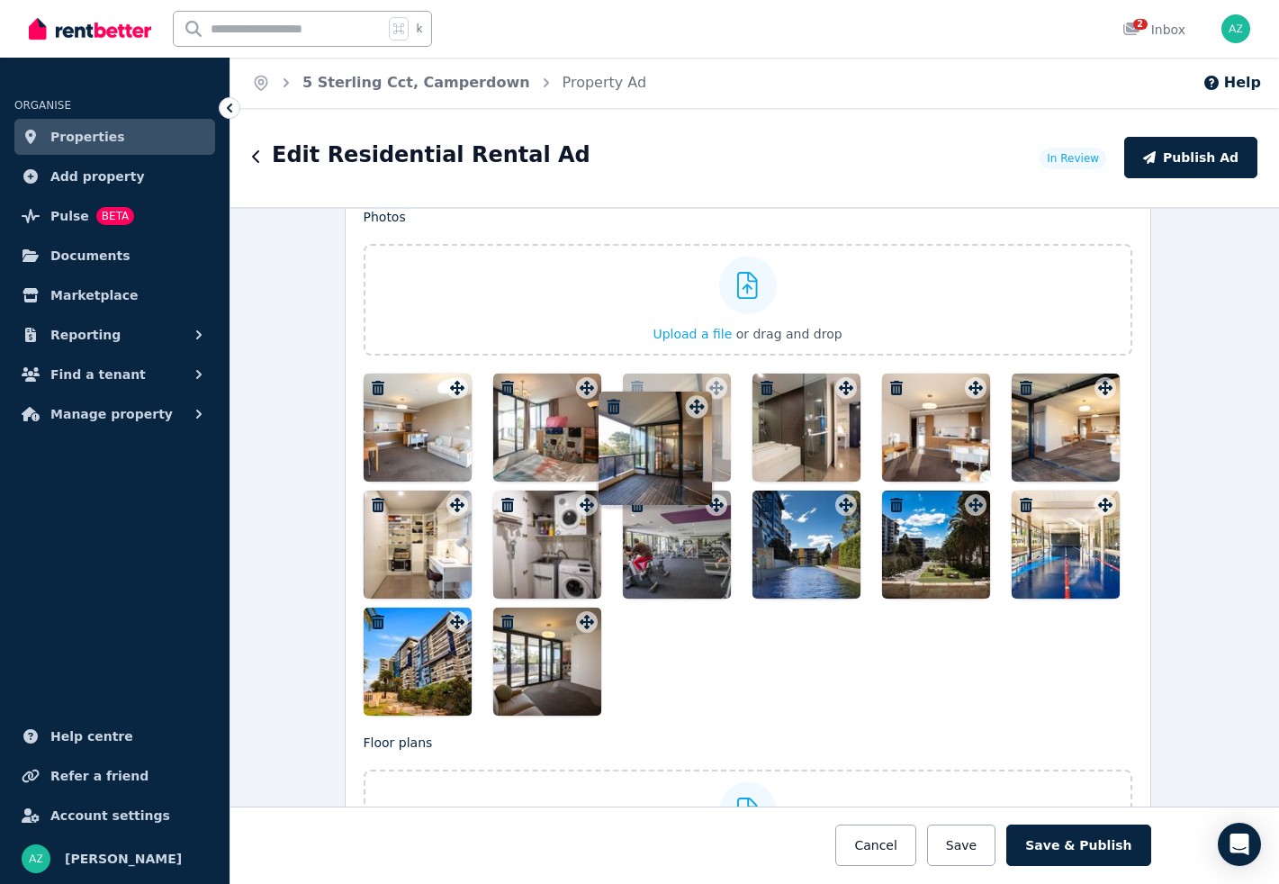
drag, startPoint x: 586, startPoint y: 621, endPoint x: 694, endPoint y: 391, distance: 254.6
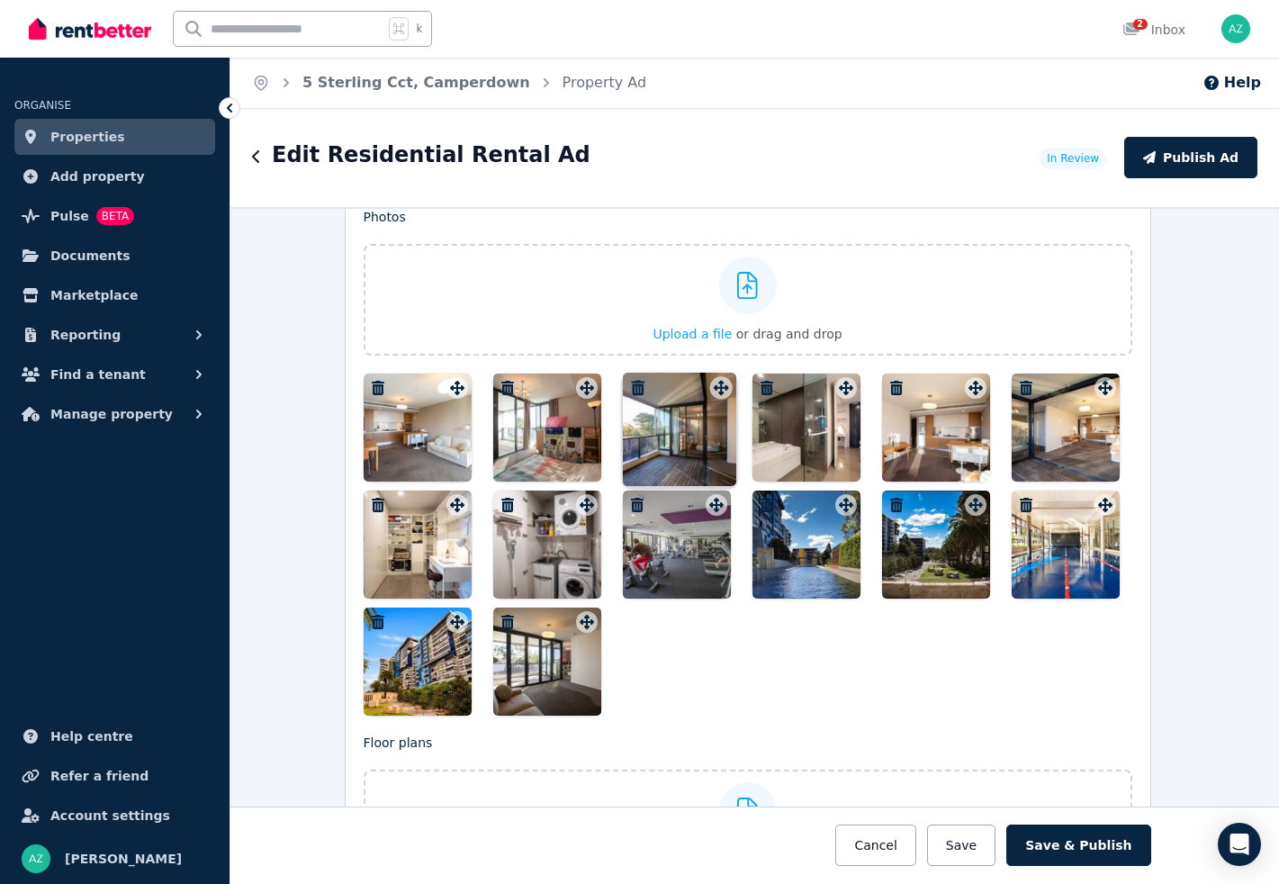
click at [694, 391] on div "Photos Upload a file or drag and drop To pick up a draggable item, press the sp…" at bounding box center [748, 462] width 769 height 508
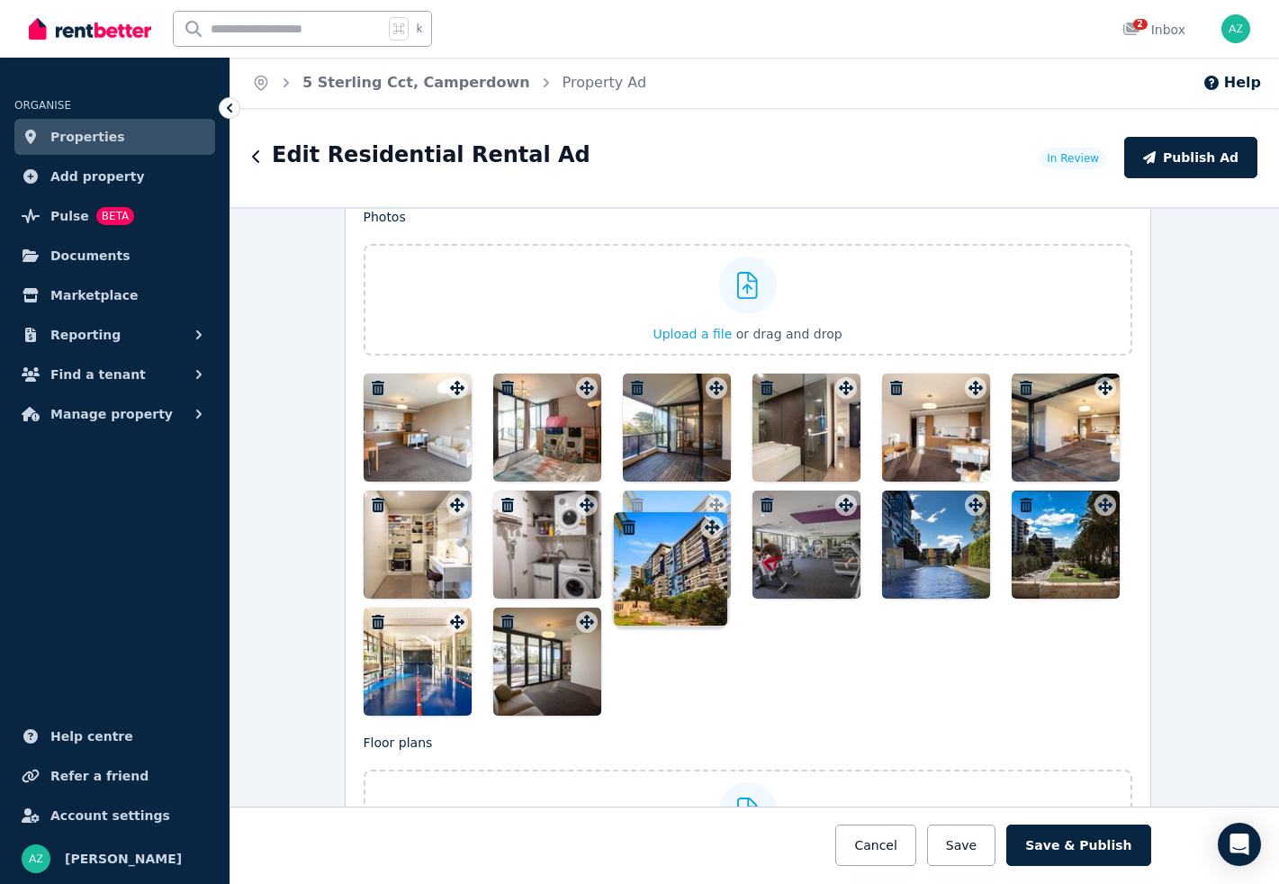
drag, startPoint x: 460, startPoint y: 619, endPoint x: 713, endPoint y: 509, distance: 275.8
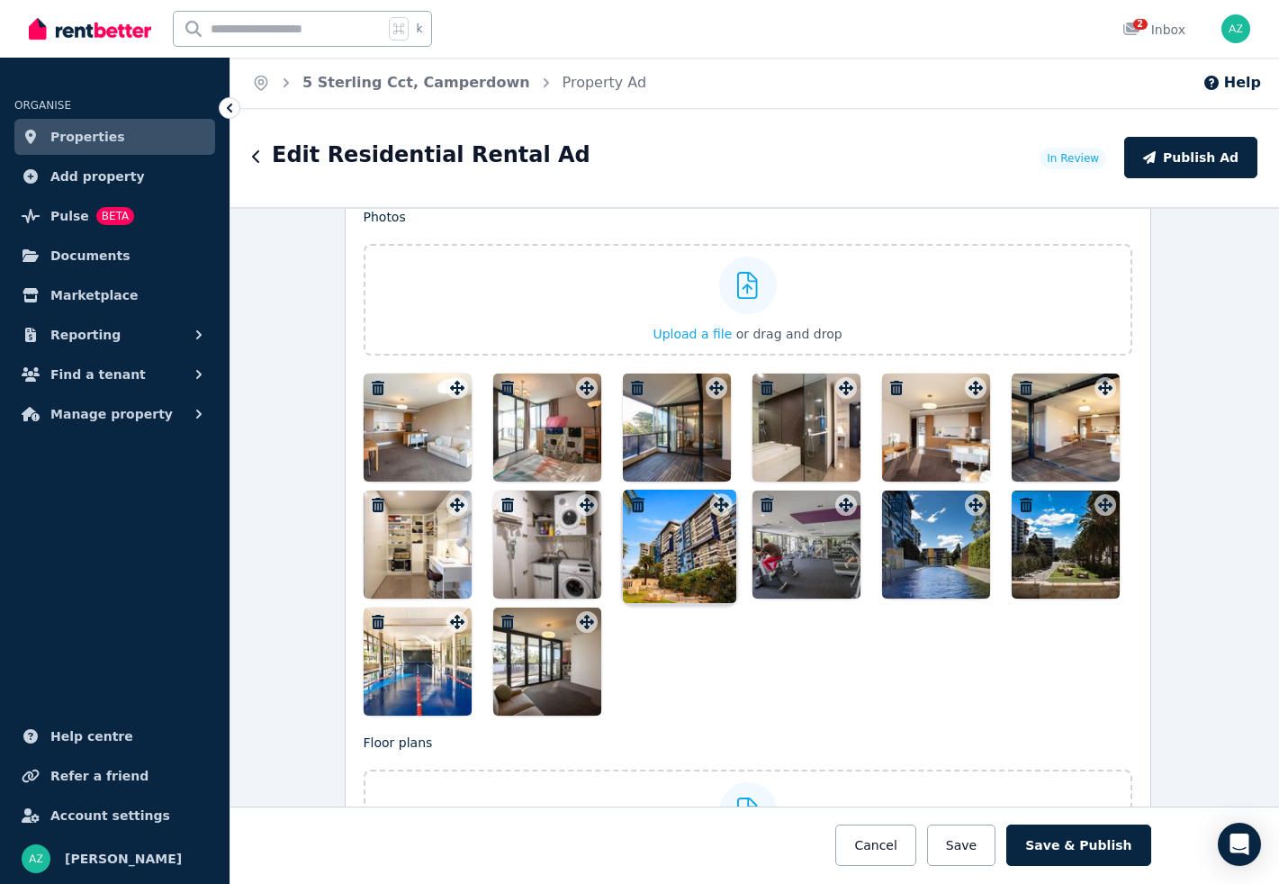
click at [713, 509] on icon at bounding box center [716, 505] width 14 height 14
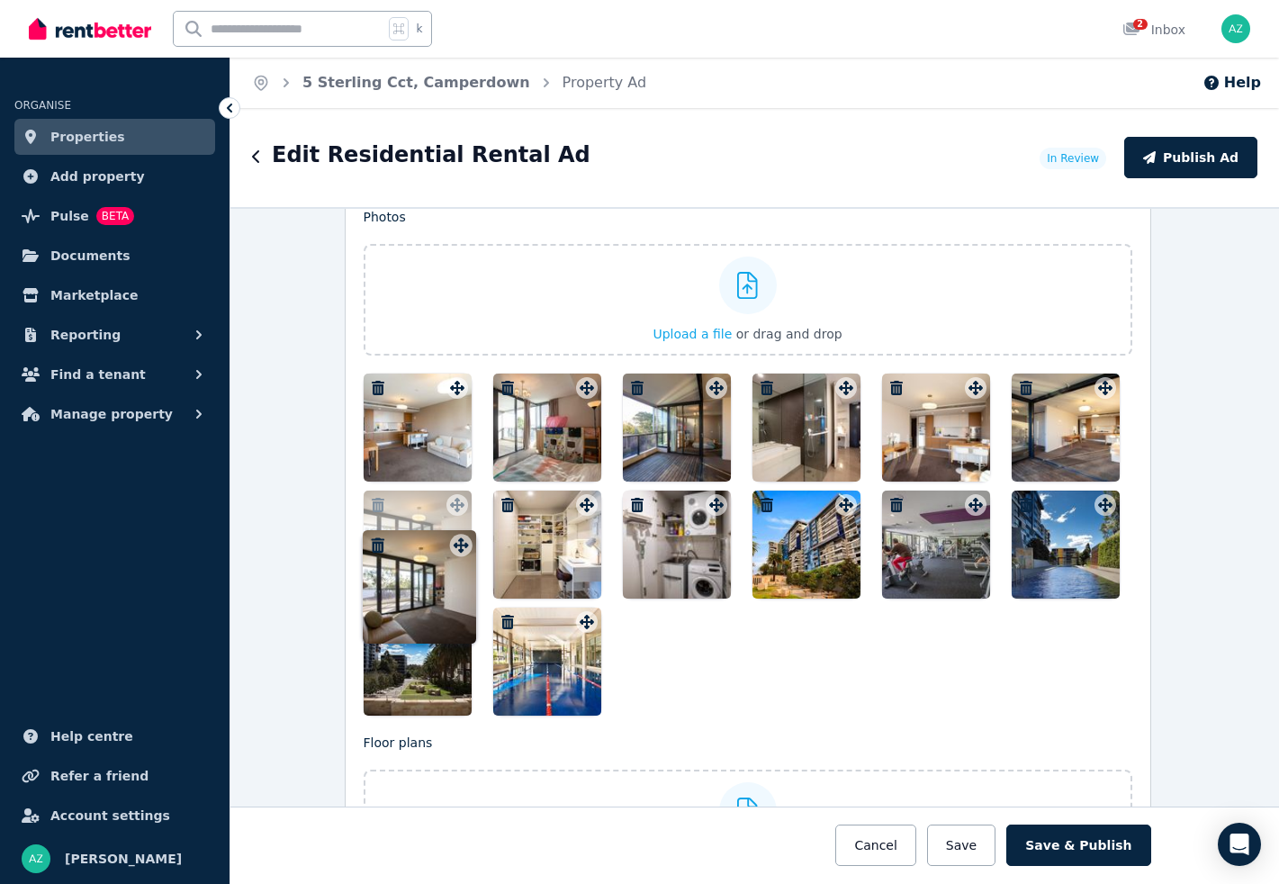
drag, startPoint x: 576, startPoint y: 623, endPoint x: 448, endPoint y: 531, distance: 157.4
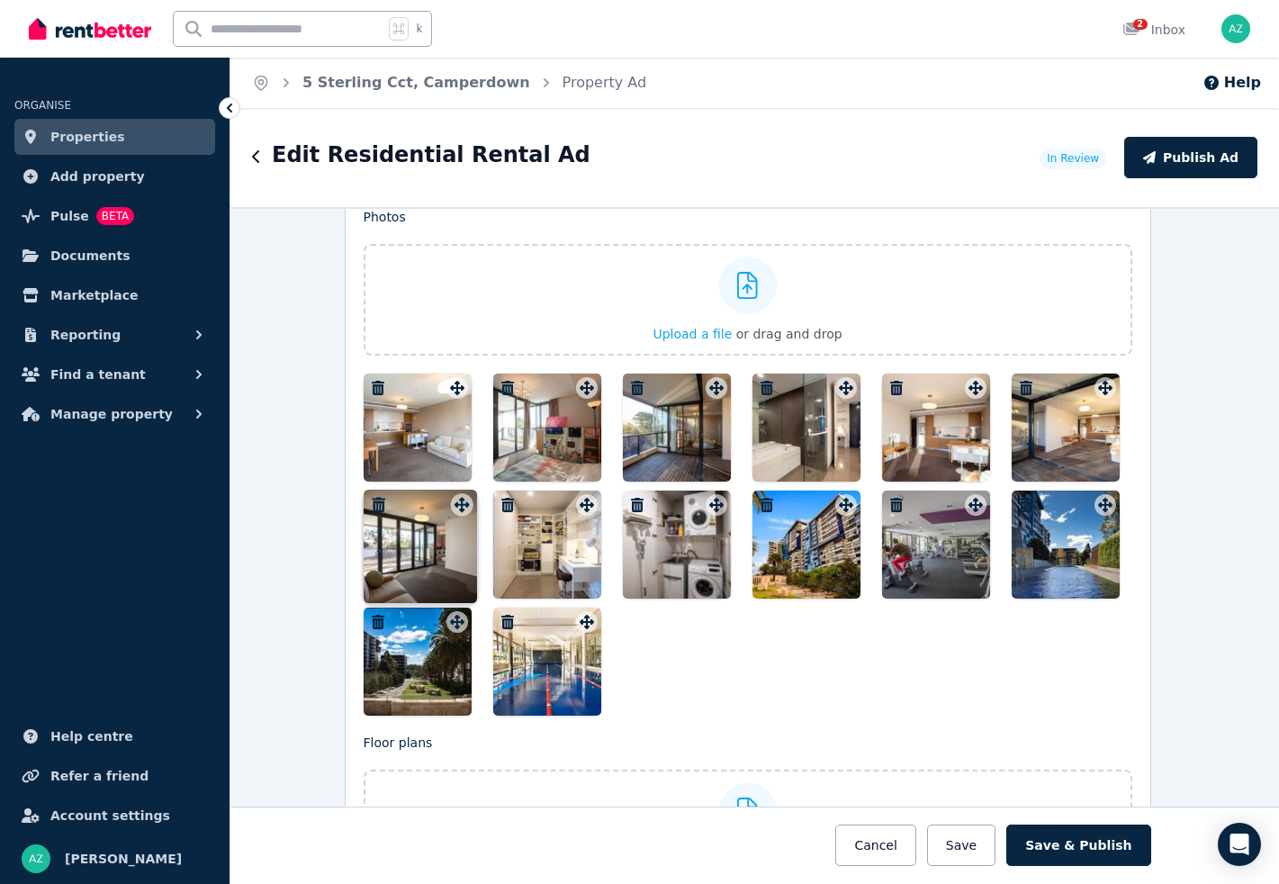
click at [448, 531] on div "Photos Upload a file or drag and drop To pick up a draggable item, press the sp…" at bounding box center [748, 462] width 769 height 508
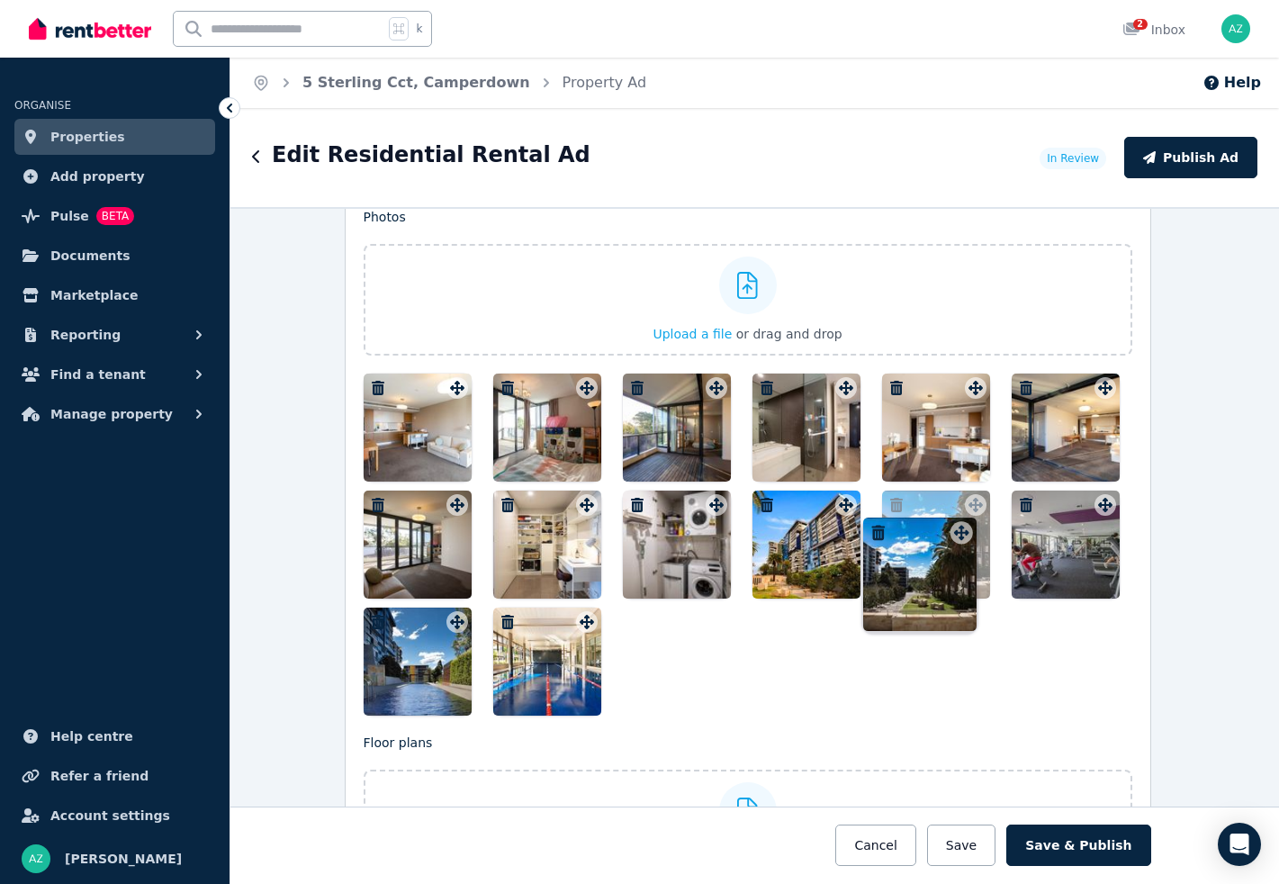
drag, startPoint x: 454, startPoint y: 619, endPoint x: 956, endPoint y: 515, distance: 513.2
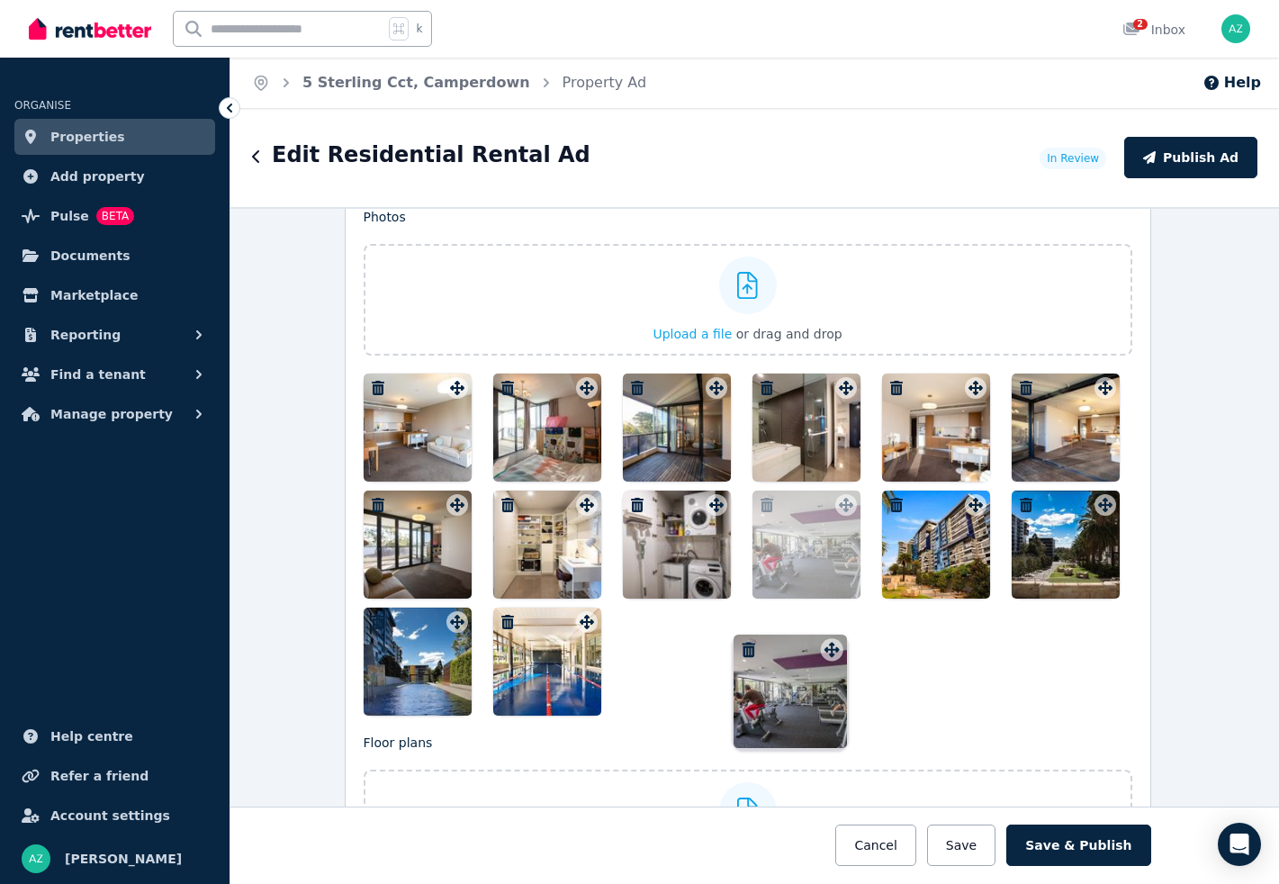
drag, startPoint x: 1105, startPoint y: 504, endPoint x: 829, endPoint y: 634, distance: 304.5
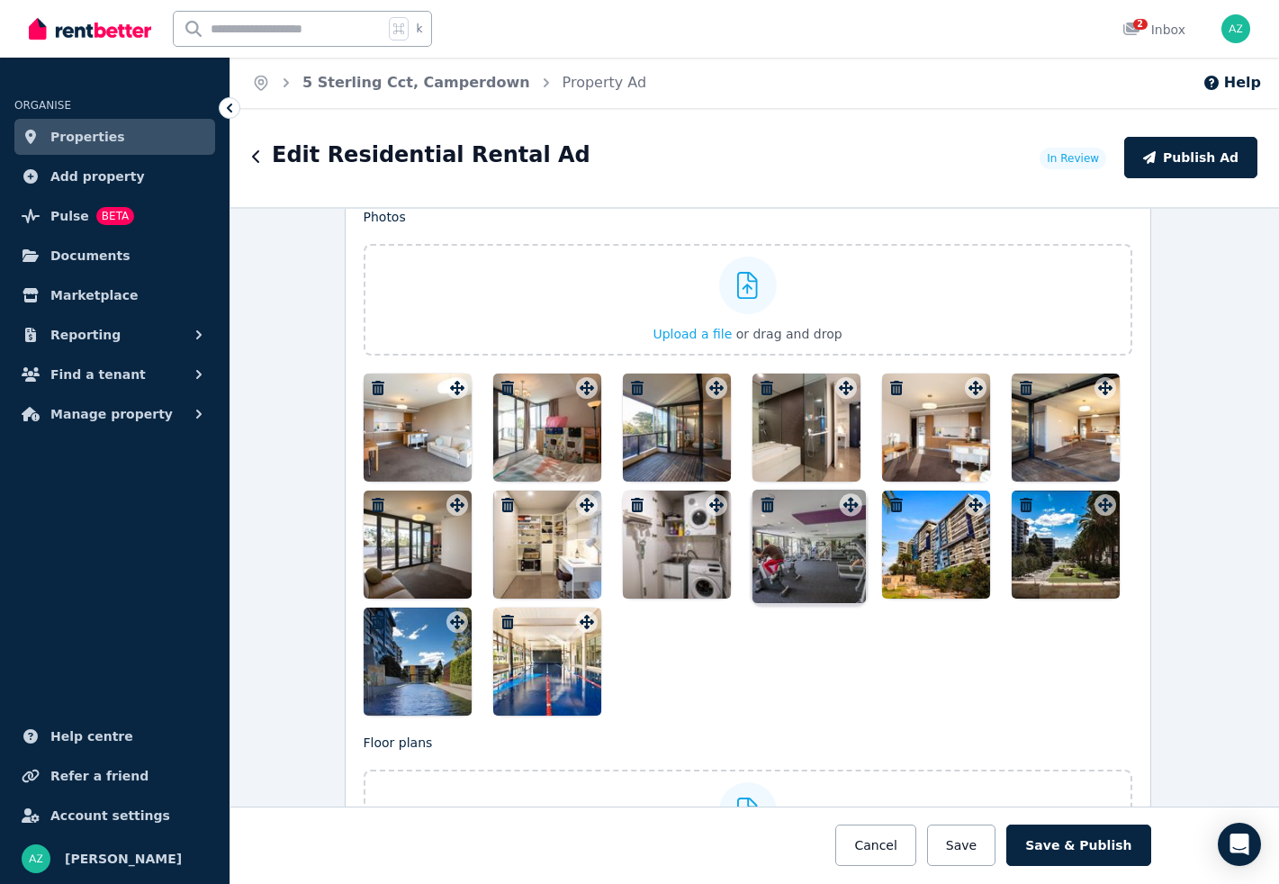
click at [829, 634] on div "Photos Upload a file or drag and drop To pick up a draggable item, press the sp…" at bounding box center [748, 462] width 769 height 508
click at [585, 623] on div "Photos Upload a file or drag and drop To pick up a draggable item, press the sp…" at bounding box center [748, 462] width 769 height 508
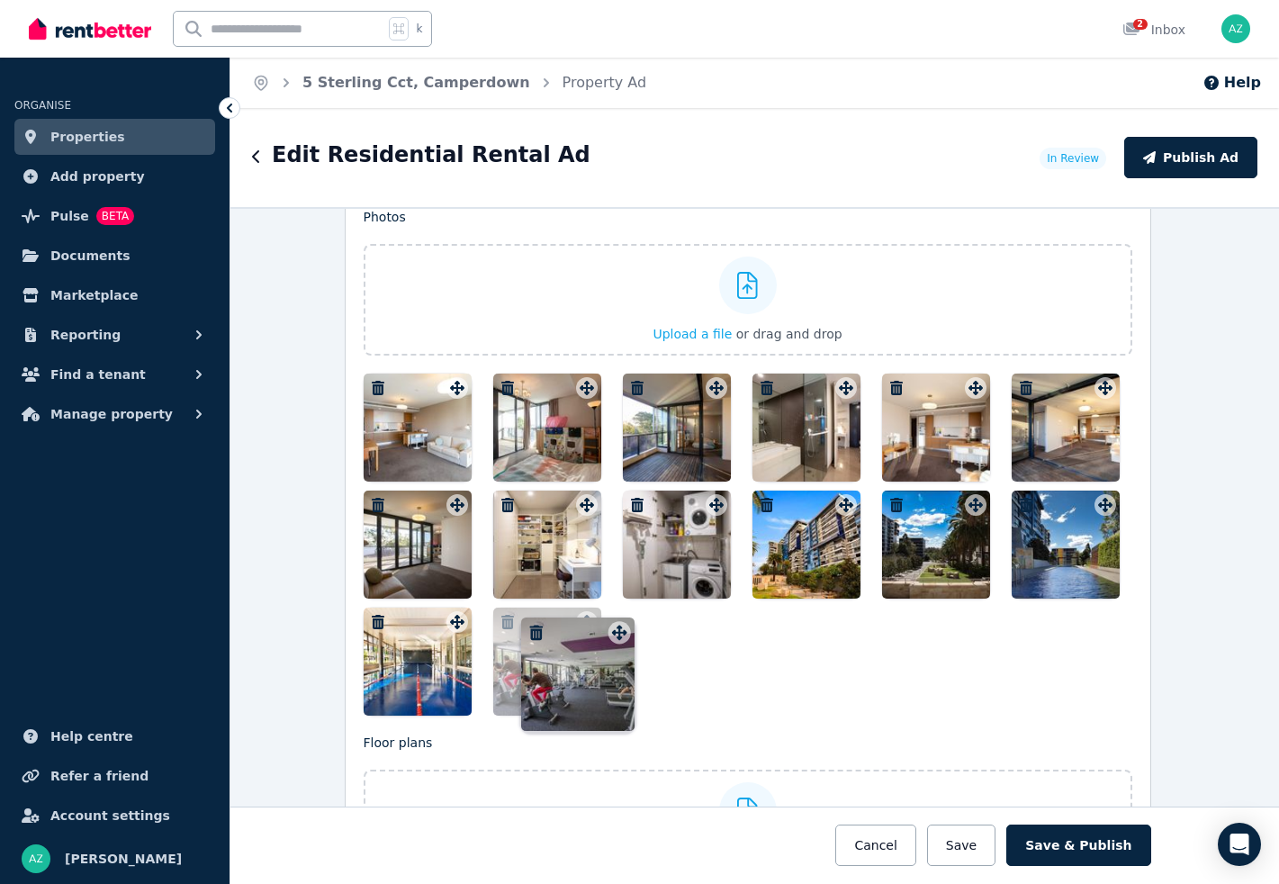
drag, startPoint x: 842, startPoint y: 502, endPoint x: 613, endPoint y: 615, distance: 254.9
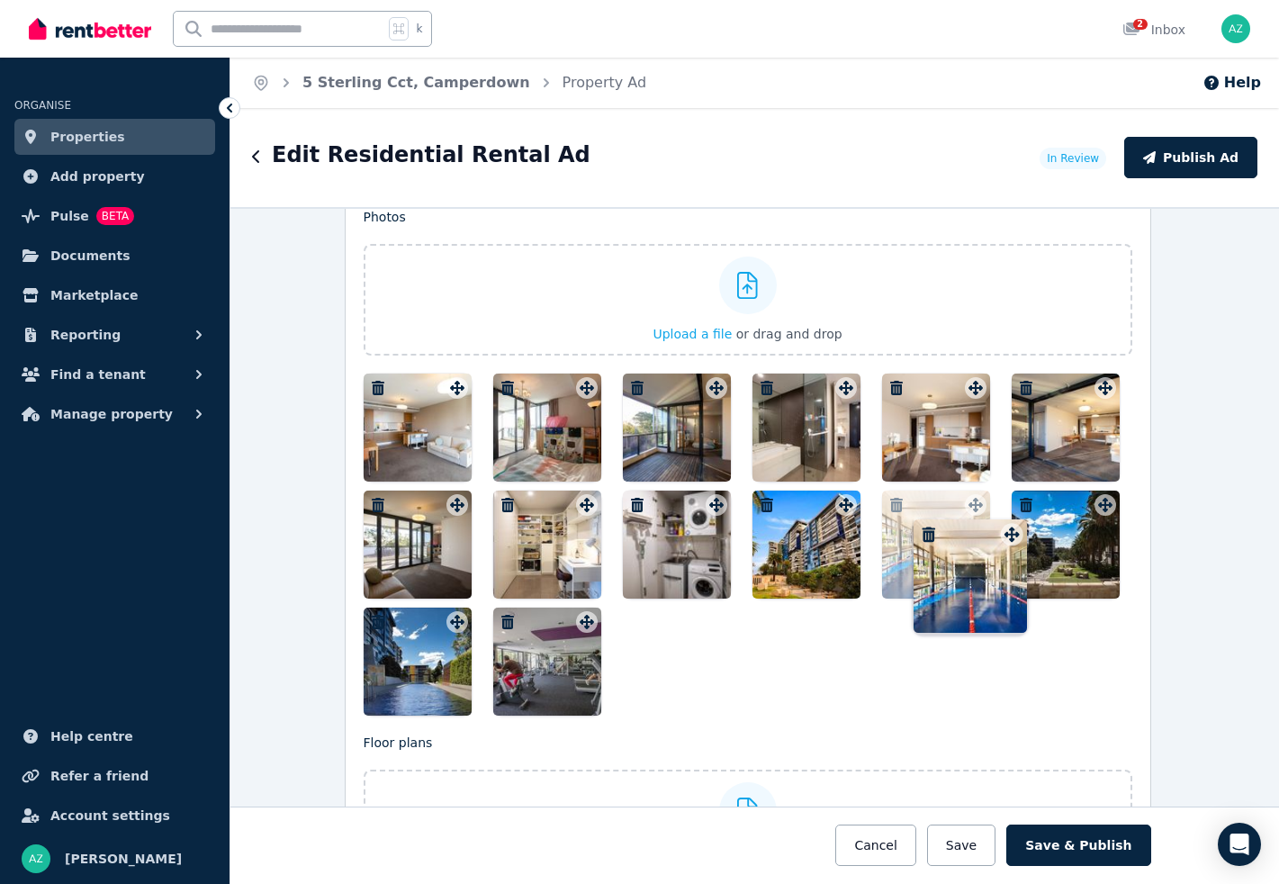
drag, startPoint x: 451, startPoint y: 620, endPoint x: 1003, endPoint y: 515, distance: 561.9
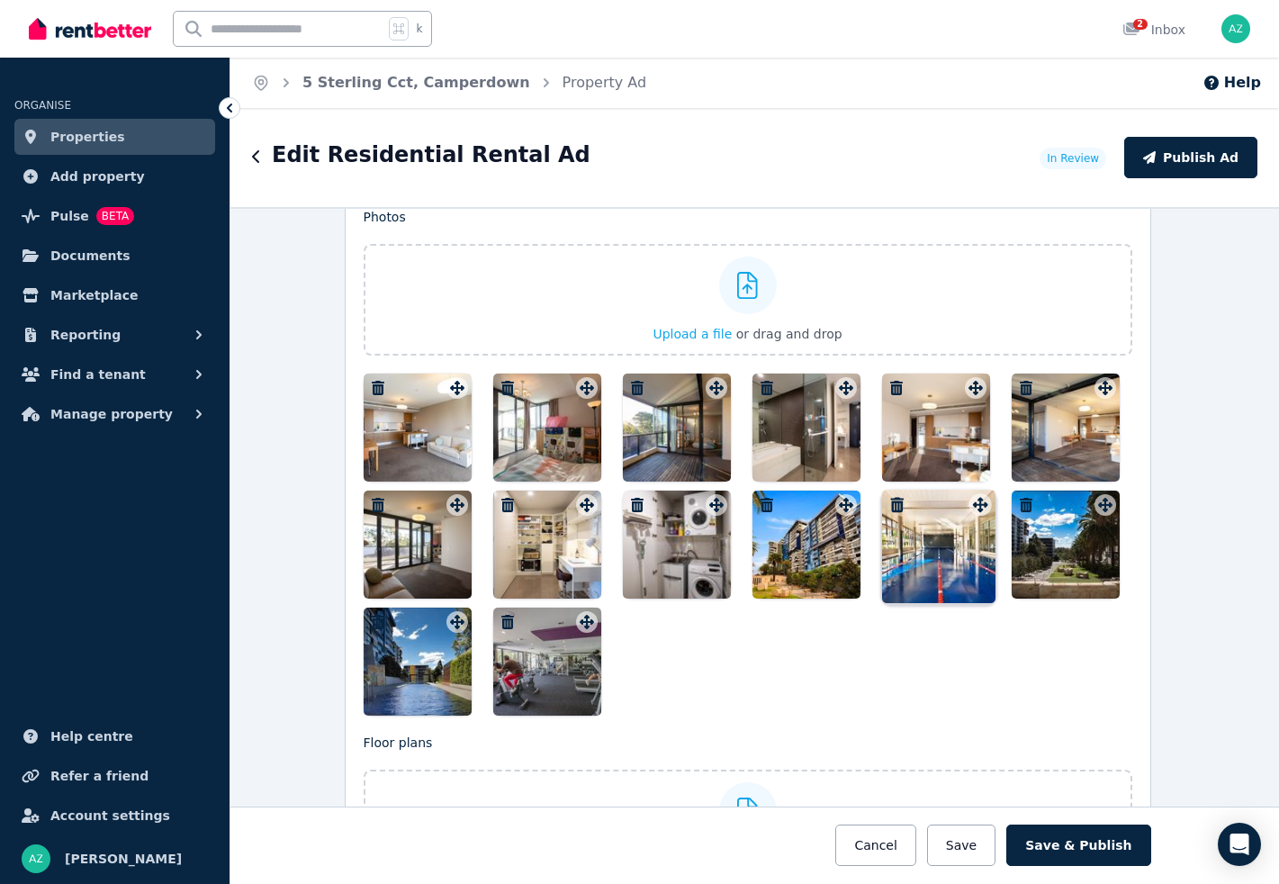
click at [1003, 515] on div at bounding box center [748, 545] width 769 height 342
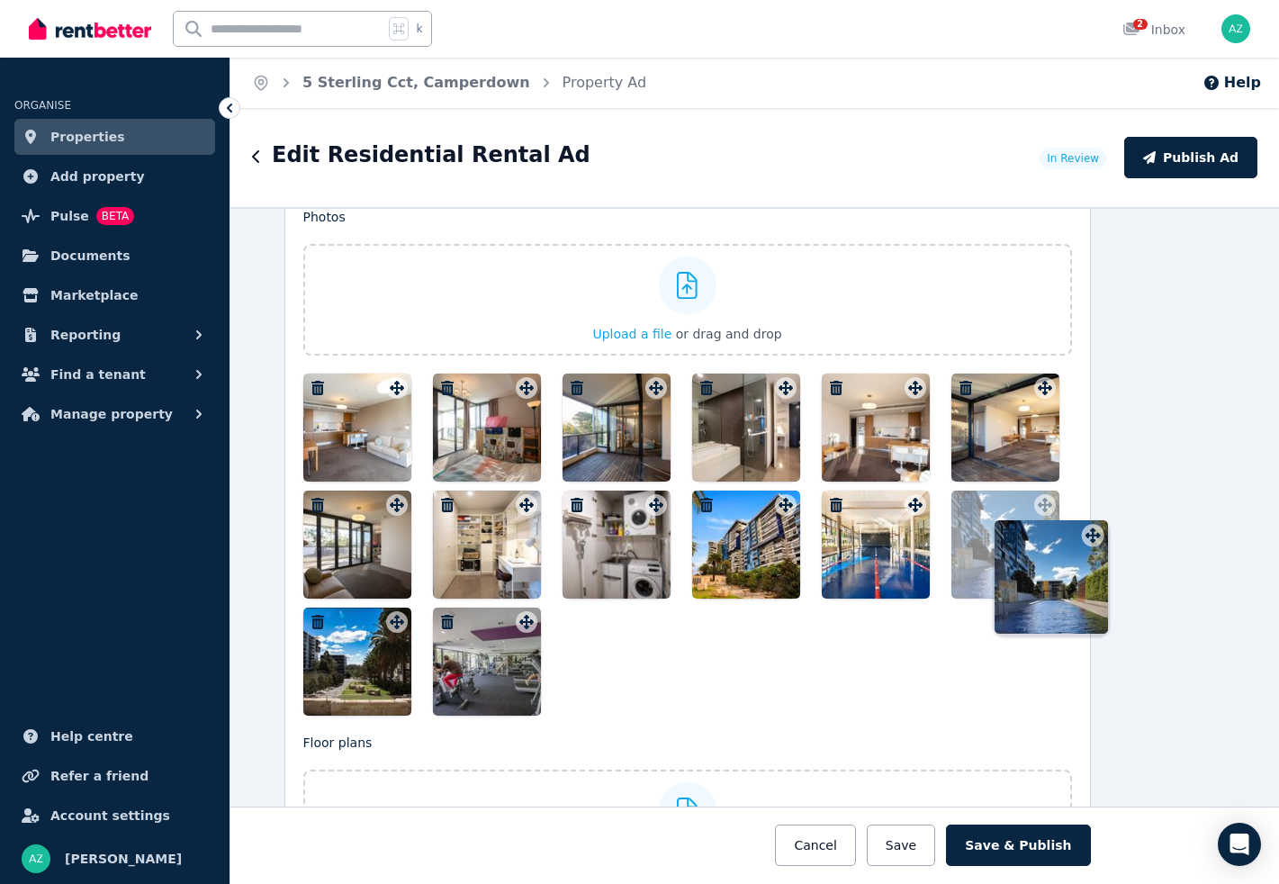
drag, startPoint x: 463, startPoint y: 618, endPoint x: 1097, endPoint y: 516, distance: 642.0
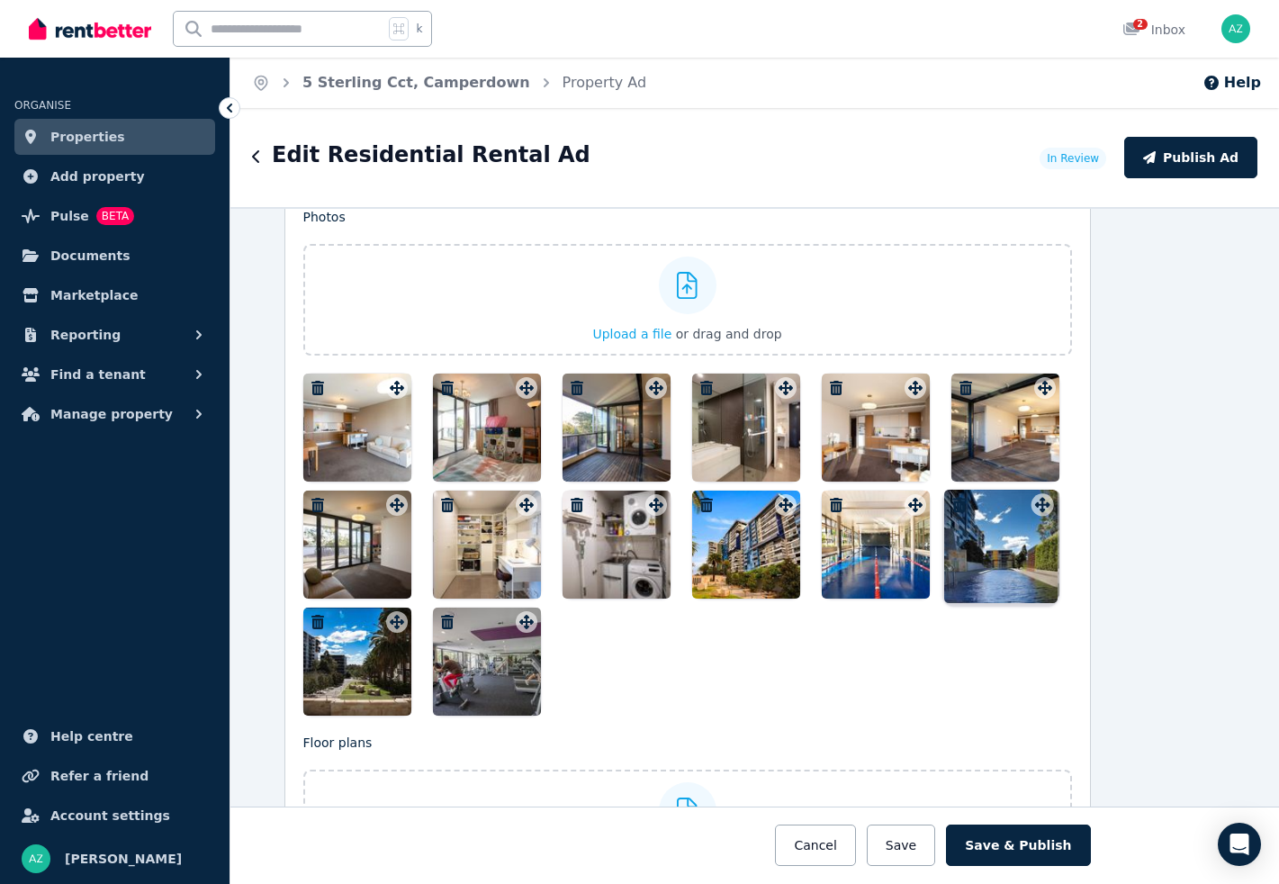
click at [1097, 516] on div "**********" at bounding box center [754, 545] width 1049 height 677
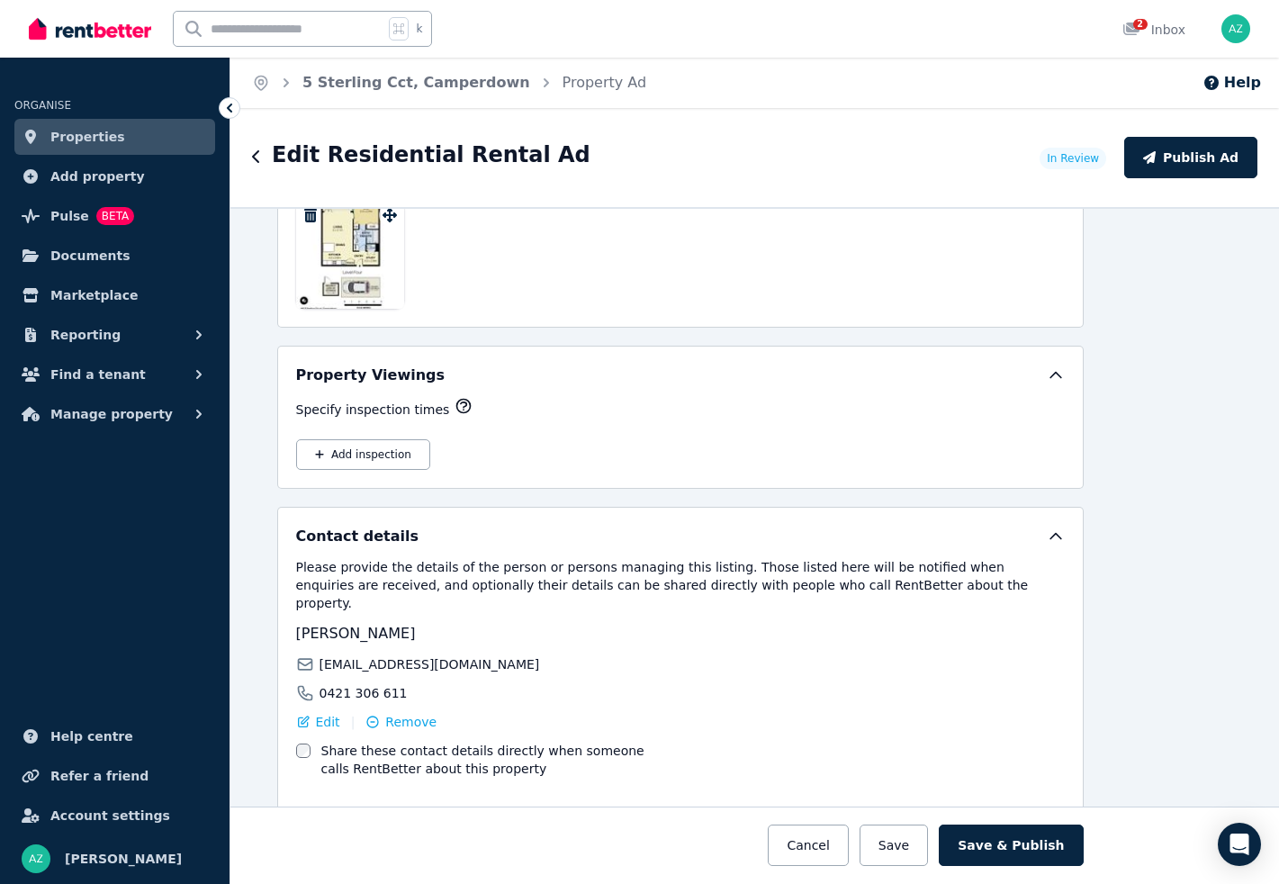
scroll to position [2978, 75]
click at [1018, 845] on button "Save & Publish" at bounding box center [1011, 845] width 144 height 41
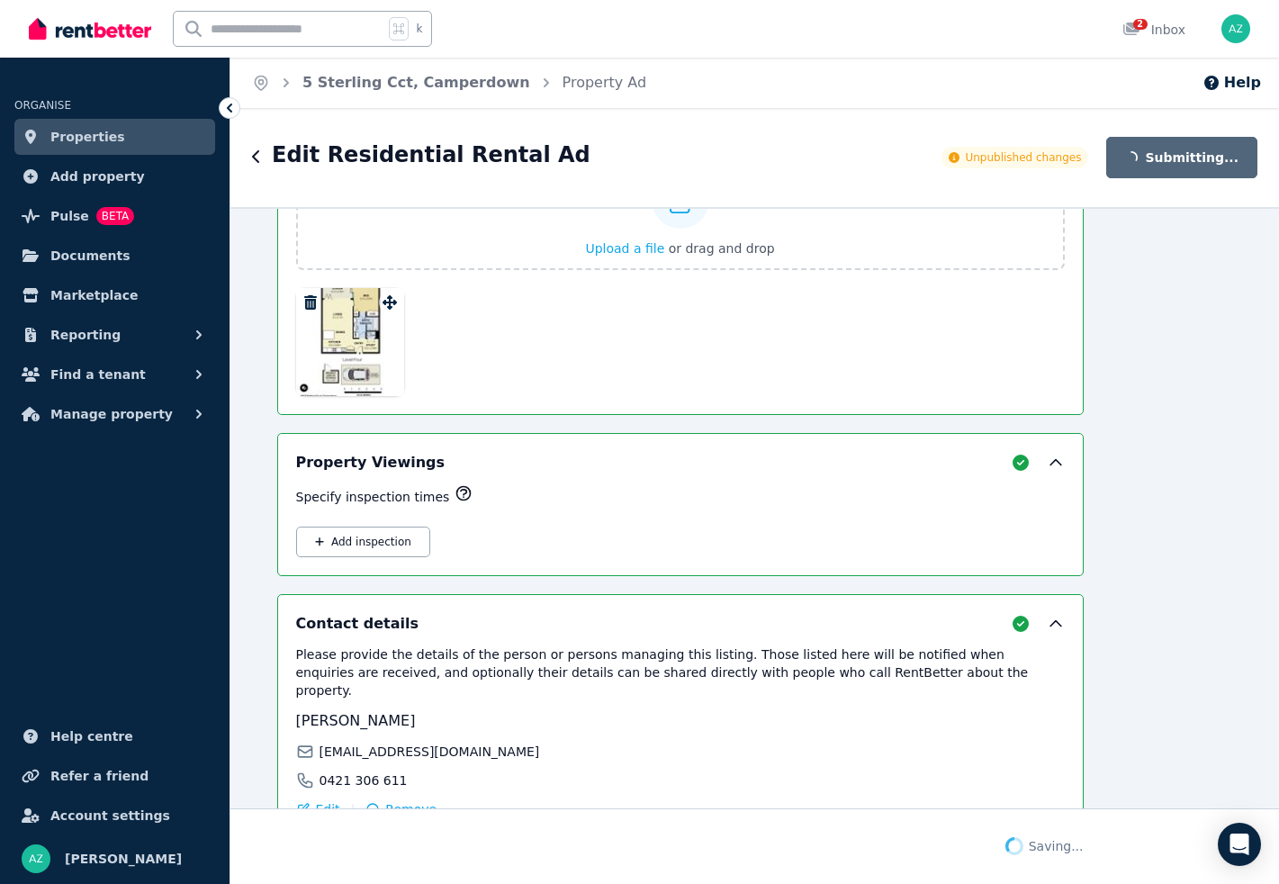
scroll to position [3170, 75]
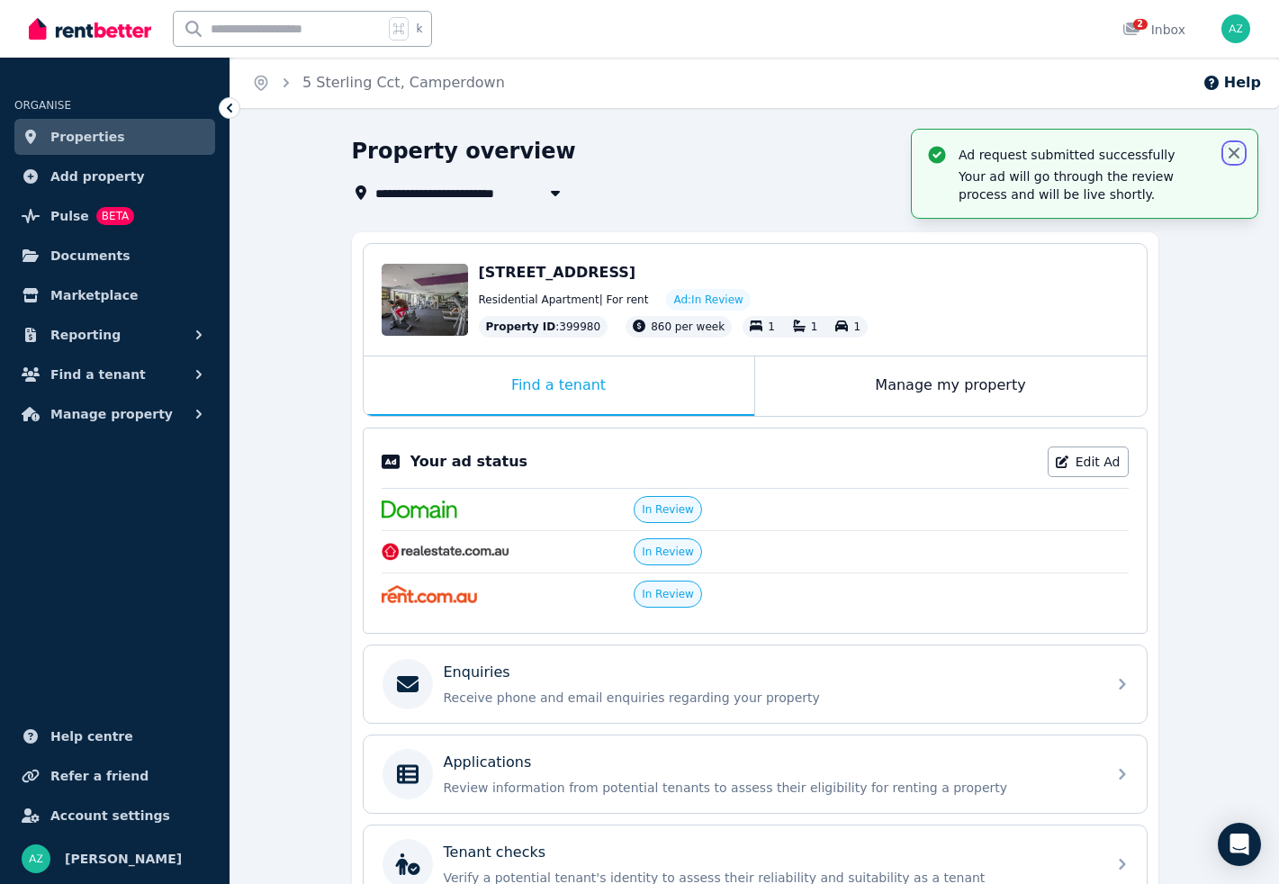
click at [1241, 149] on icon "button" at bounding box center [1234, 153] width 18 height 18
